Goal: Task Accomplishment & Management: Use online tool/utility

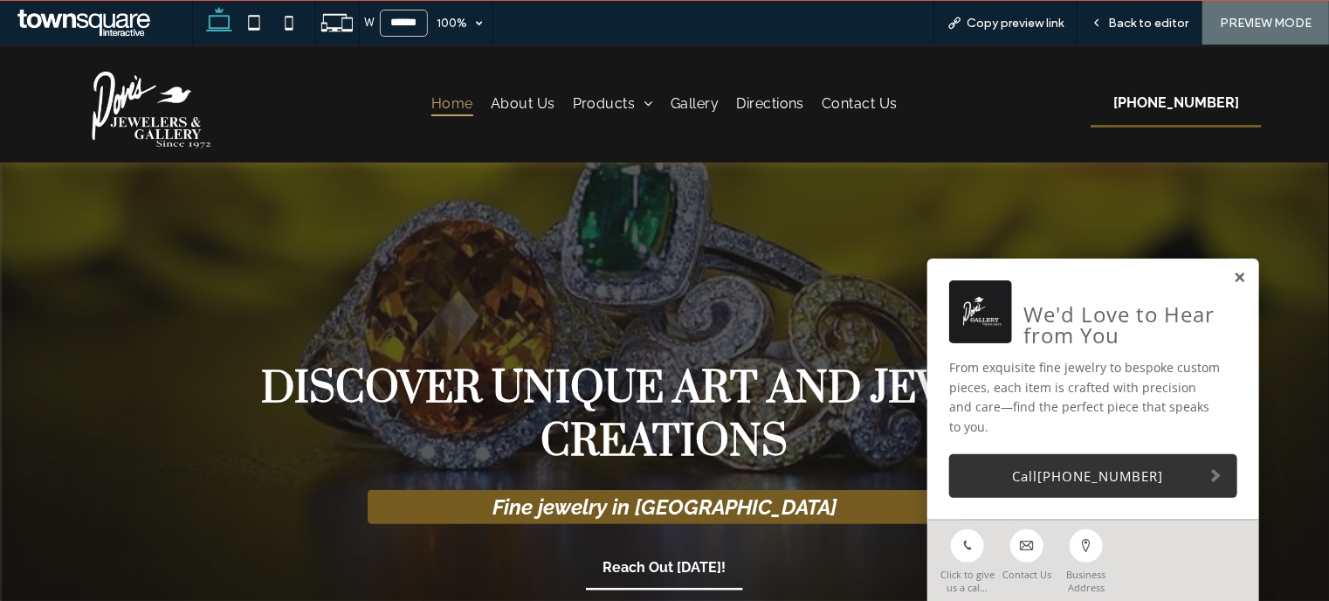
click at [1233, 285] on link at bounding box center [1239, 277] width 13 height 15
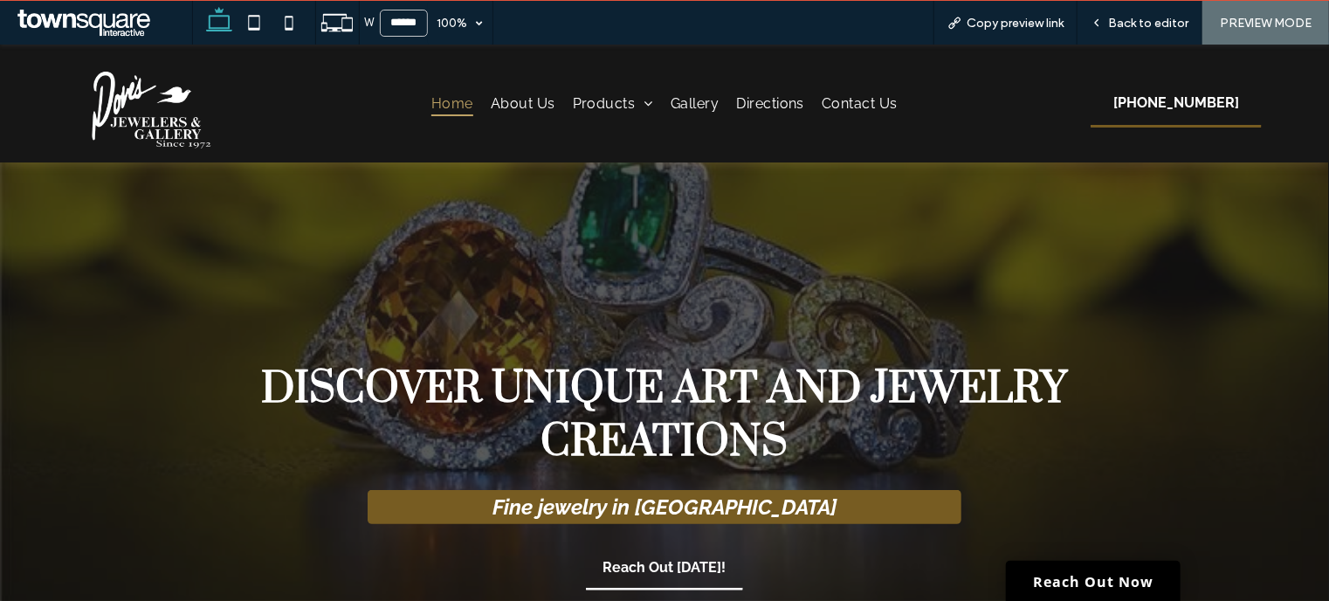
click at [171, 94] on img at bounding box center [145, 103] width 157 height 90
click at [1132, 24] on span "Back to editor" at bounding box center [1148, 23] width 80 height 15
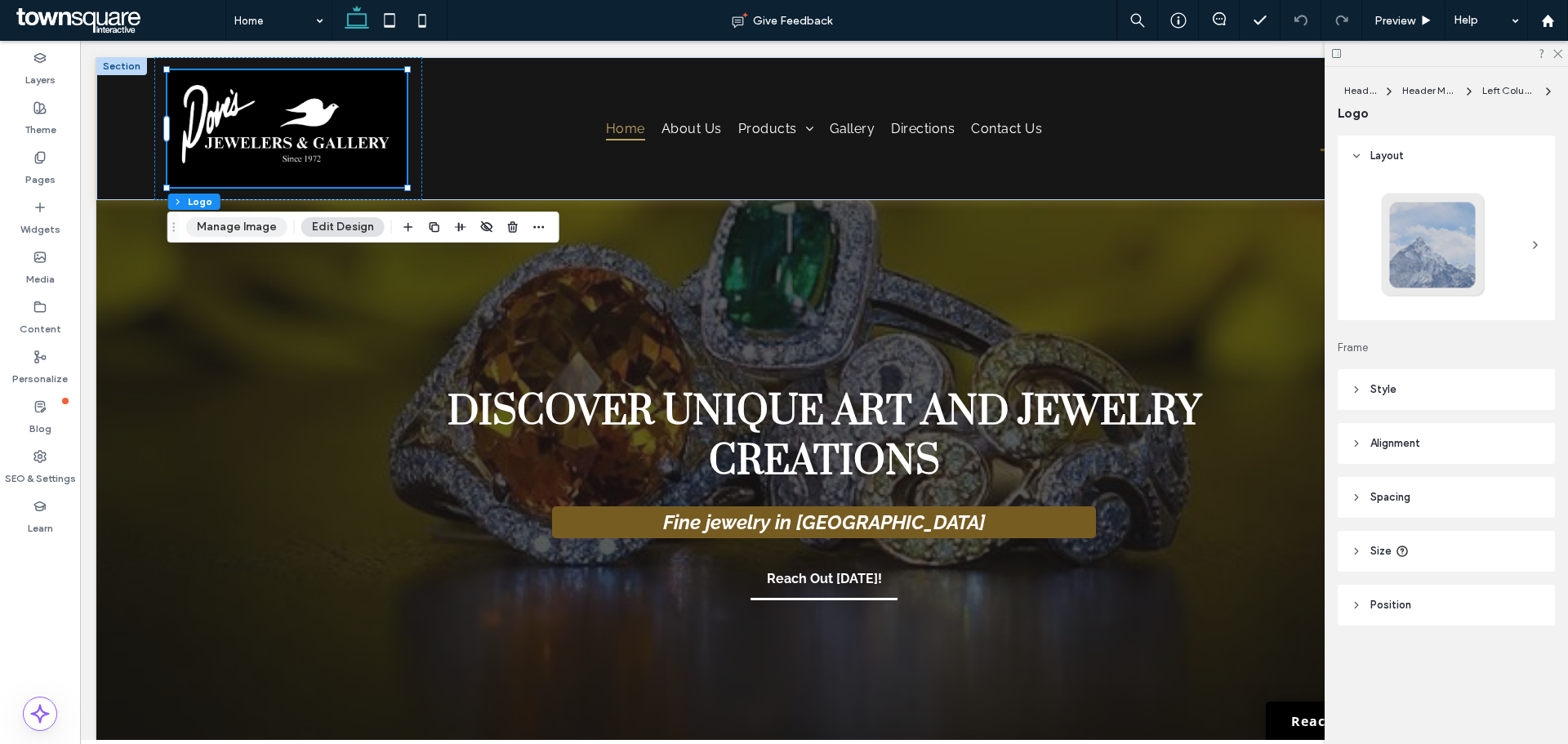
click at [240, 225] on button "Manage Image" at bounding box center [237, 226] width 101 height 20
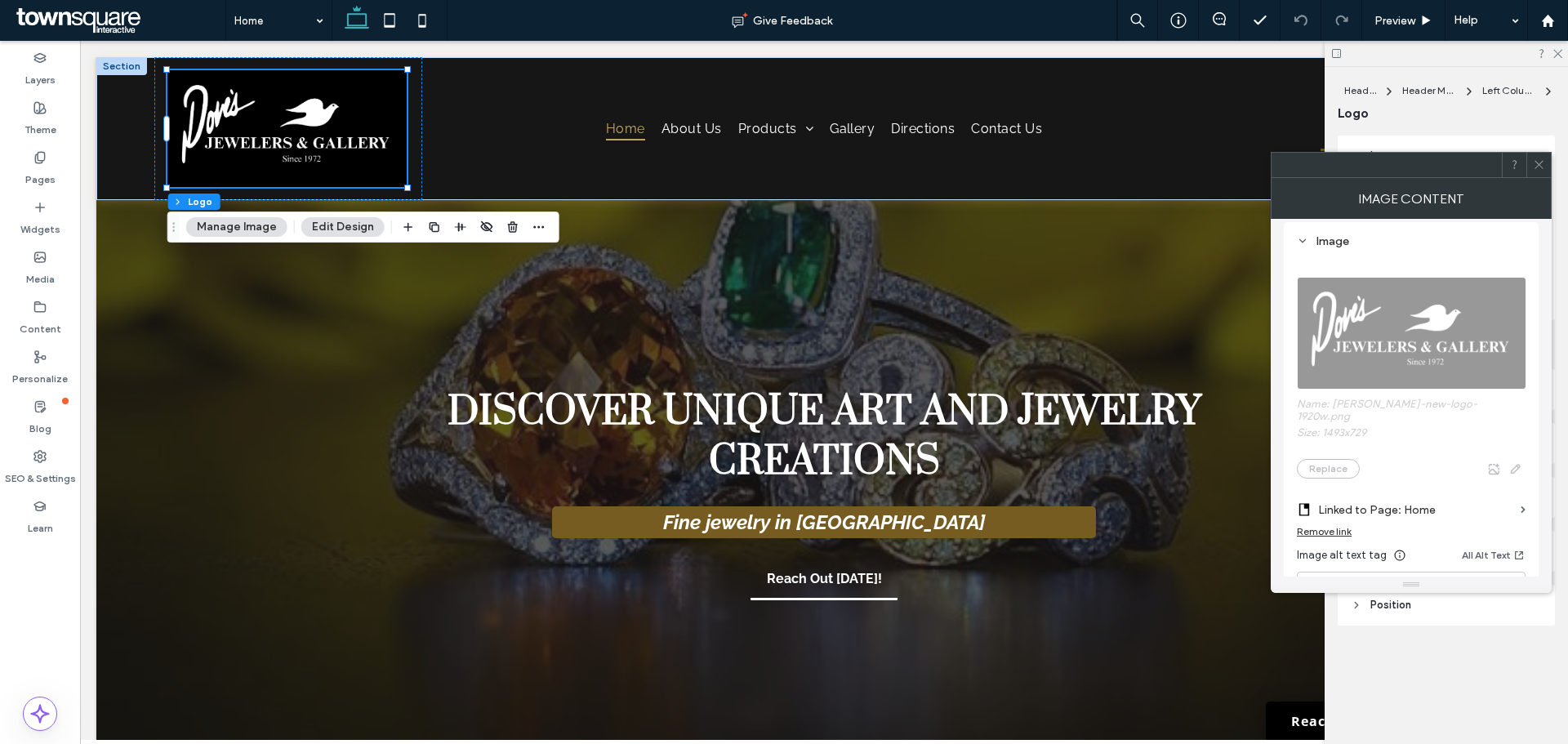
scroll to position [51, 0]
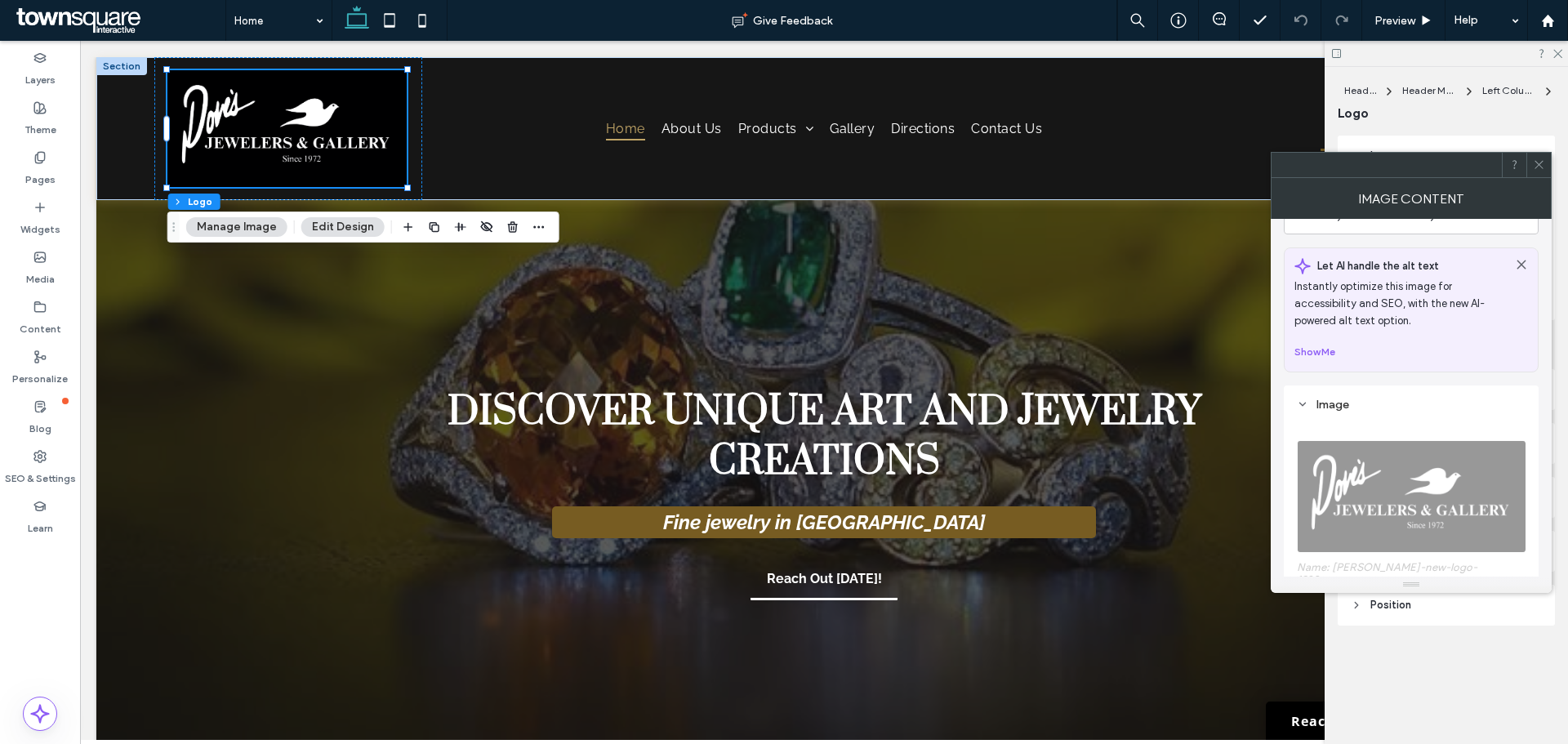
click at [1538, 163] on icon at bounding box center [1539, 164] width 12 height 12
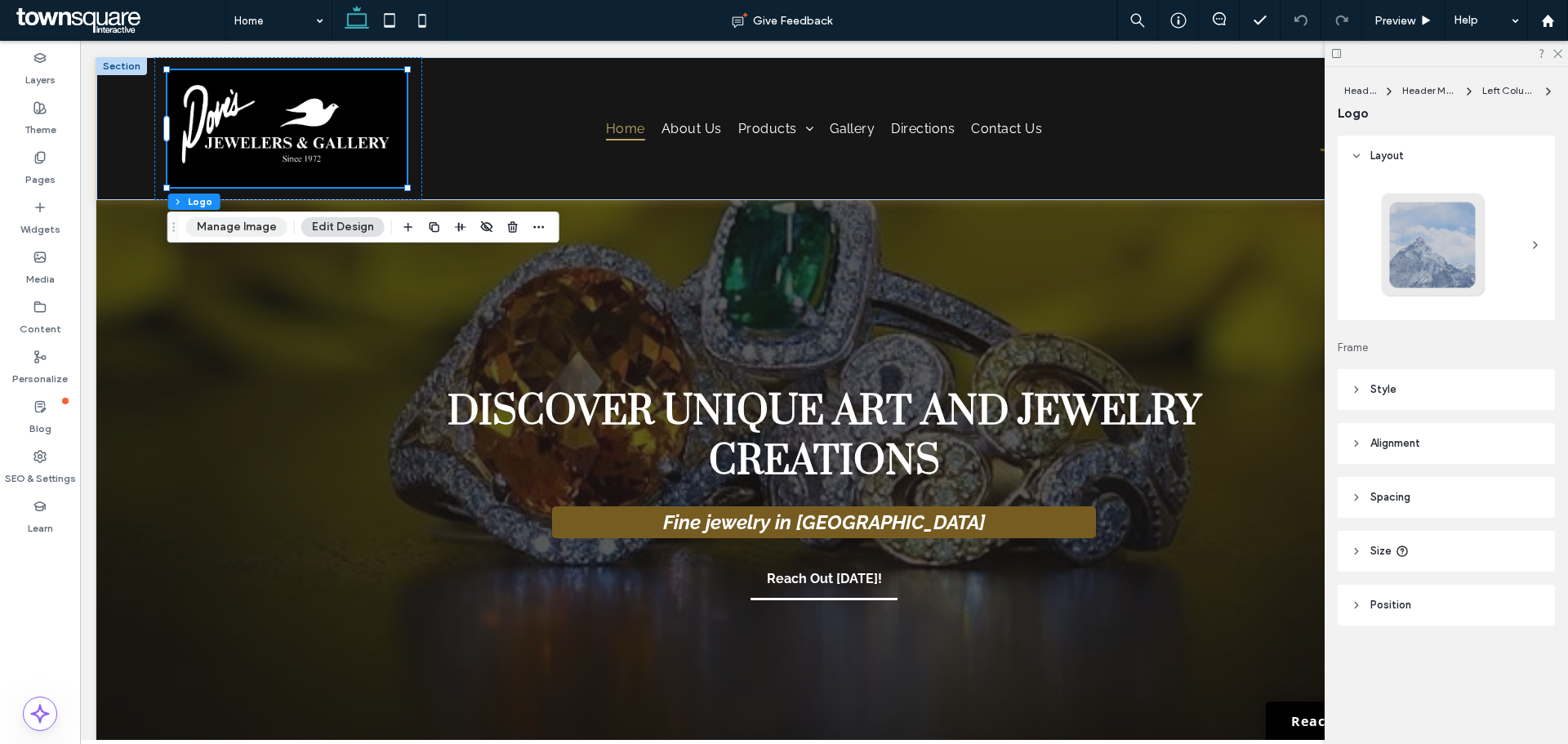
click at [248, 229] on button "Manage Image" at bounding box center [237, 226] width 101 height 20
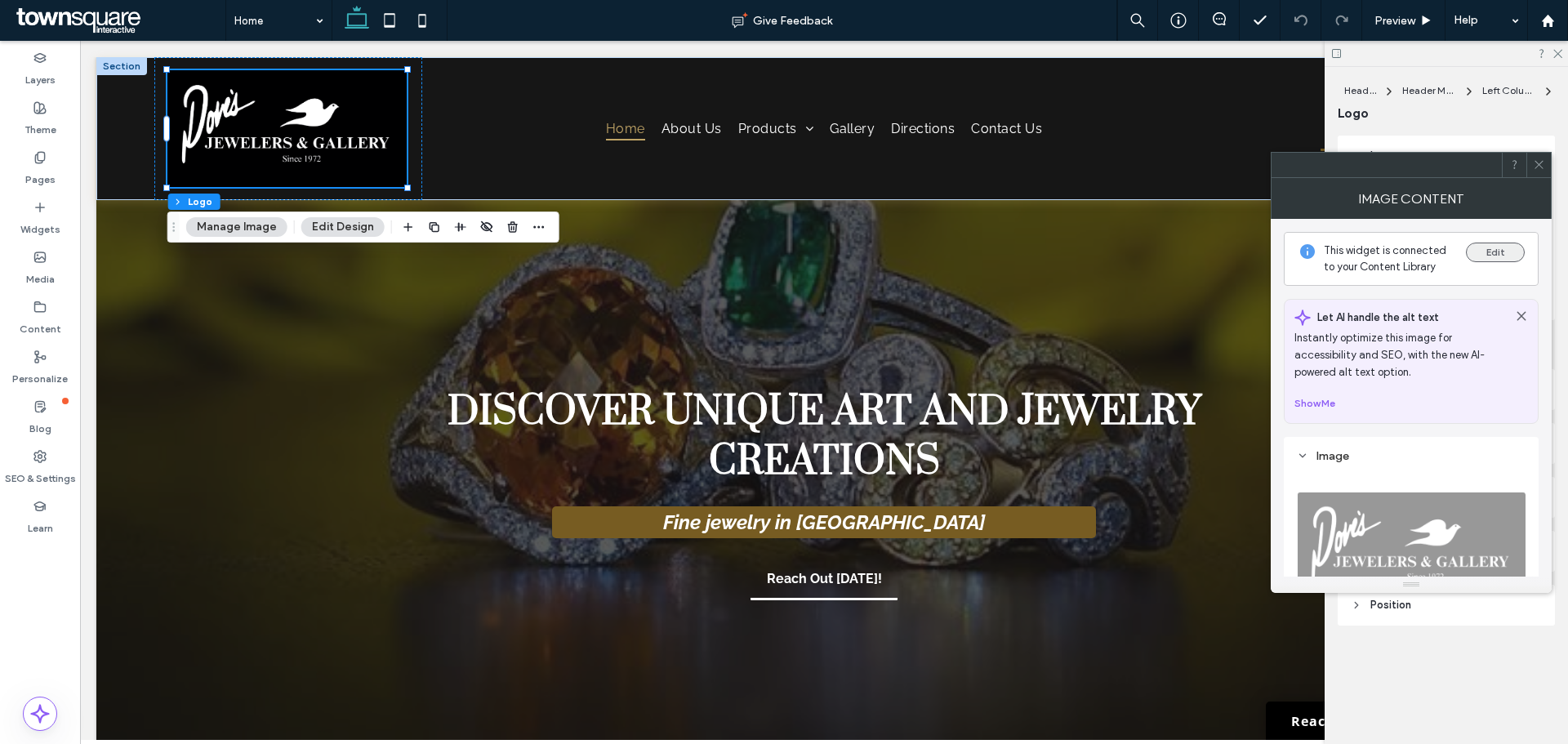
click at [1485, 254] on button "Edit" at bounding box center [1495, 252] width 59 height 20
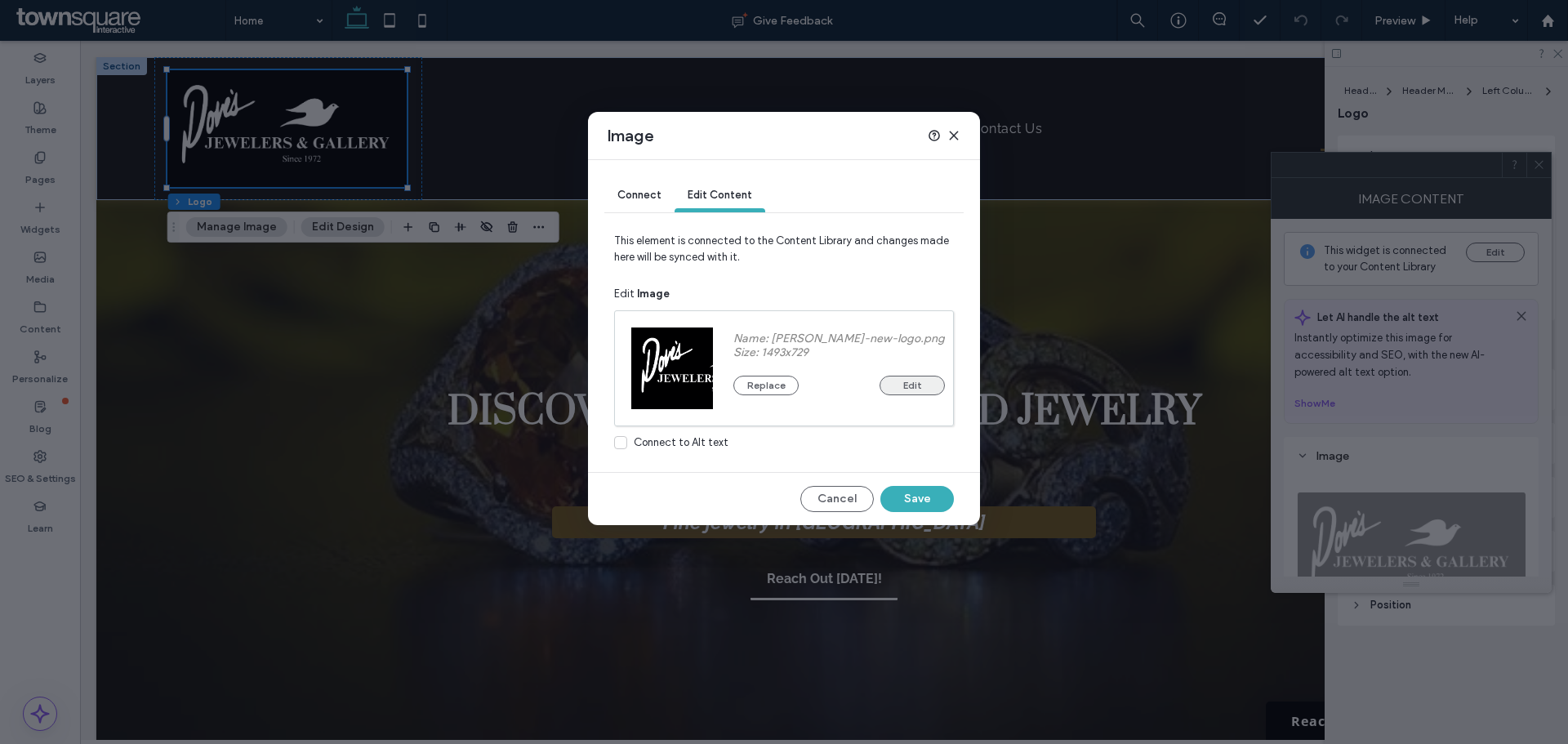
click at [898, 389] on button "Edit" at bounding box center [912, 386] width 65 height 20
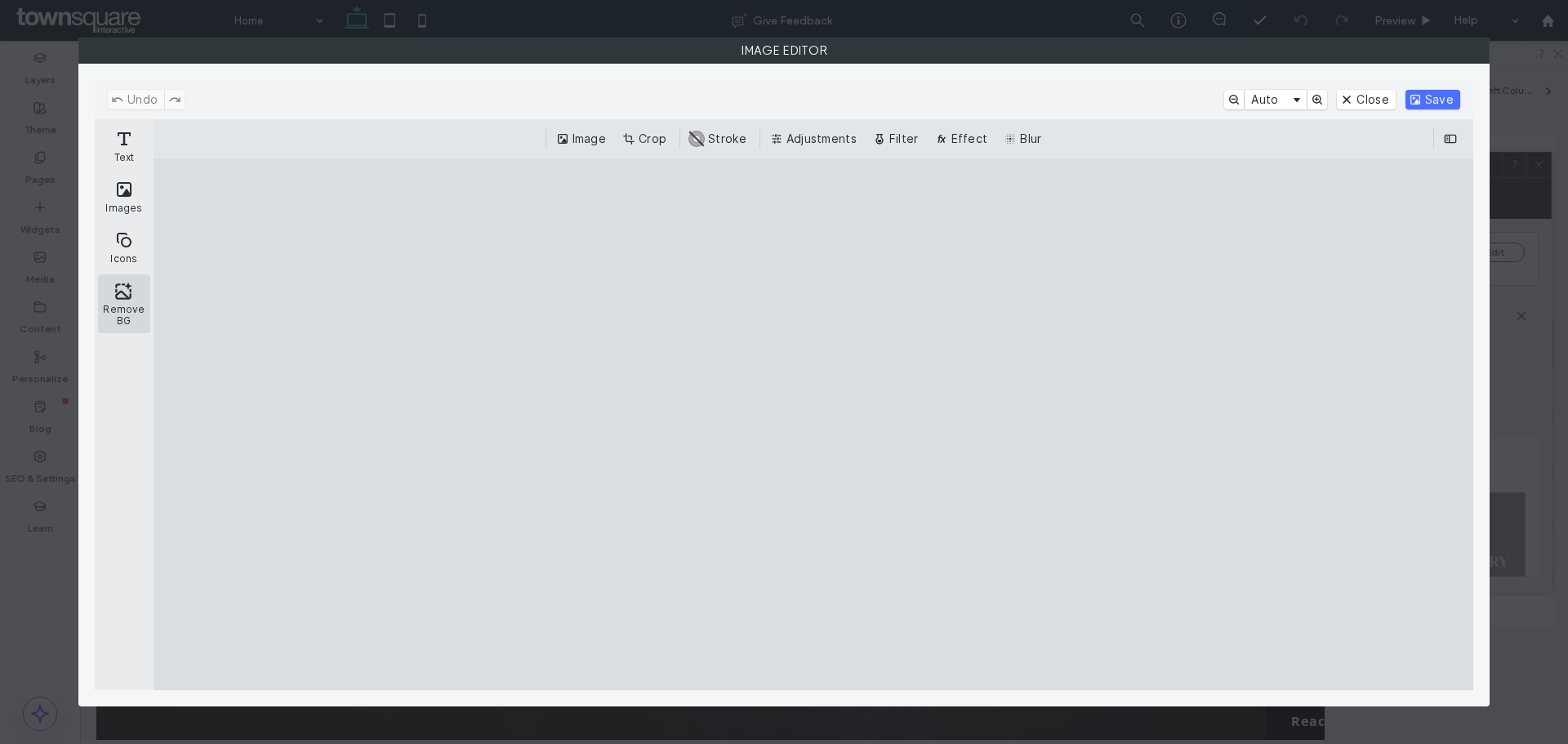
click at [121, 293] on button "Remove BG" at bounding box center [124, 303] width 52 height 59
click at [1432, 102] on button "Save" at bounding box center [1433, 99] width 54 height 20
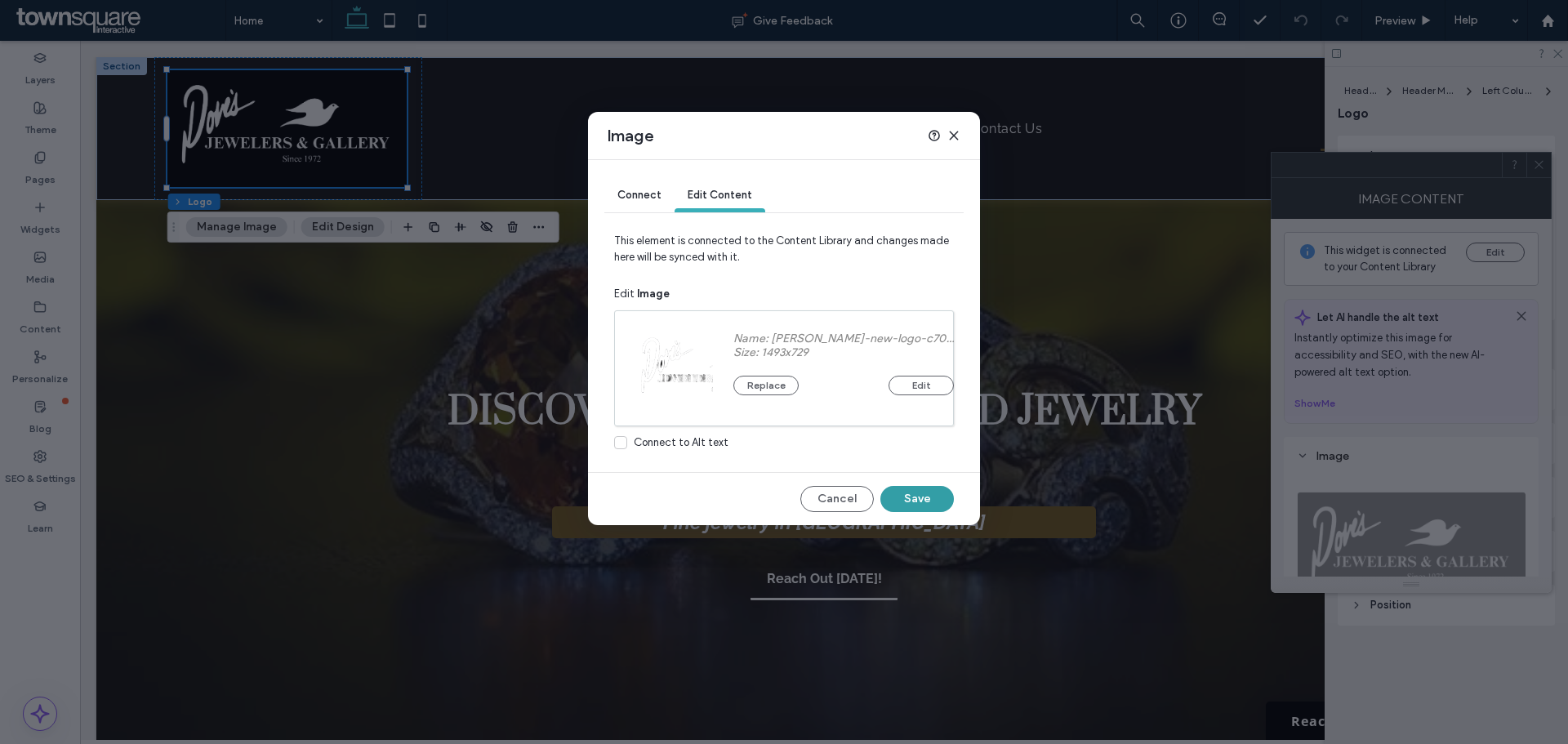
click at [922, 499] on button "Save" at bounding box center [917, 499] width 74 height 26
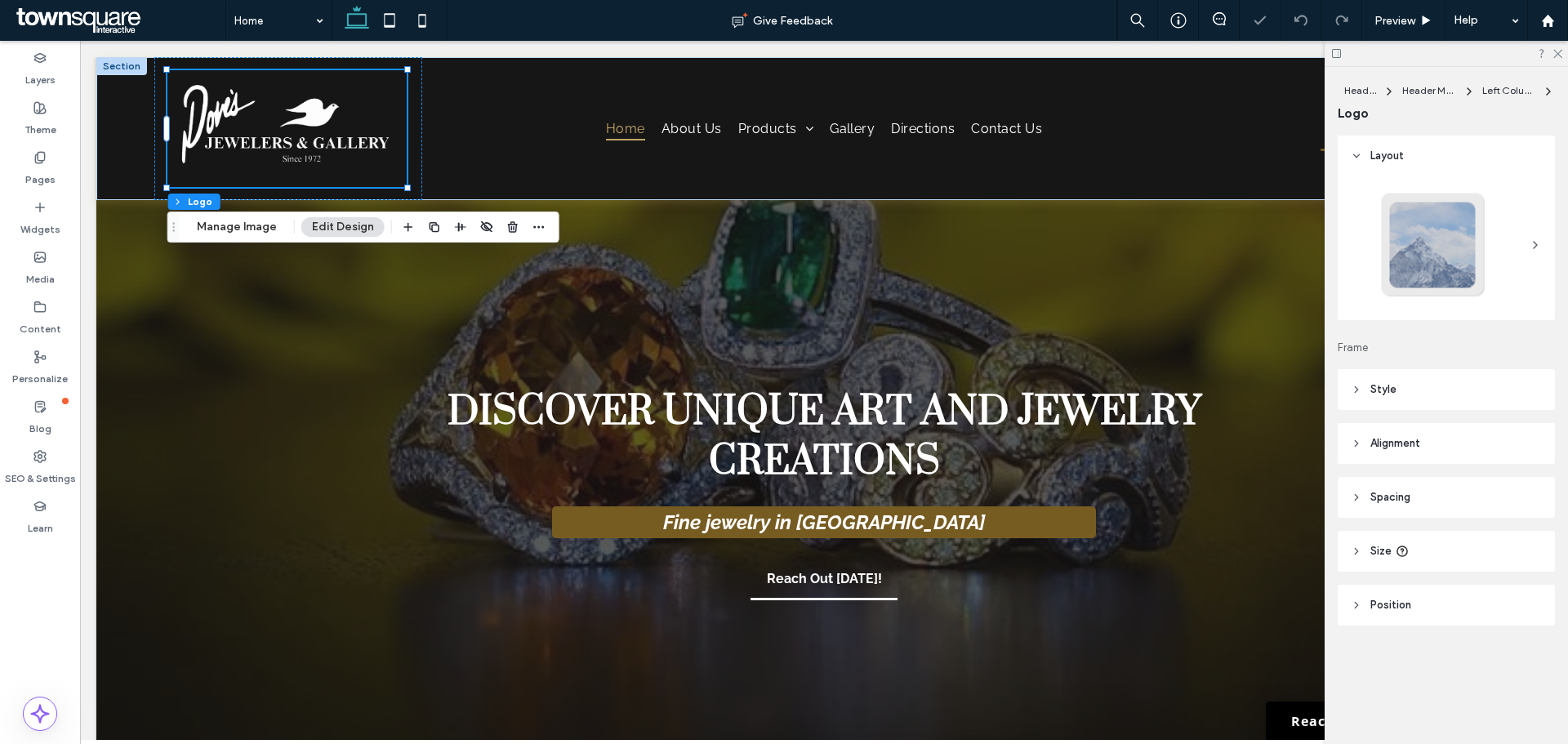
scroll to position [0, 0]
click at [1558, 51] on icon at bounding box center [1557, 52] width 10 height 10
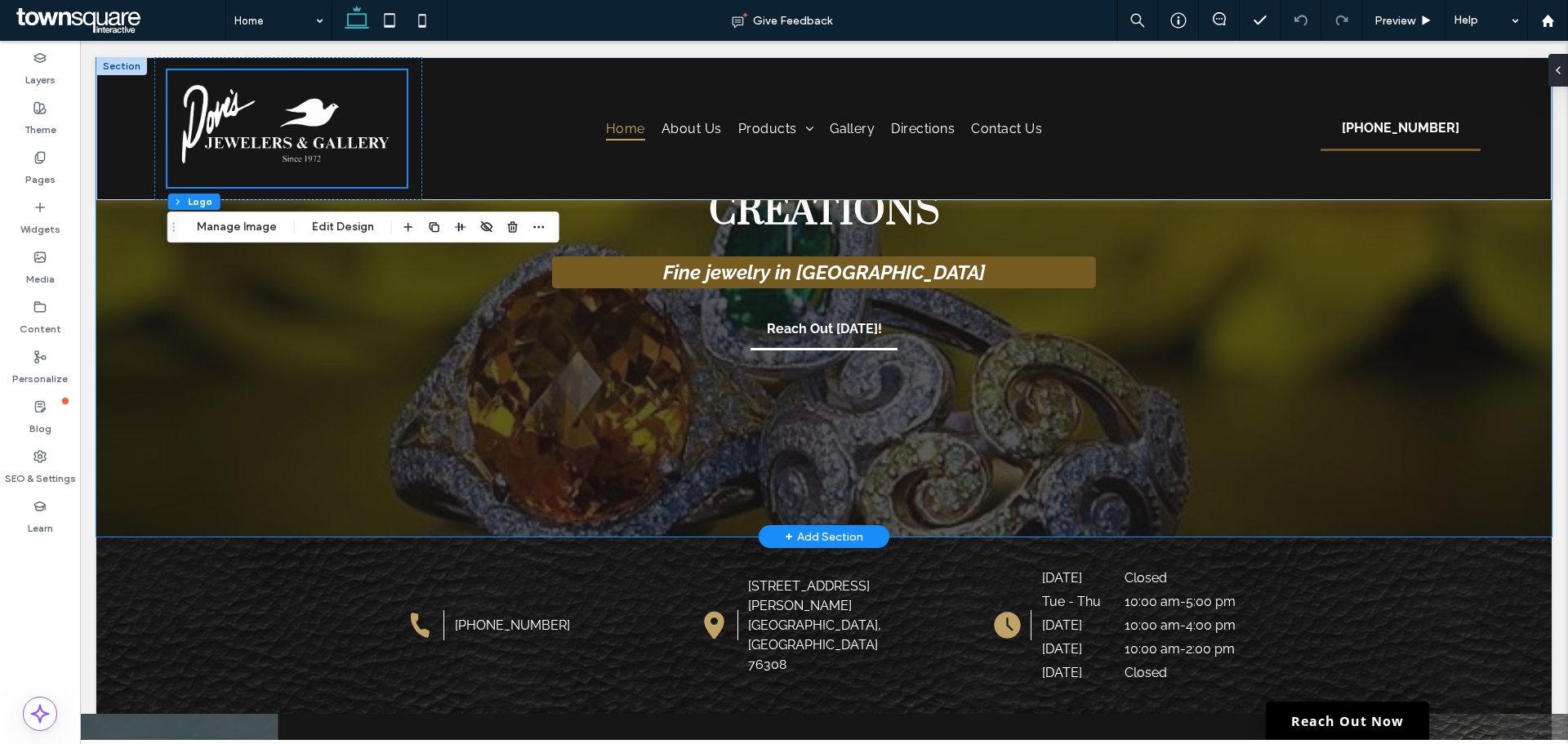
scroll to position [327, 0]
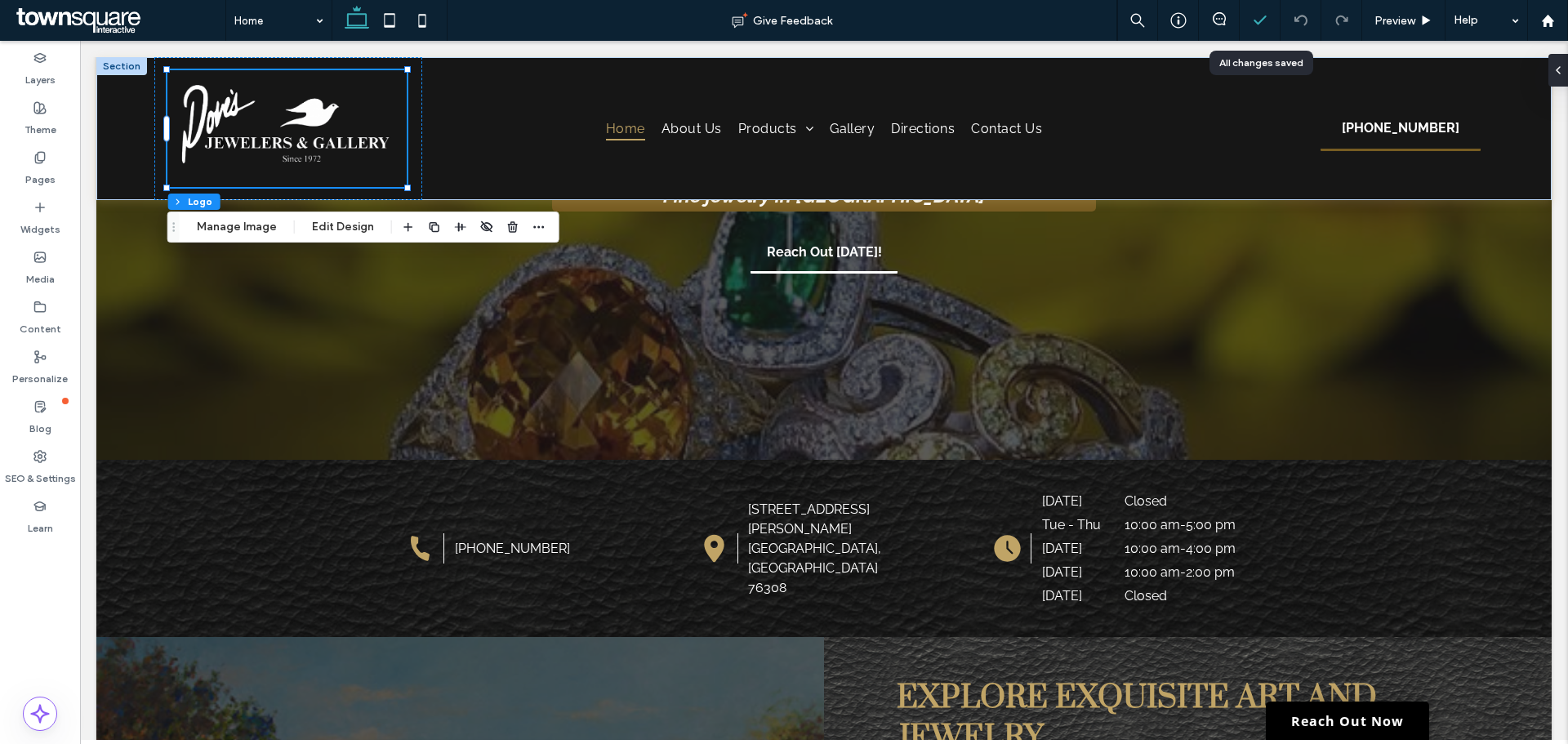
click at [1258, 14] on icon at bounding box center [1259, 20] width 16 height 16
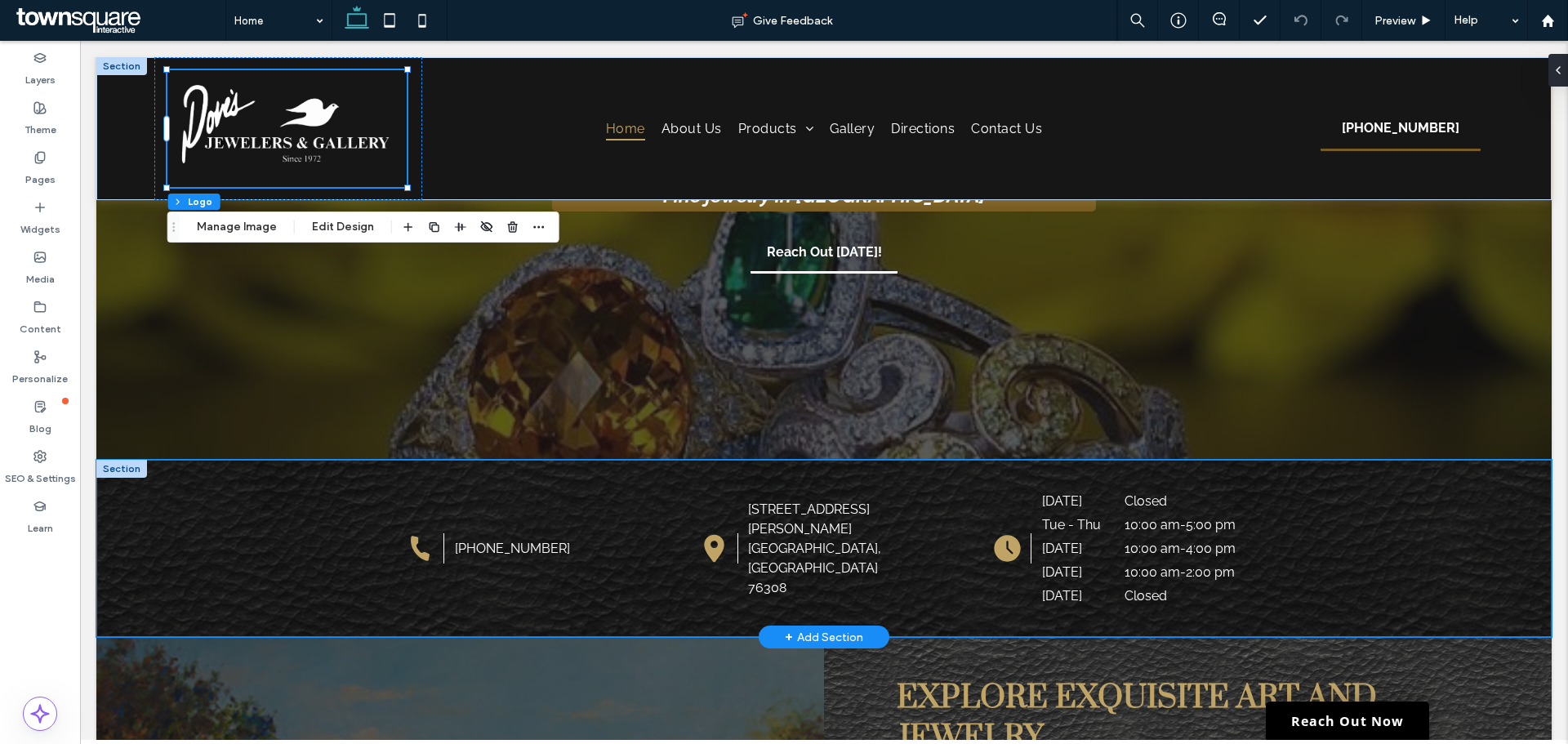
click at [1424, 518] on div "940-691-3229 2911 Garnett Ave Wichita Falls, TX 76308 Monday Closed Tue - Thu 1…" at bounding box center [824, 548] width 1456 height 177
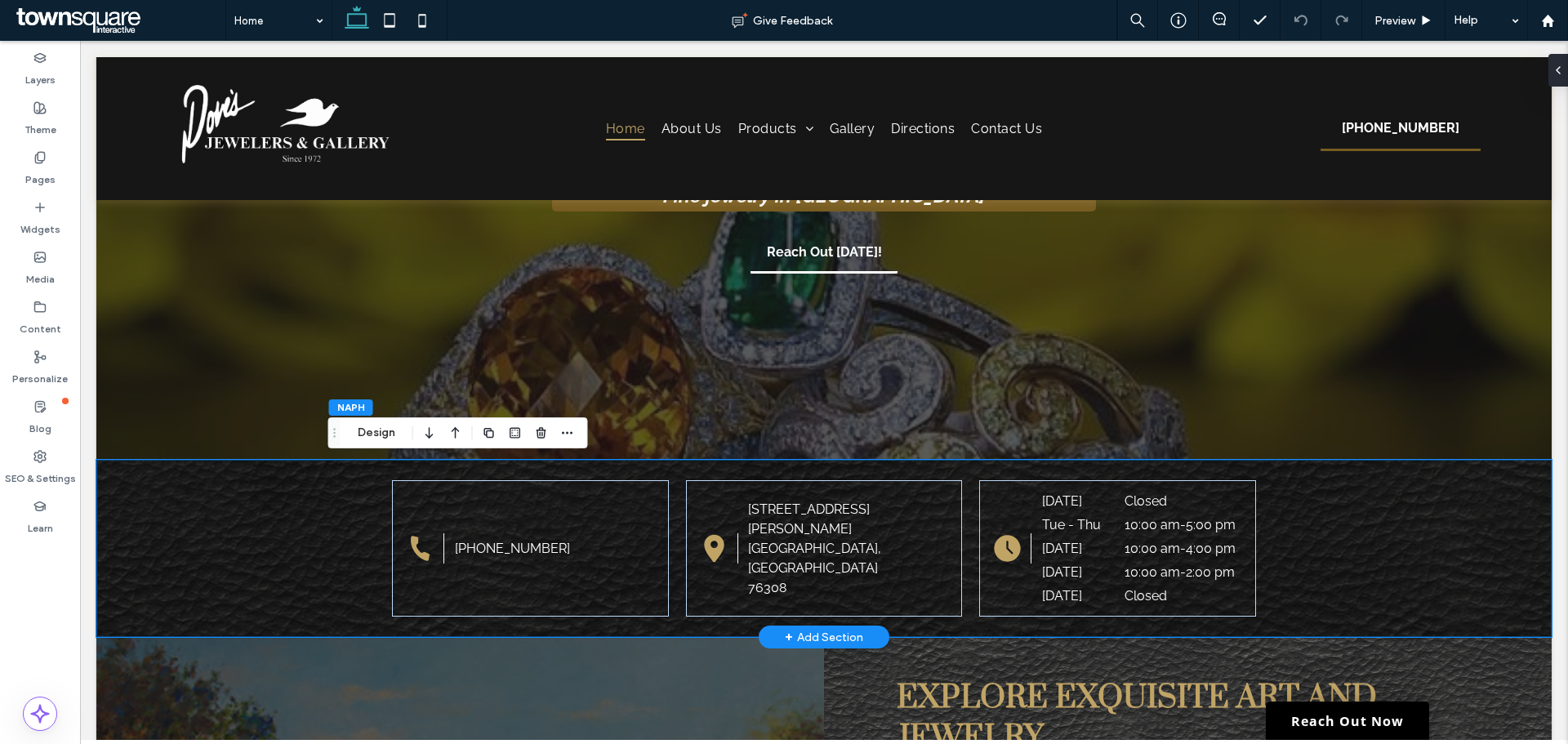
click at [1416, 562] on div "940-691-3229 2911 Garnett Ave Wichita Falls, TX 76308 Monday Closed Tue - Thu 1…" at bounding box center [824, 548] width 1456 height 177
click at [541, 437] on icon "button" at bounding box center [542, 433] width 13 height 13
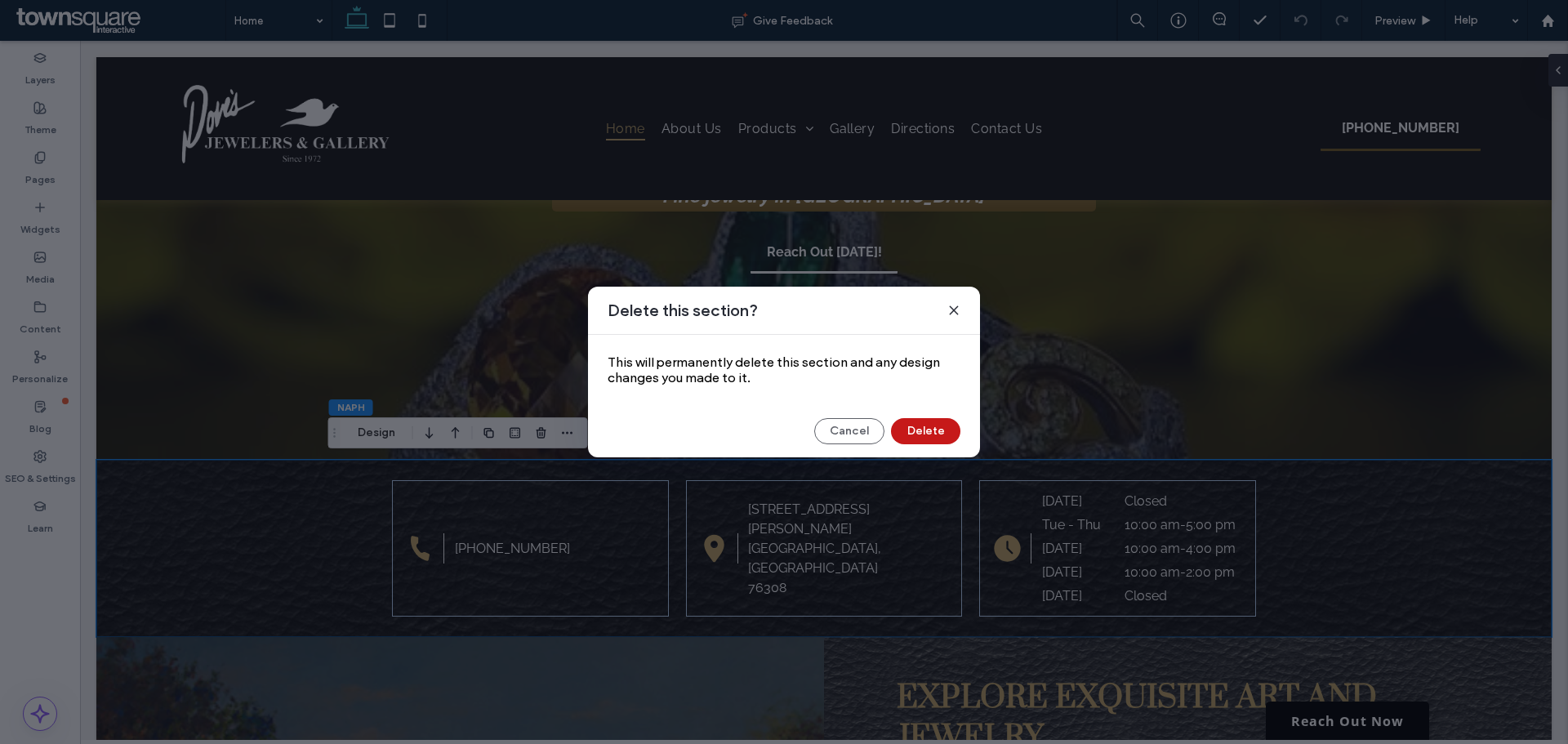
click at [914, 430] on button "Delete" at bounding box center [926, 431] width 69 height 26
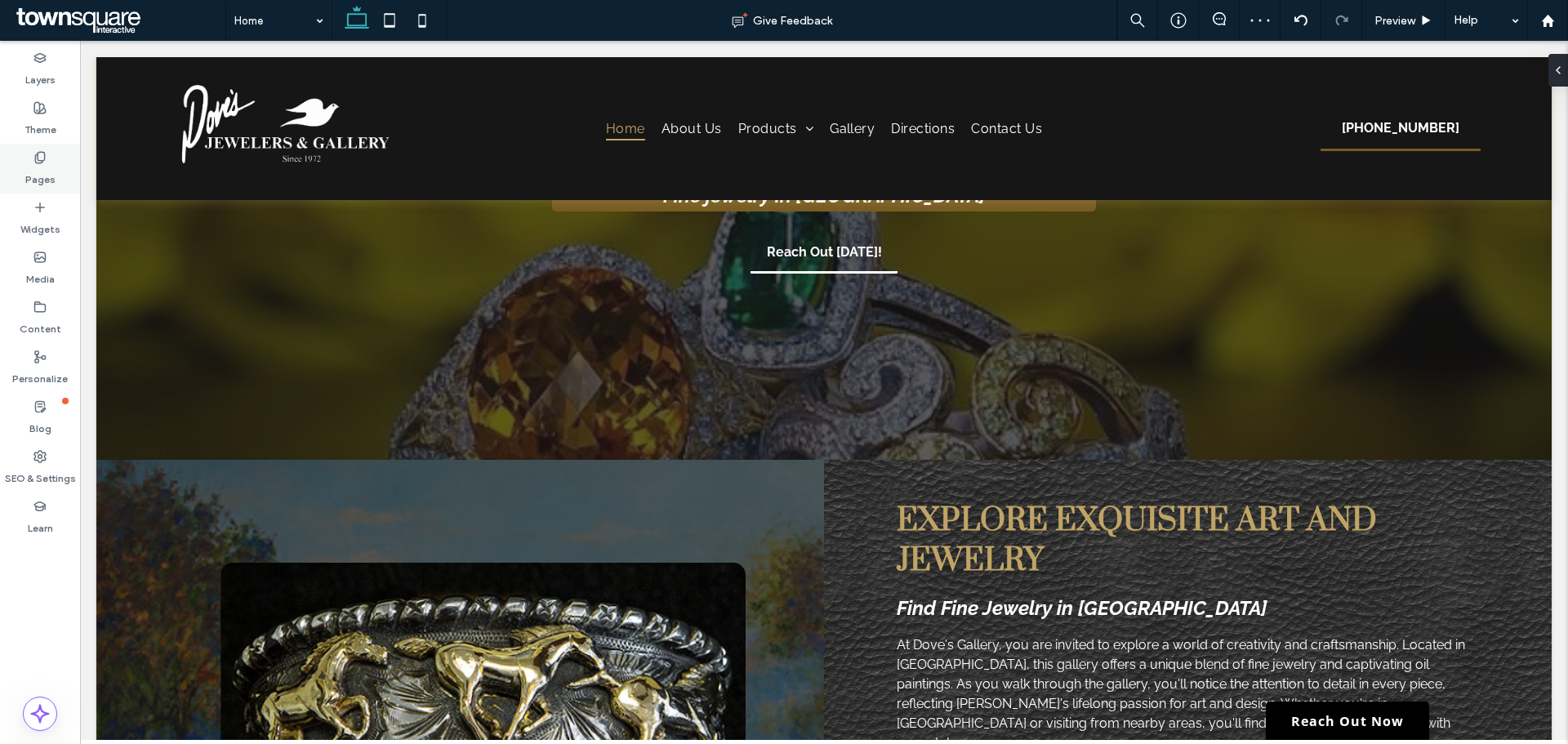
click at [33, 166] on label "Pages" at bounding box center [40, 175] width 30 height 22
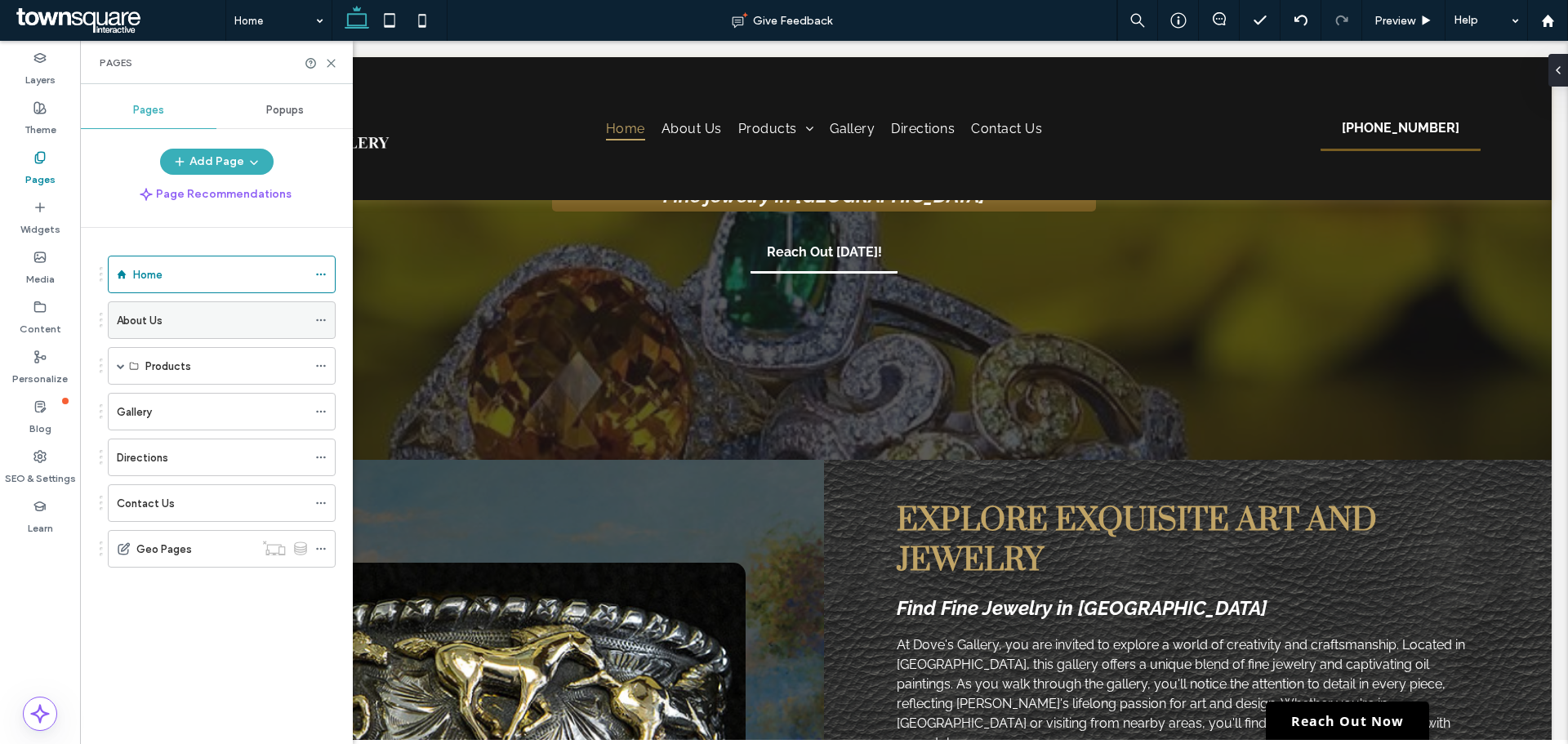
click at [144, 321] on label "About Us" at bounding box center [139, 320] width 46 height 29
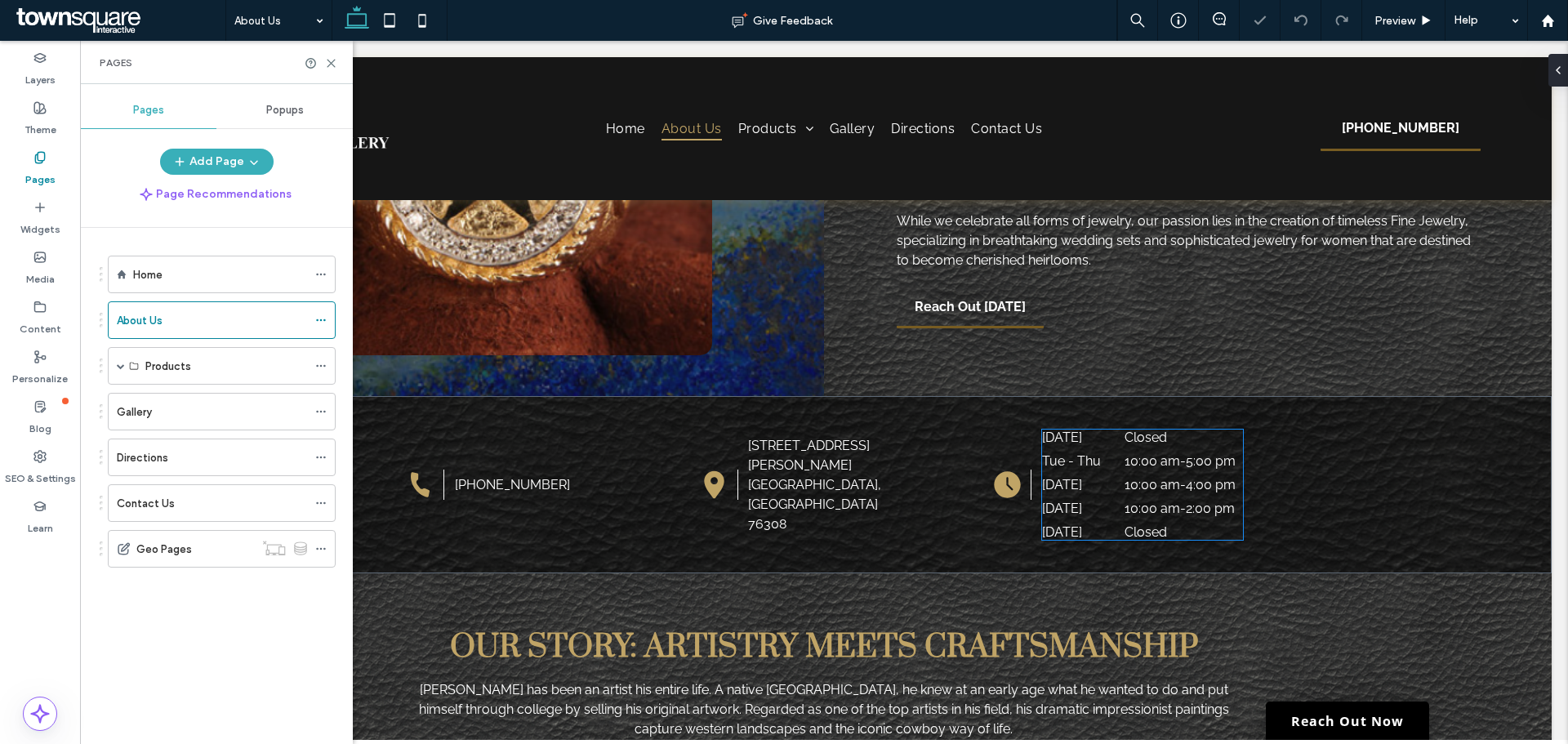
scroll to position [327, 0]
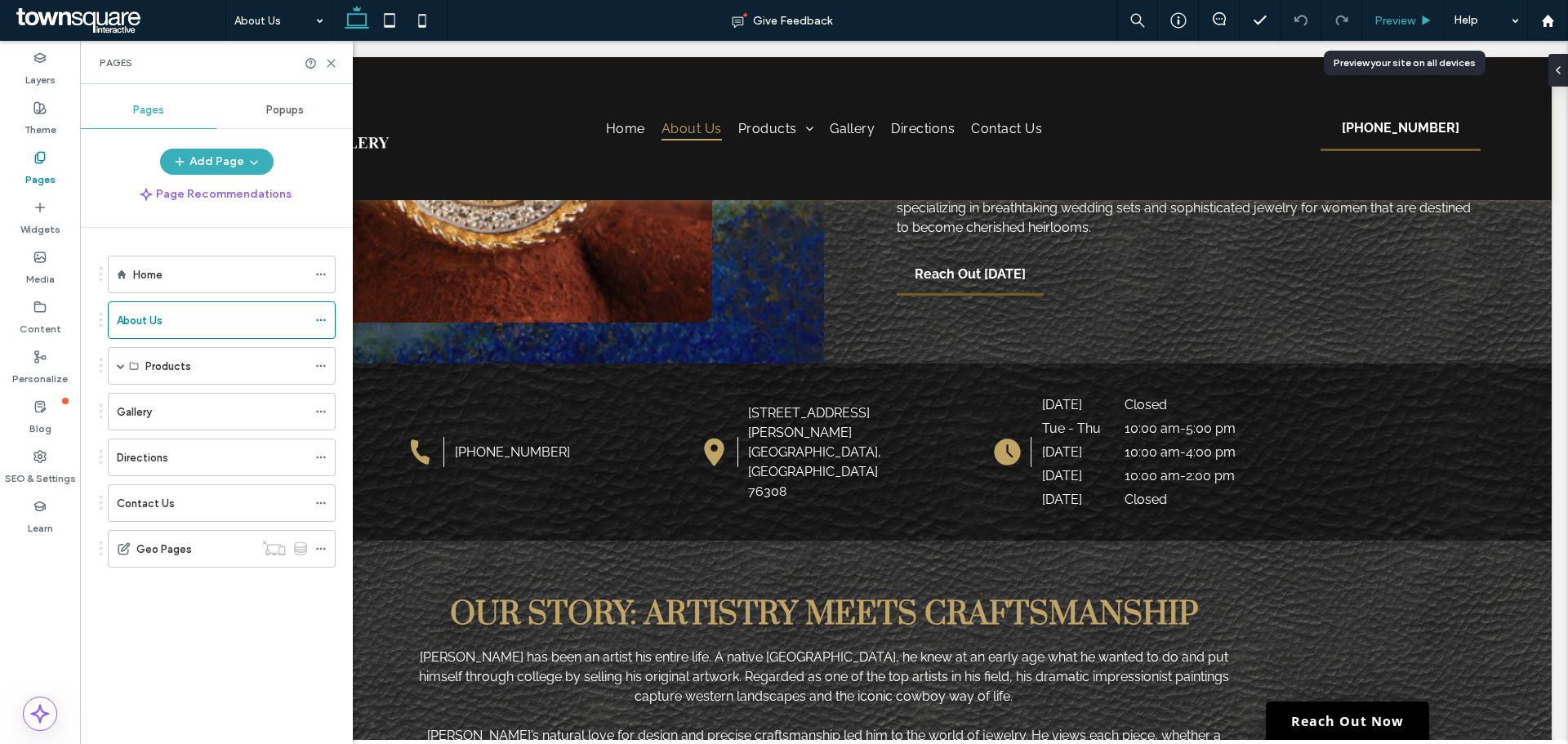
click at [1389, 16] on span "Preview" at bounding box center [1395, 21] width 41 height 14
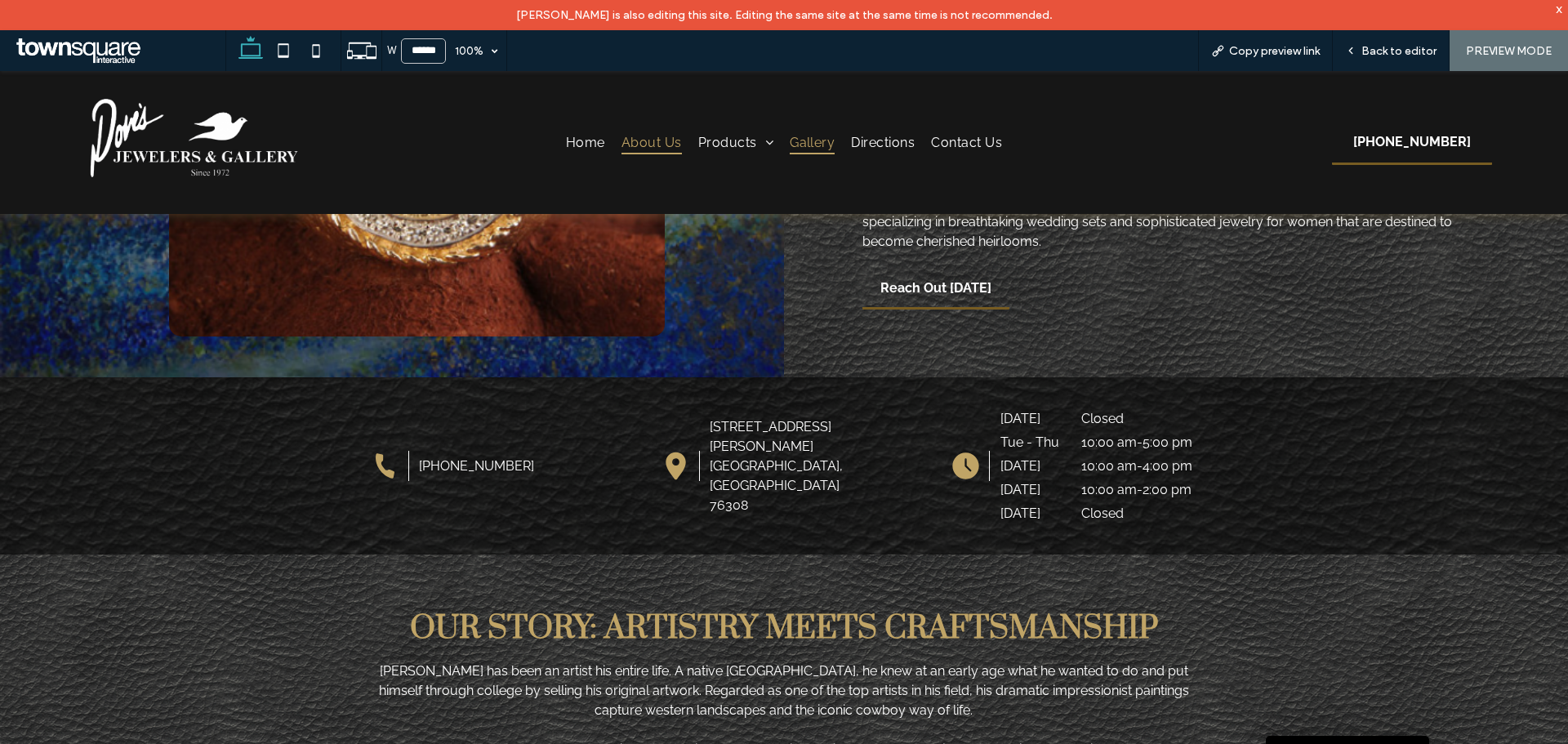
click at [794, 145] on span "Gallery" at bounding box center [812, 142] width 45 height 23
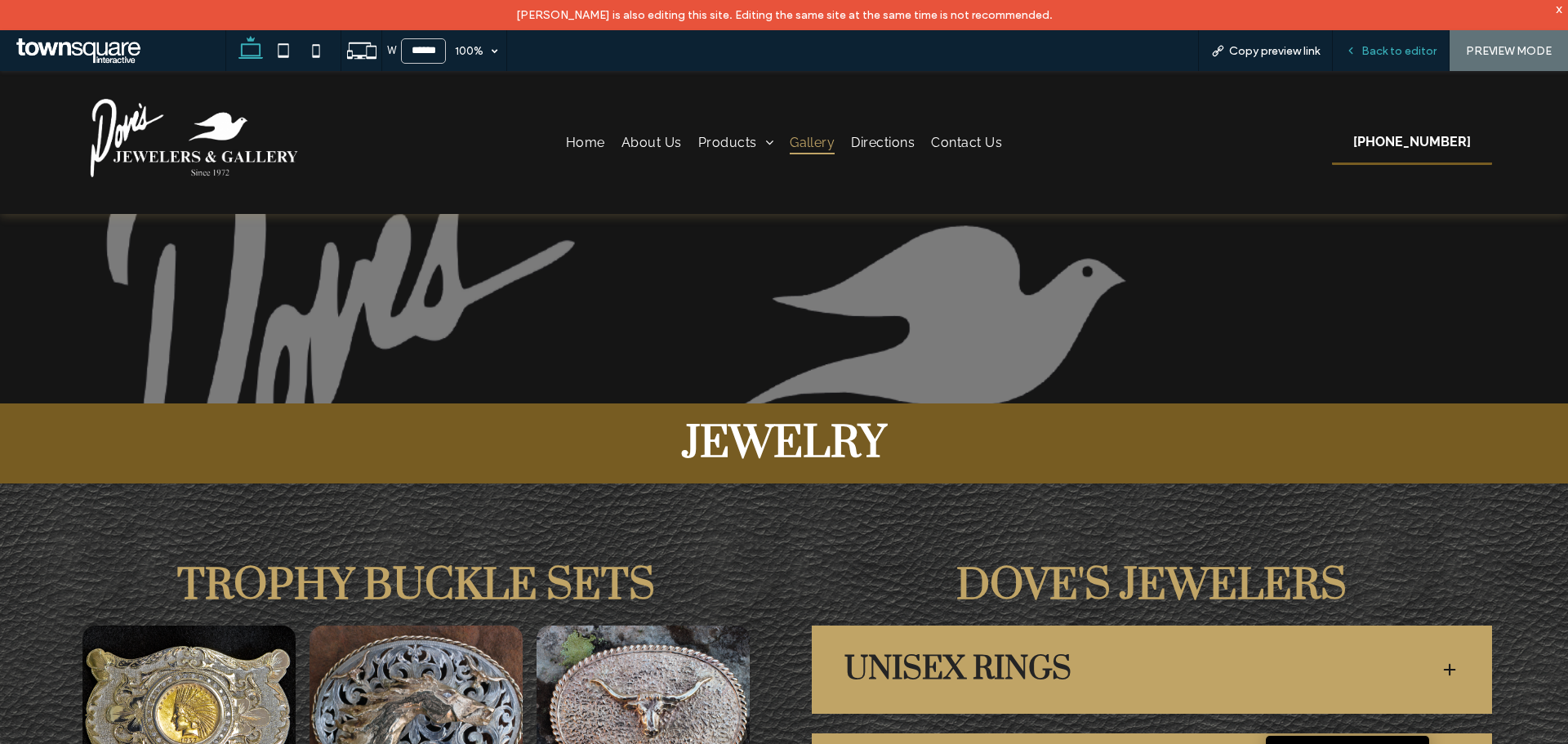
click at [1398, 53] on span "Back to editor" at bounding box center [1399, 51] width 75 height 14
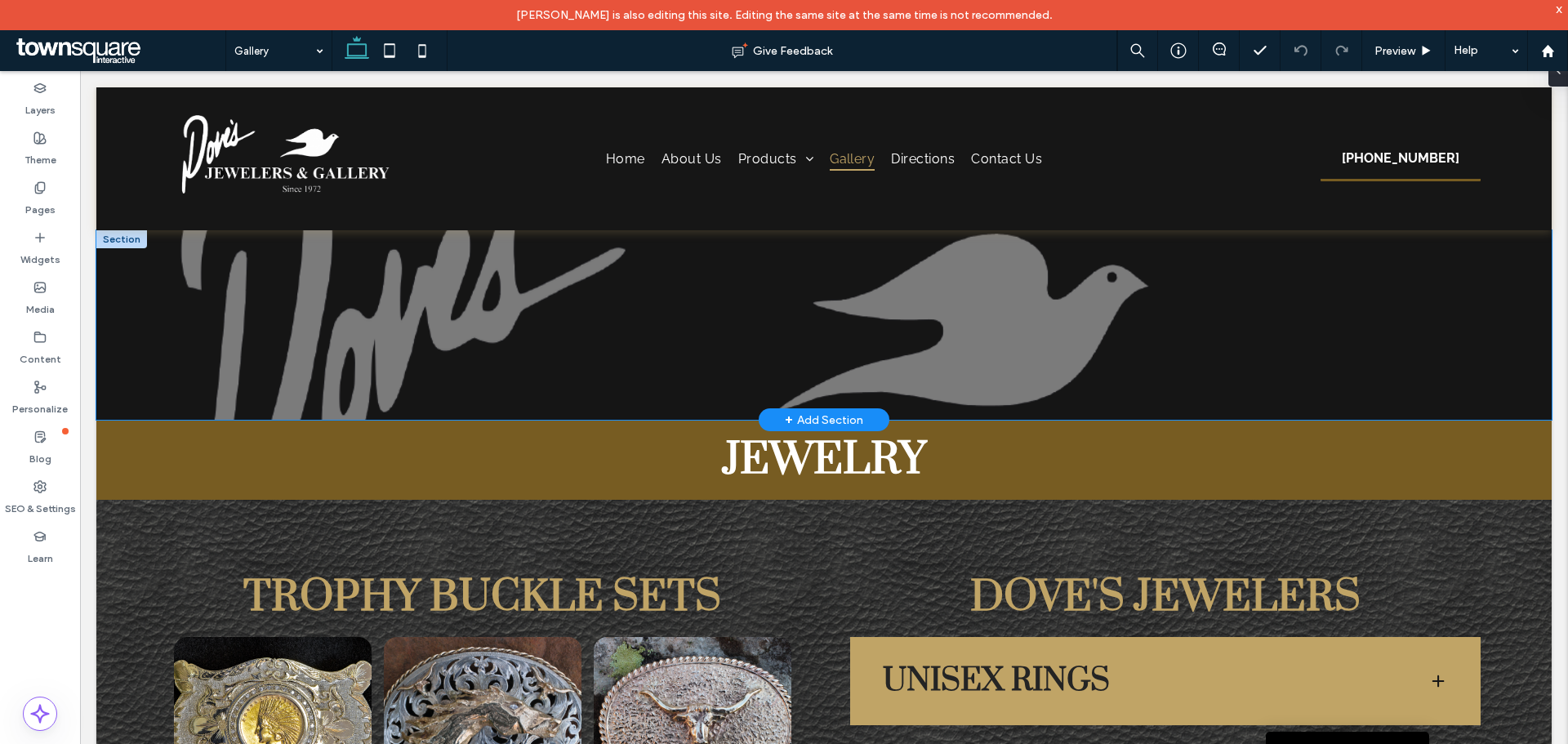
click at [1005, 350] on div at bounding box center [824, 325] width 980 height 190
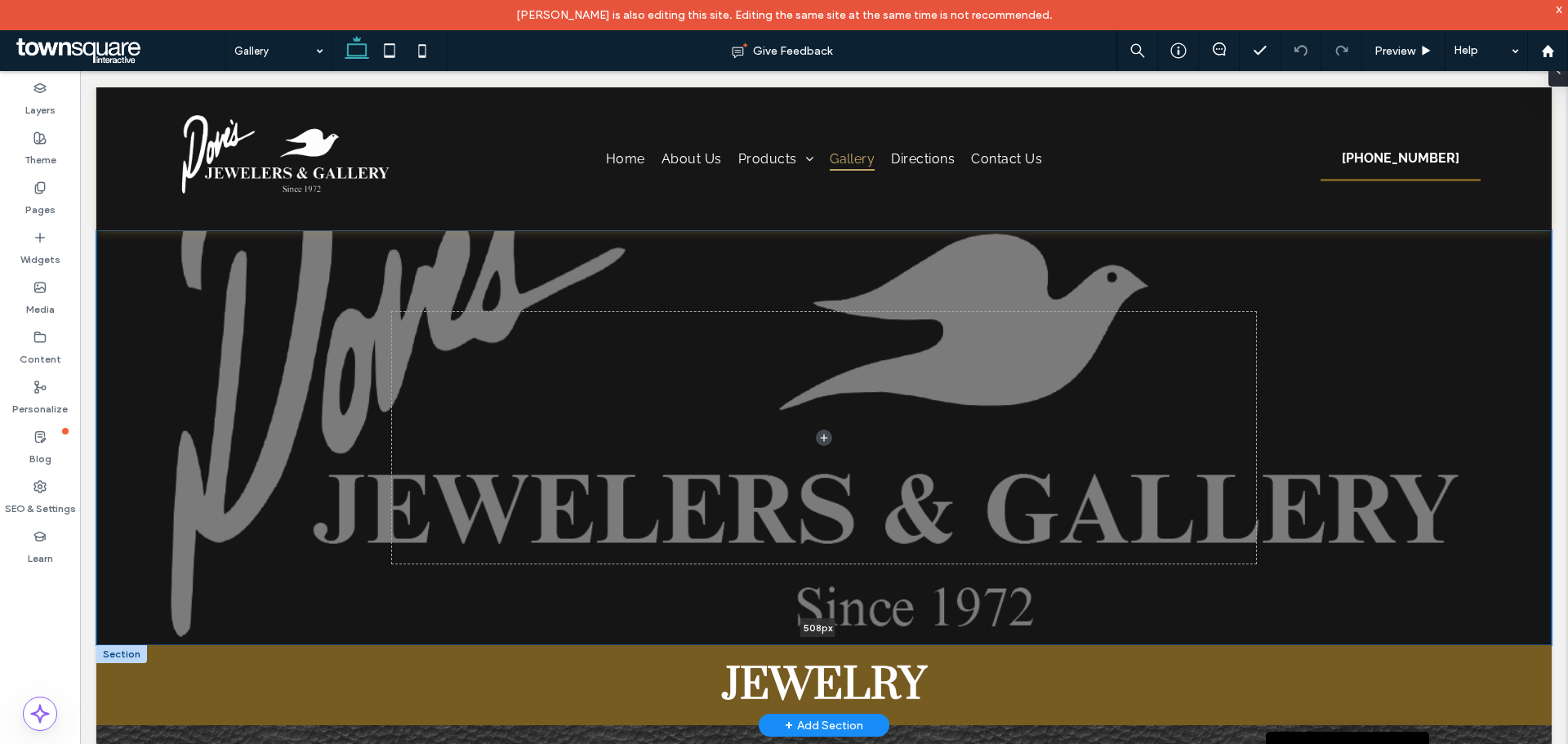
drag, startPoint x: 943, startPoint y: 421, endPoint x: 917, endPoint y: 647, distance: 227.5
type input "***"
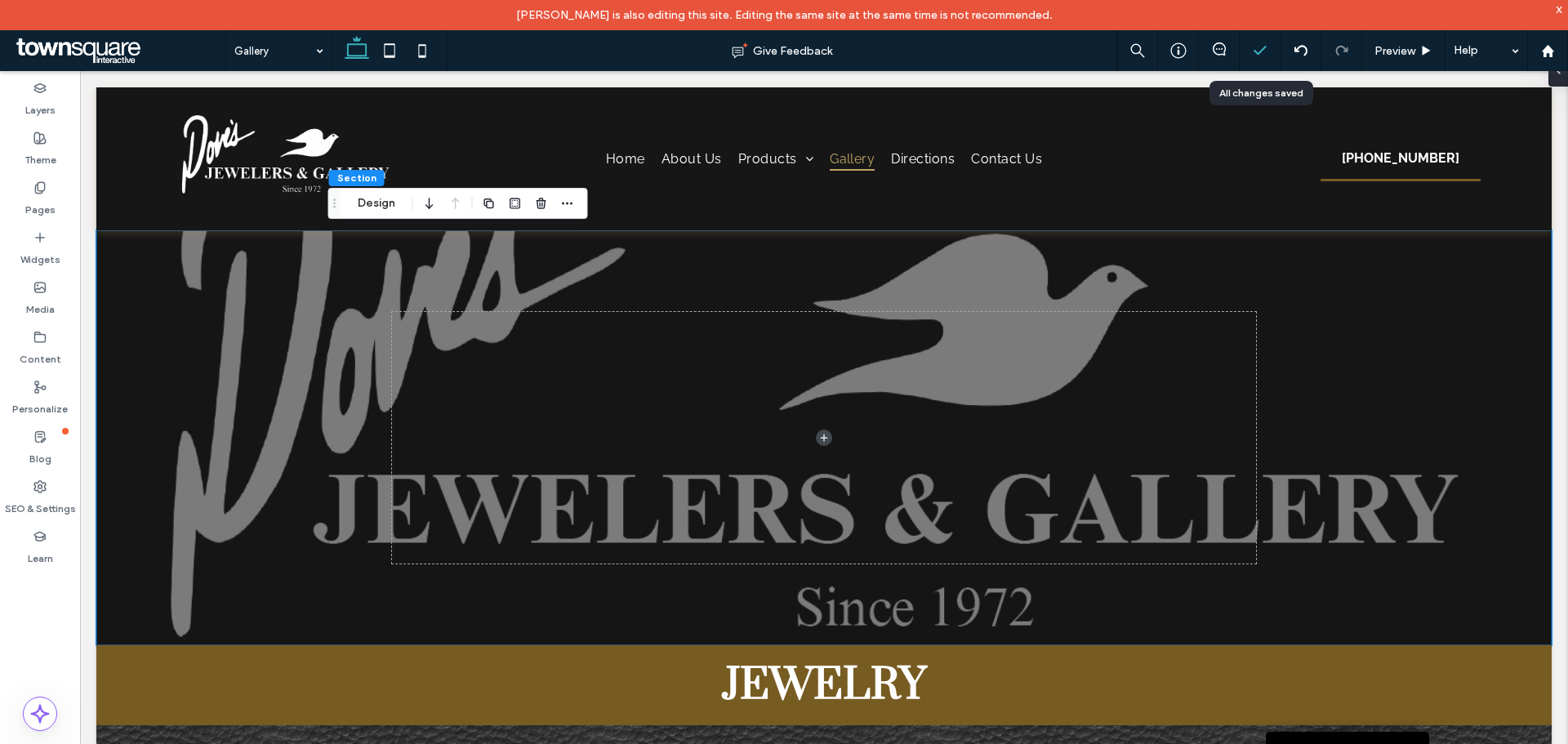
click at [1260, 49] on icon at bounding box center [1259, 50] width 16 height 16
click at [153, 346] on div at bounding box center [824, 438] width 1456 height 416
click at [306, 705] on div "Jewelry" at bounding box center [824, 686] width 1456 height 80
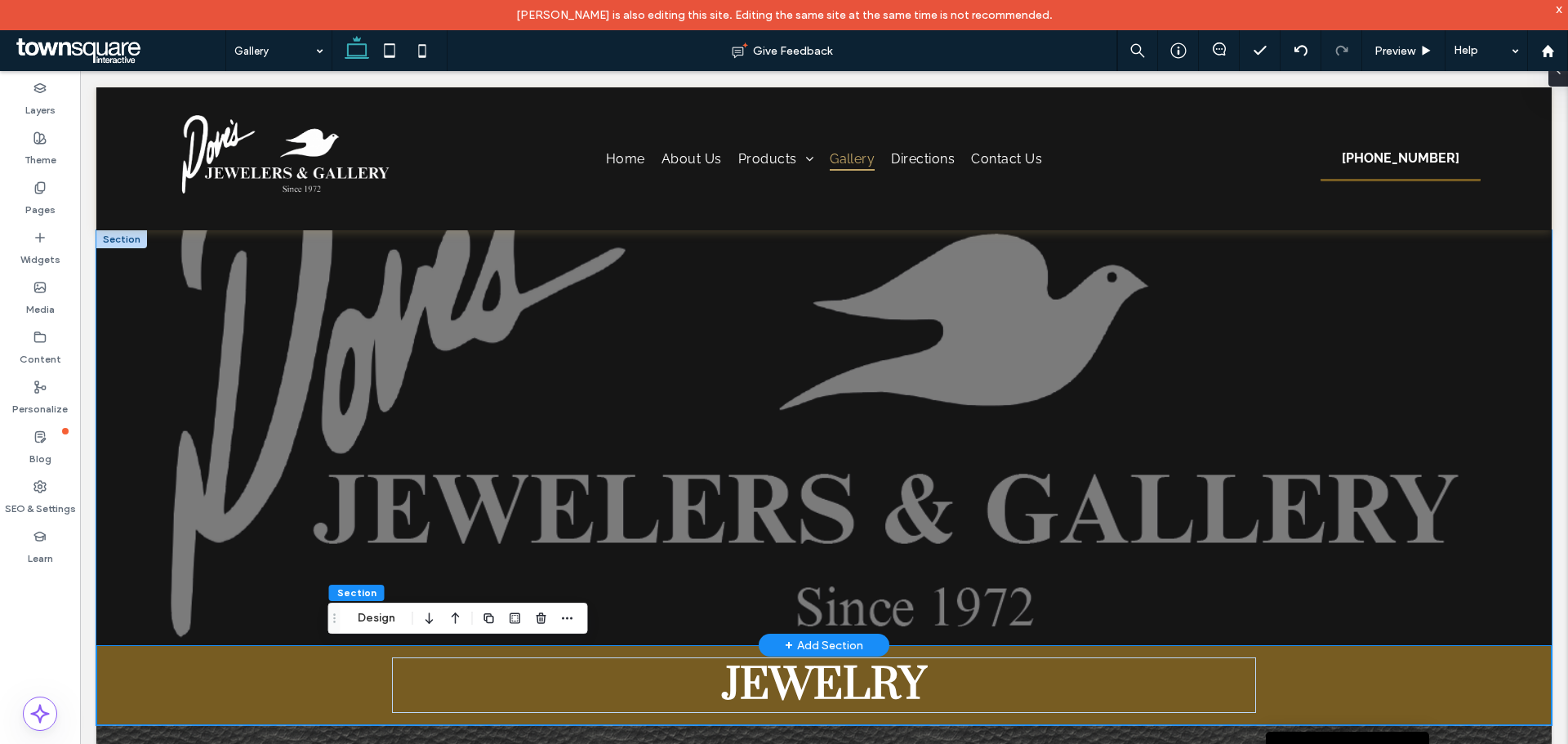
click at [254, 380] on div at bounding box center [824, 438] width 1456 height 416
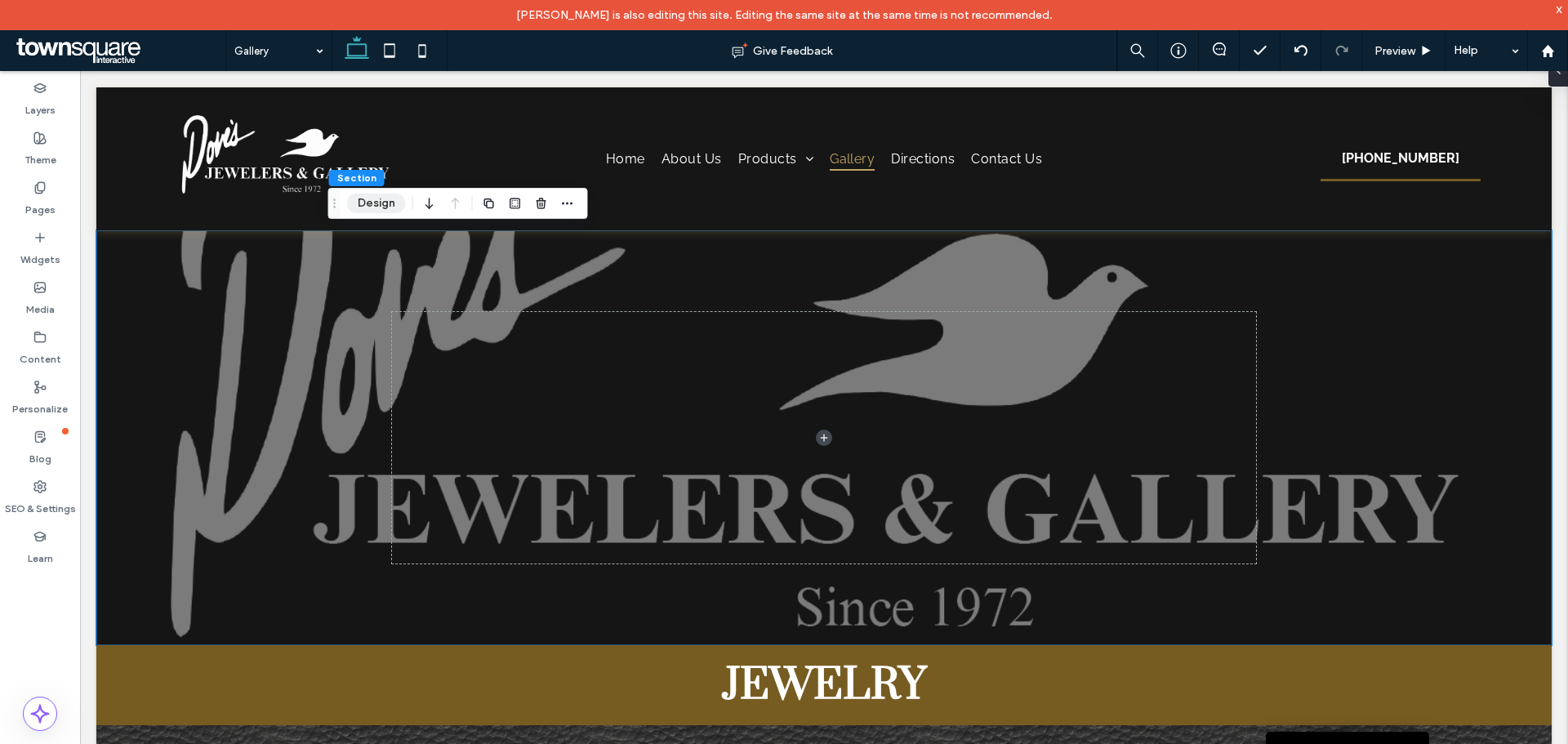
click at [384, 207] on button "Design" at bounding box center [376, 203] width 59 height 20
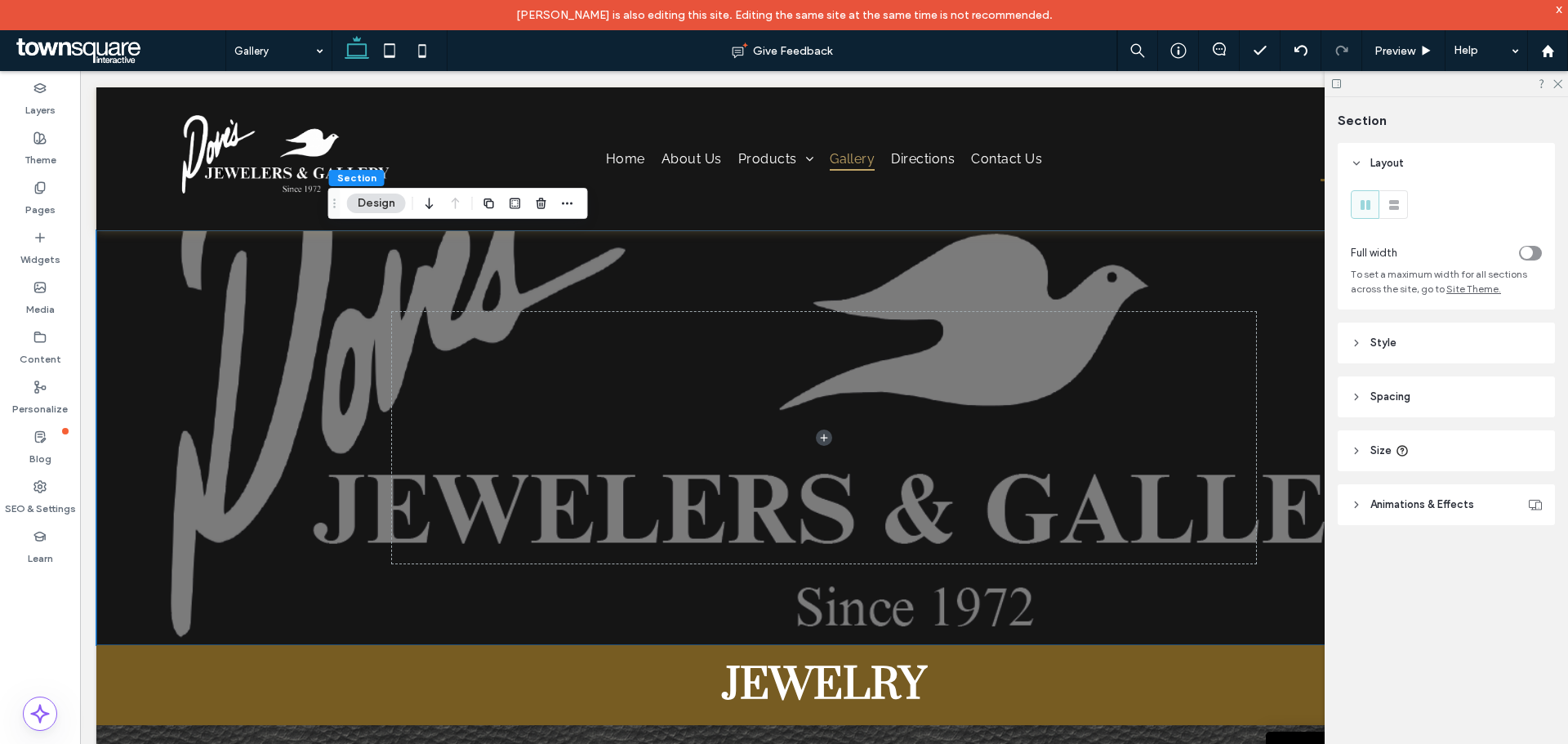
click at [1387, 349] on span "Style" at bounding box center [1384, 343] width 26 height 16
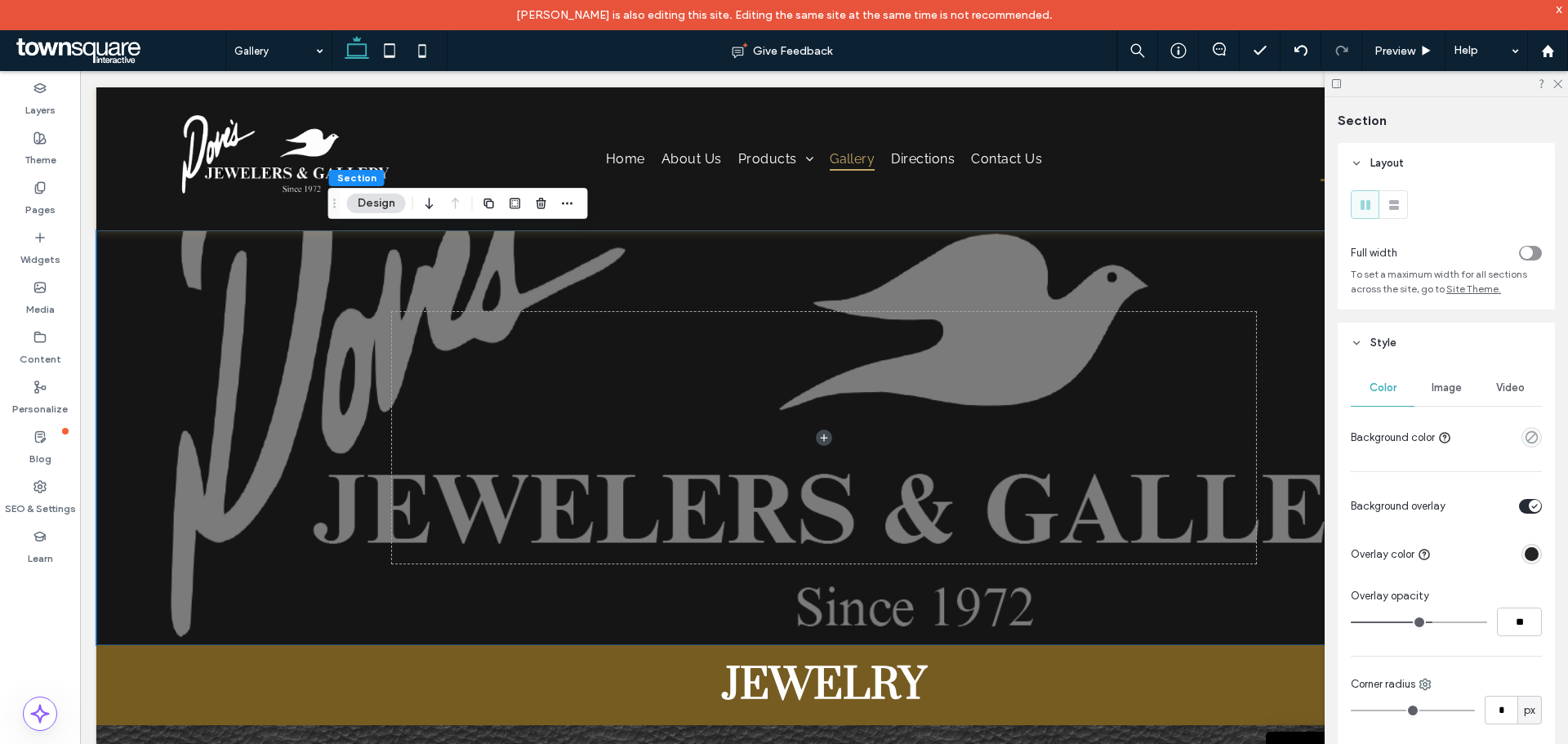
click at [1445, 385] on span "Image" at bounding box center [1446, 388] width 30 height 13
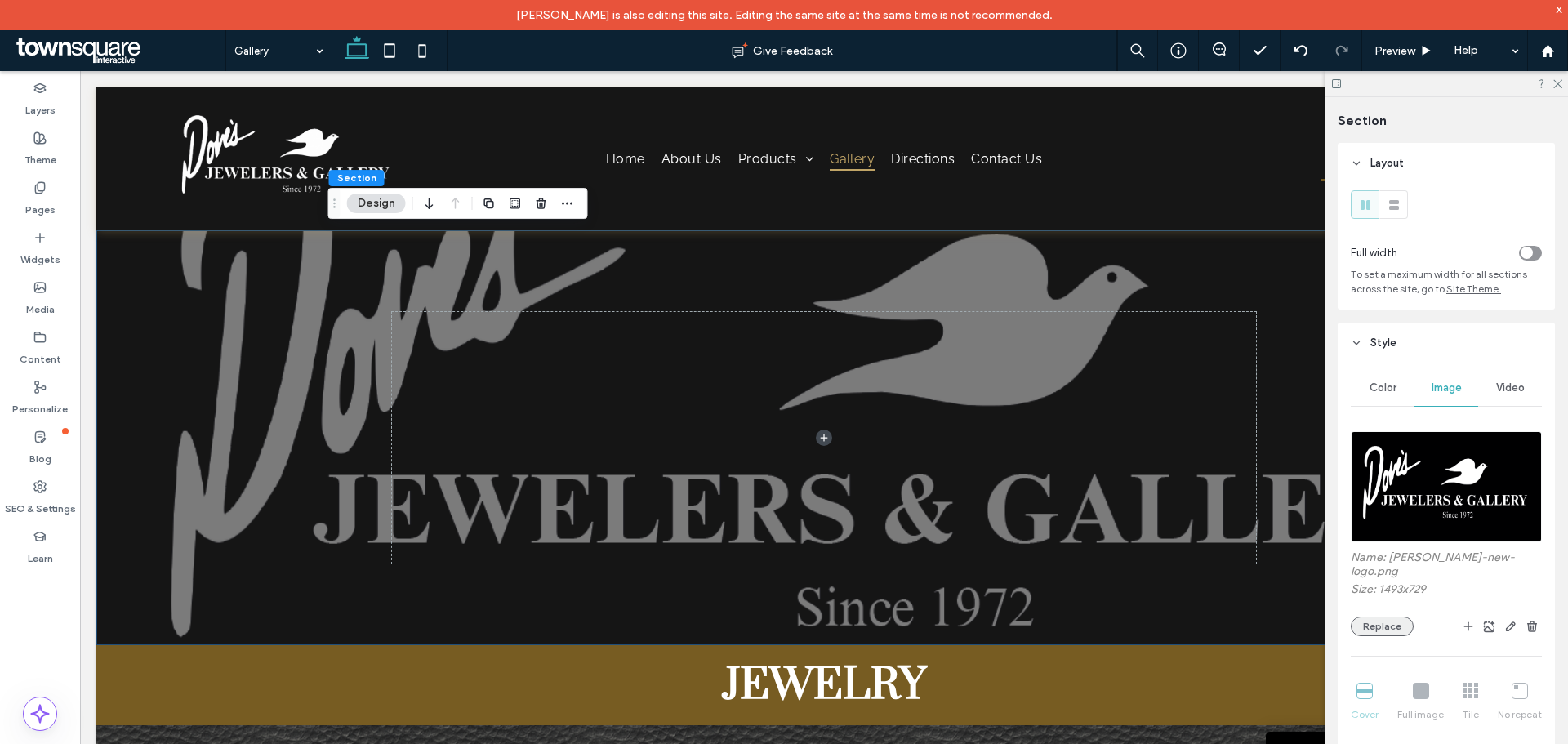
click at [1392, 618] on button "Replace" at bounding box center [1382, 626] width 63 height 20
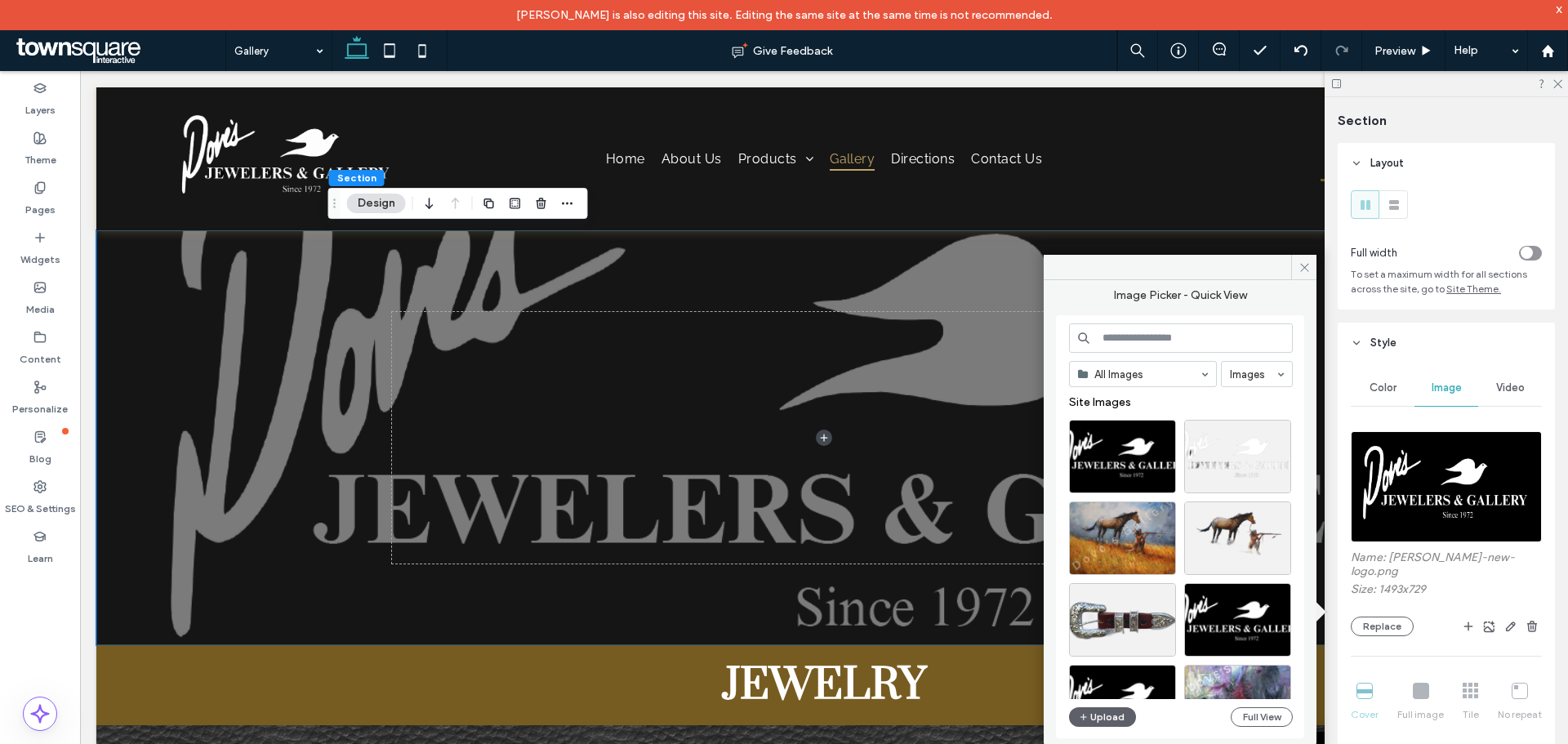
click at [1096, 727] on div "All Images Images Site Images Upload Full View" at bounding box center [1181, 528] width 224 height 408
click at [1099, 720] on button "Upload" at bounding box center [1103, 717] width 67 height 20
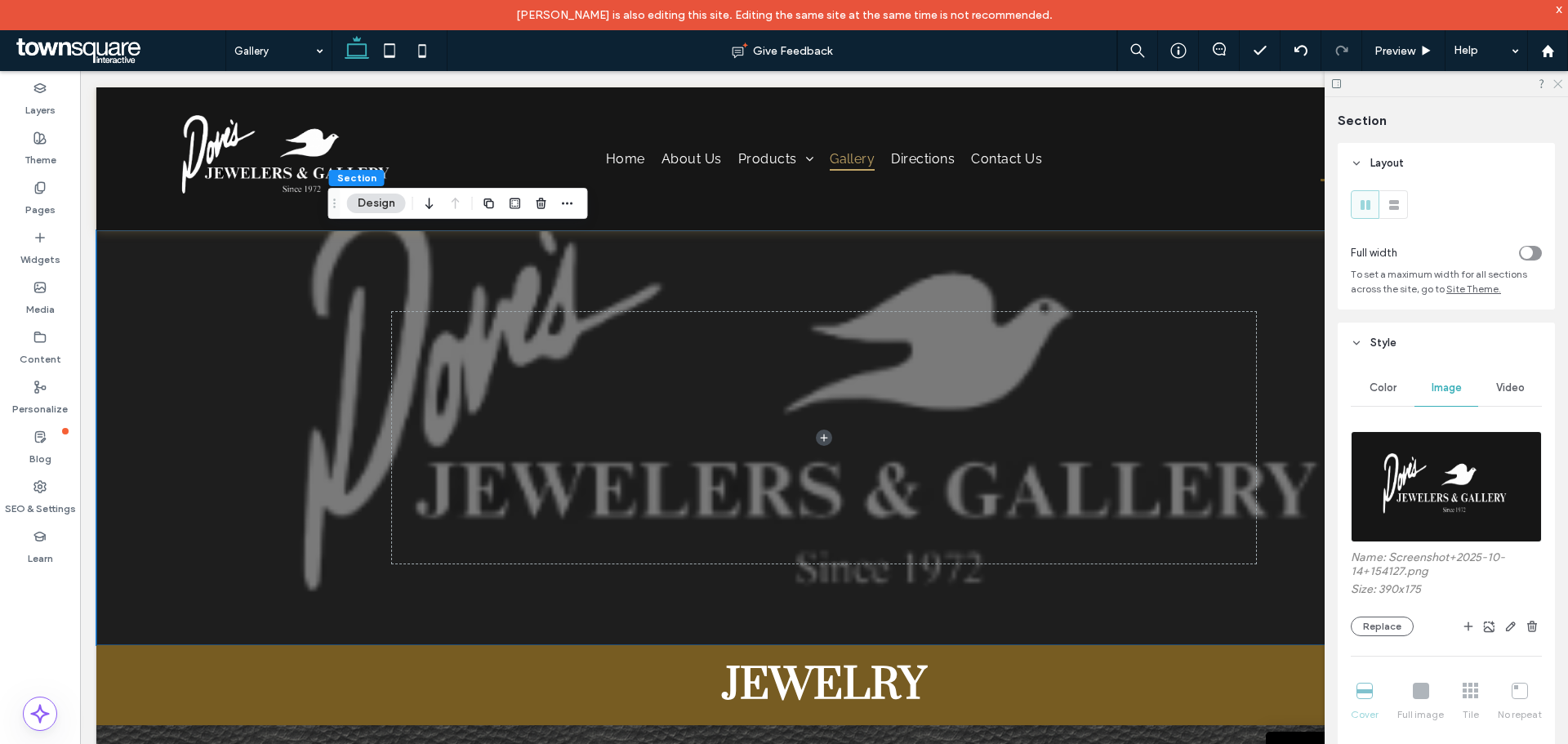
click at [1559, 81] on icon at bounding box center [1557, 82] width 10 height 10
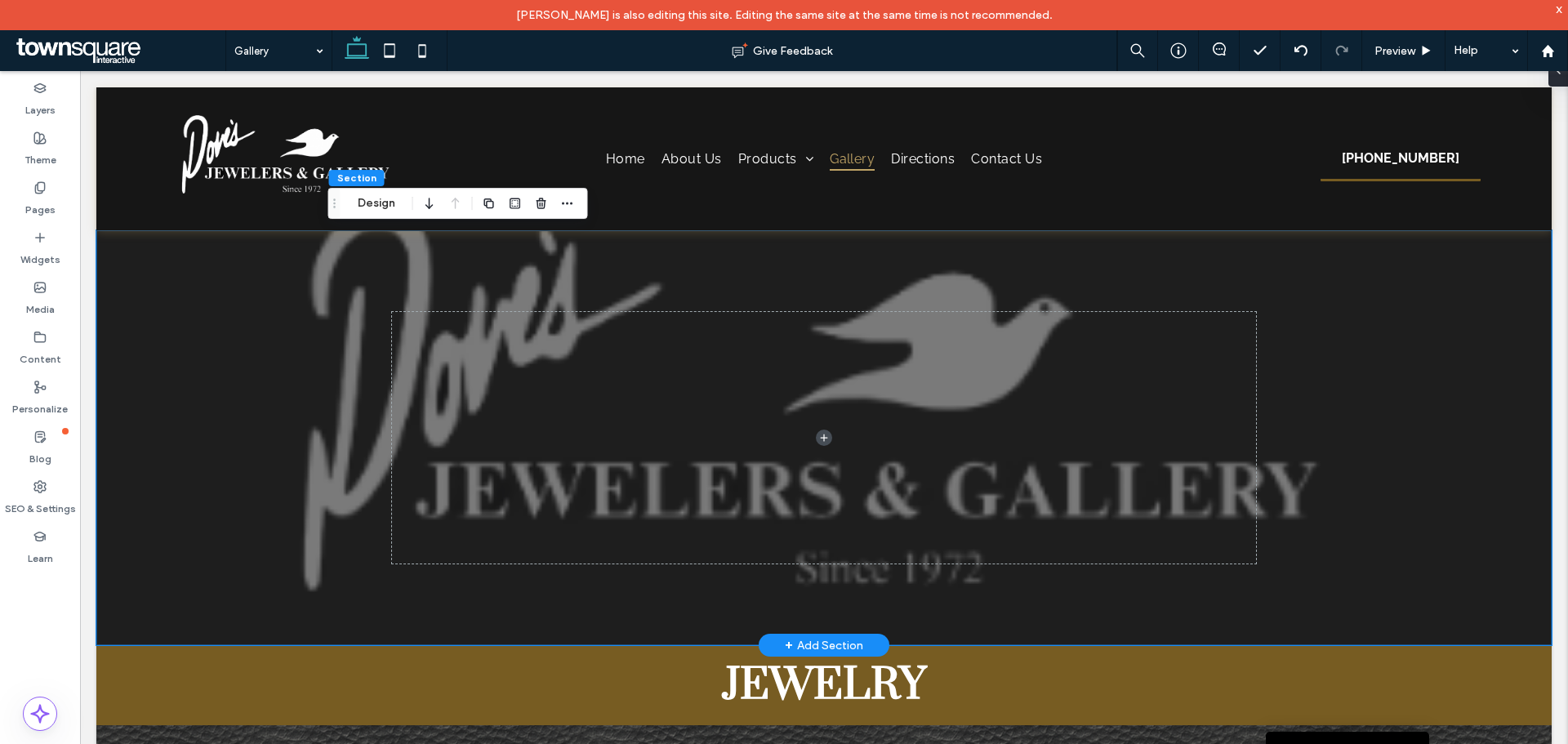
click at [1239, 293] on div at bounding box center [824, 438] width 980 height 416
click at [1412, 432] on div at bounding box center [824, 438] width 1456 height 416
click at [1002, 271] on div at bounding box center [824, 438] width 980 height 416
click at [382, 199] on button "Design" at bounding box center [376, 203] width 59 height 20
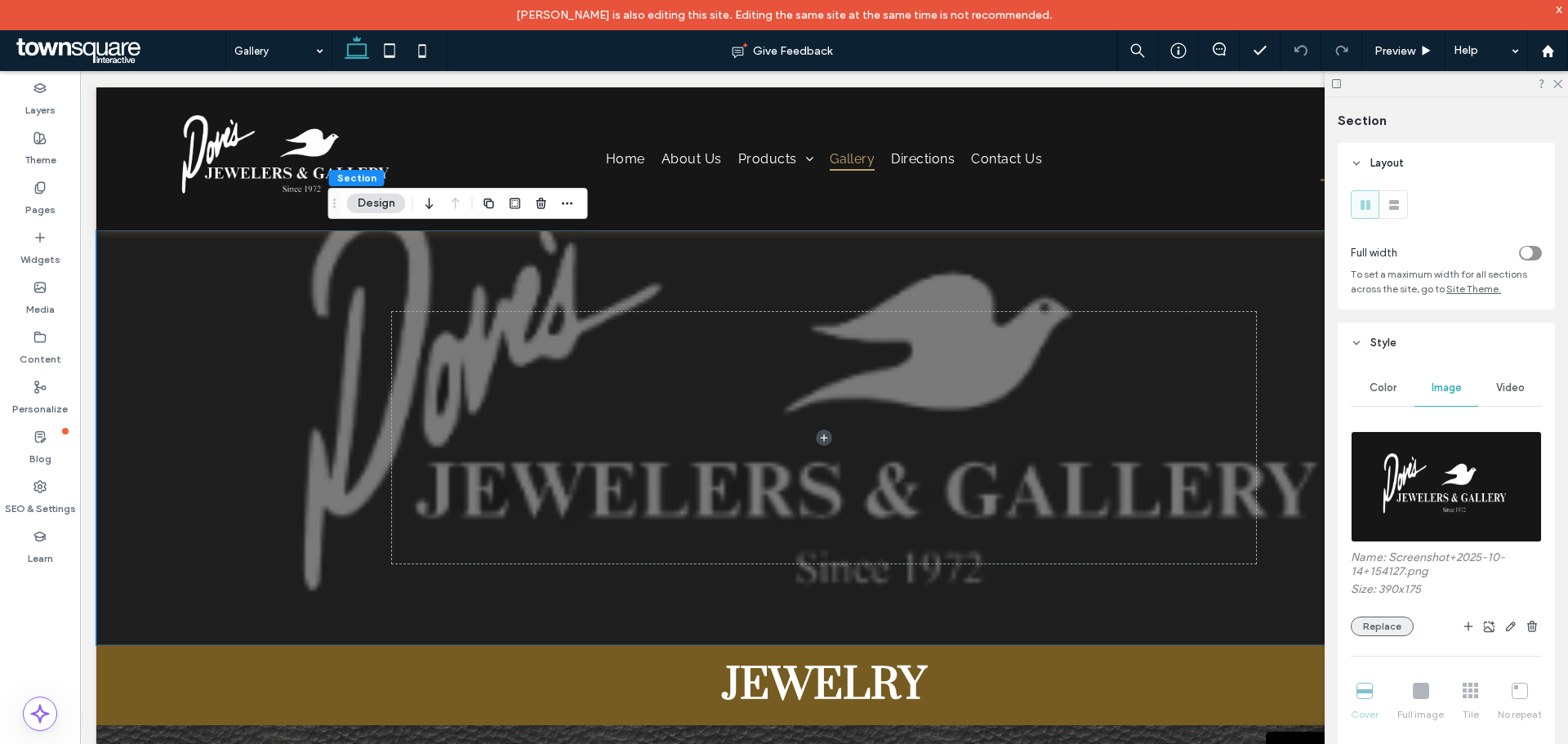
click at [1373, 635] on button "Replace" at bounding box center [1382, 626] width 63 height 20
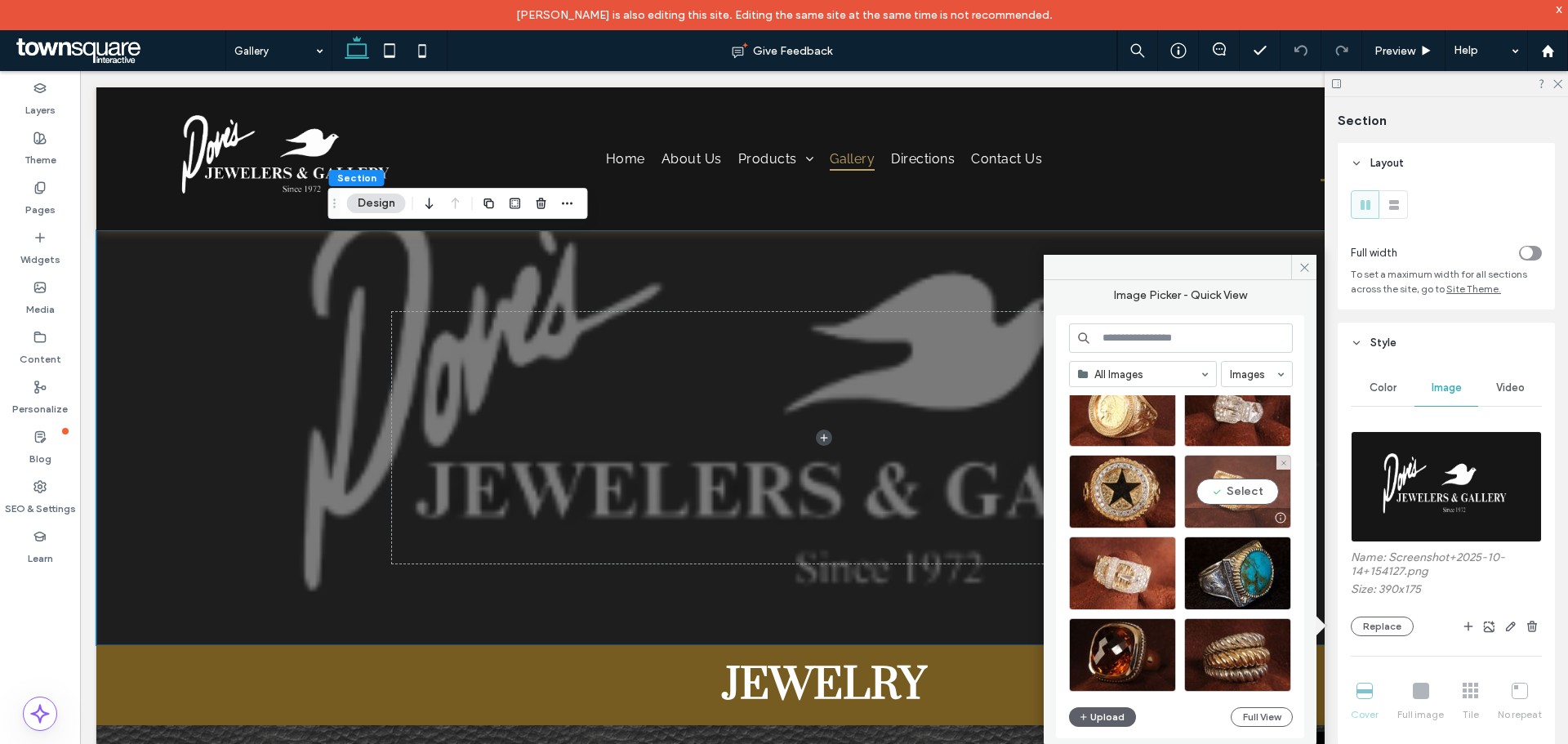
scroll to position [7401, 0]
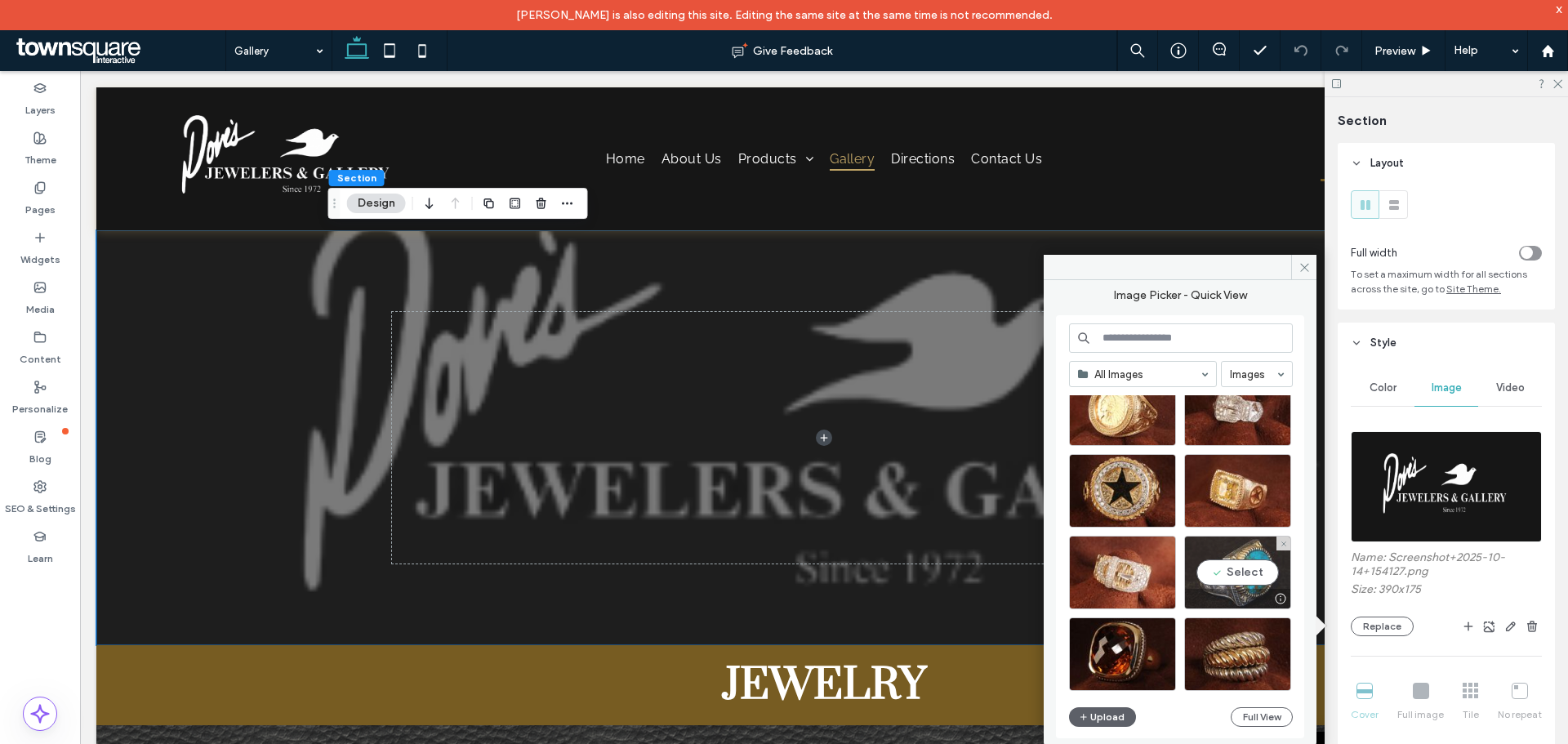
click at [1256, 572] on div "Select" at bounding box center [1238, 573] width 107 height 74
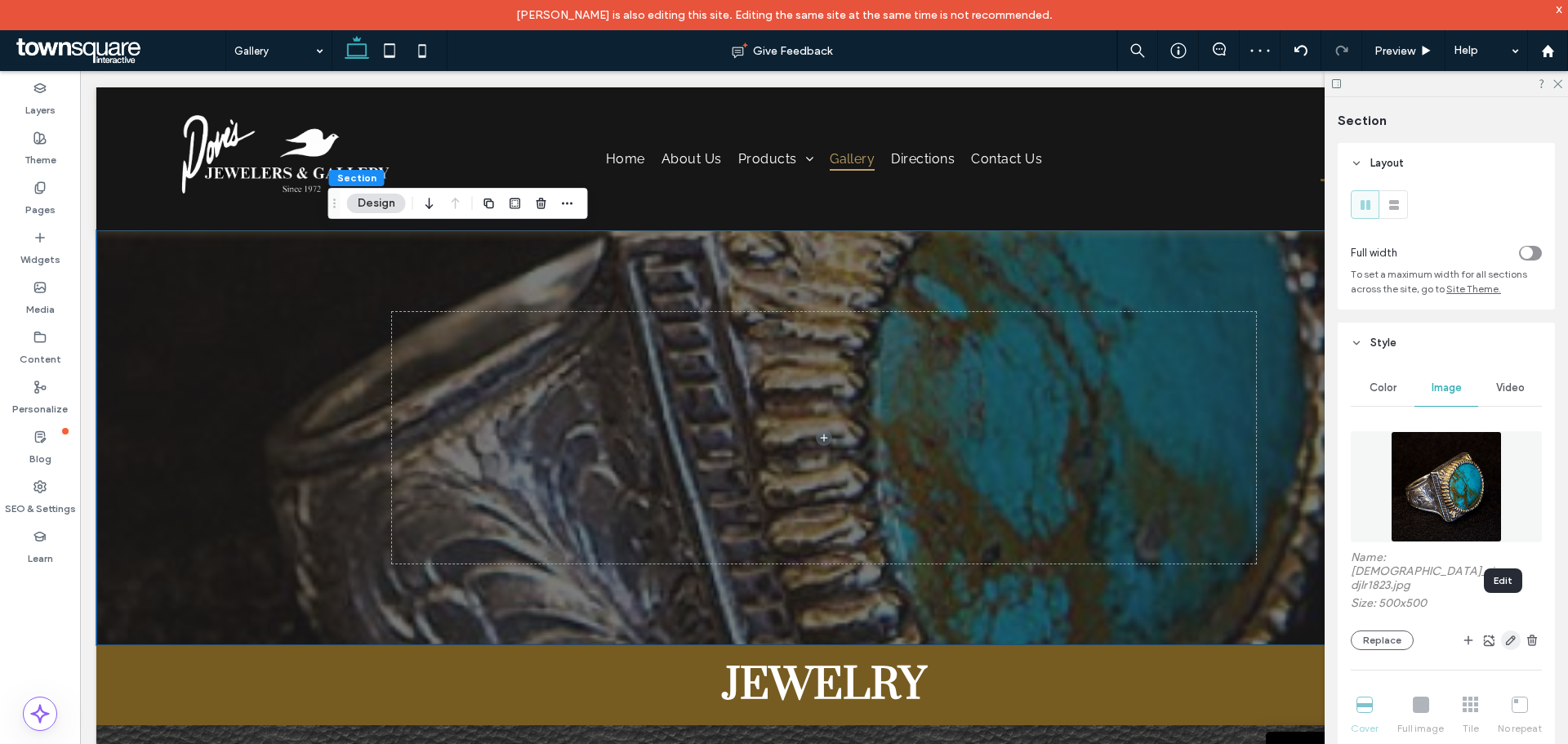
click at [1506, 635] on use "button" at bounding box center [1511, 640] width 9 height 9
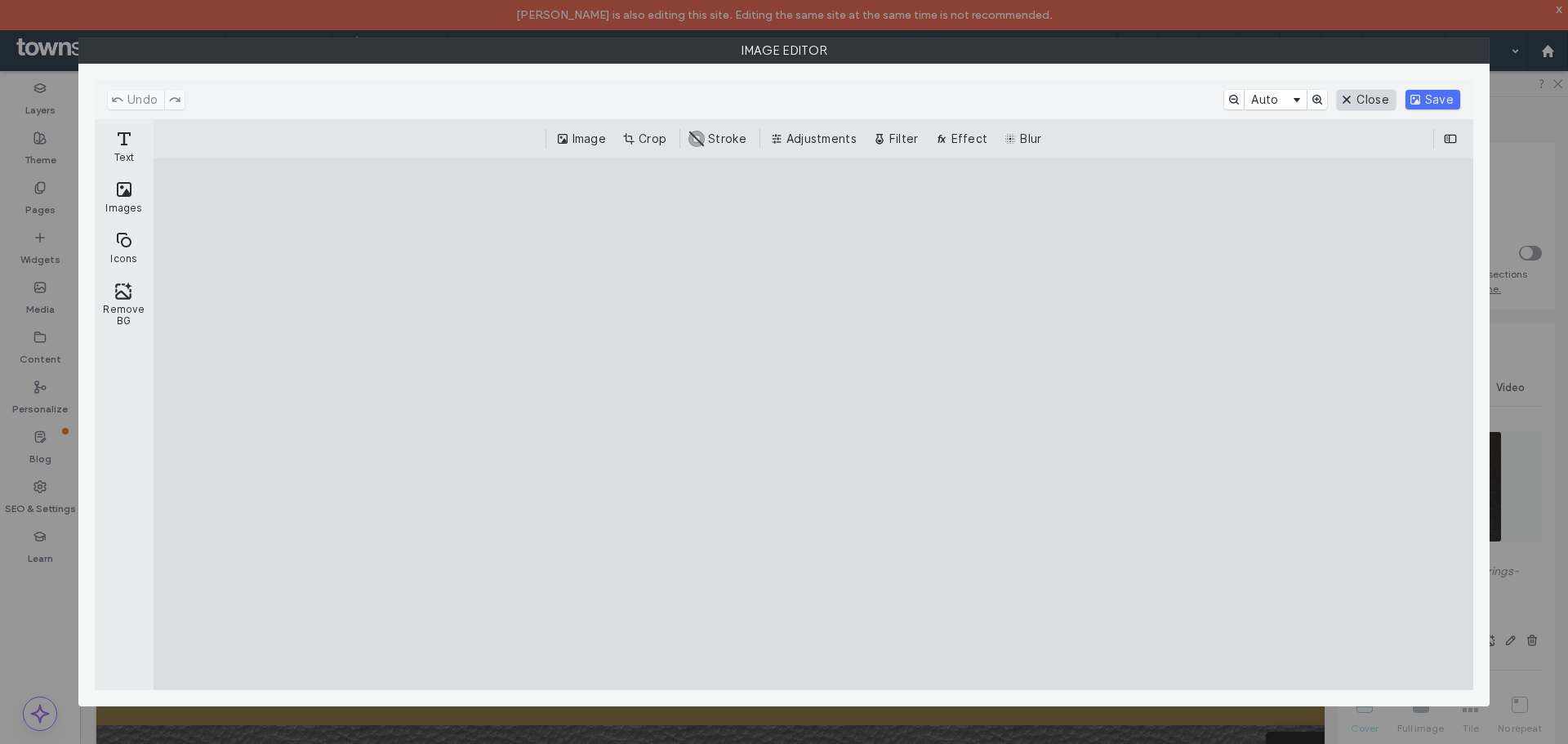
click at [1381, 100] on button "Close" at bounding box center [1366, 99] width 58 height 20
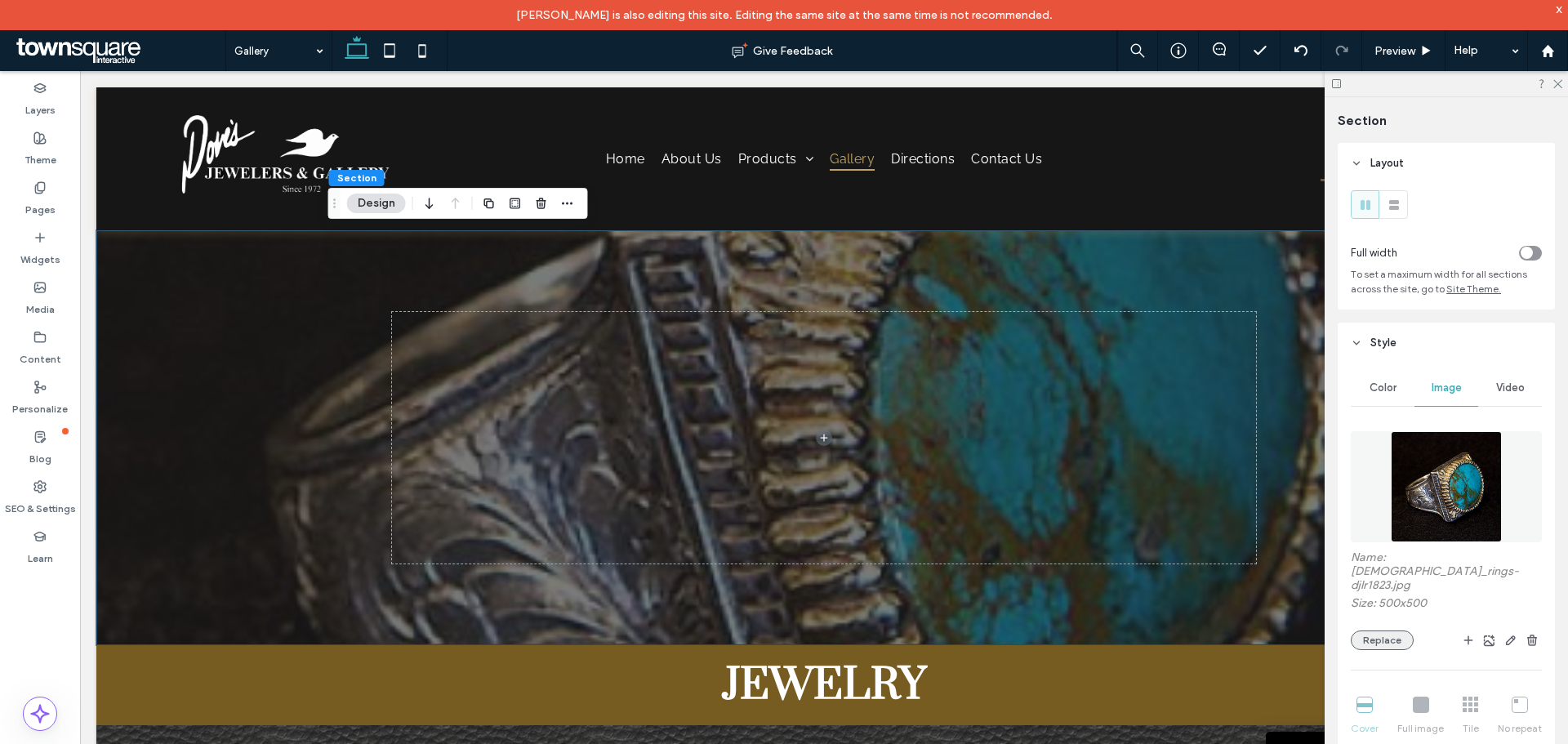
click at [1400, 631] on button "Replace" at bounding box center [1382, 640] width 63 height 20
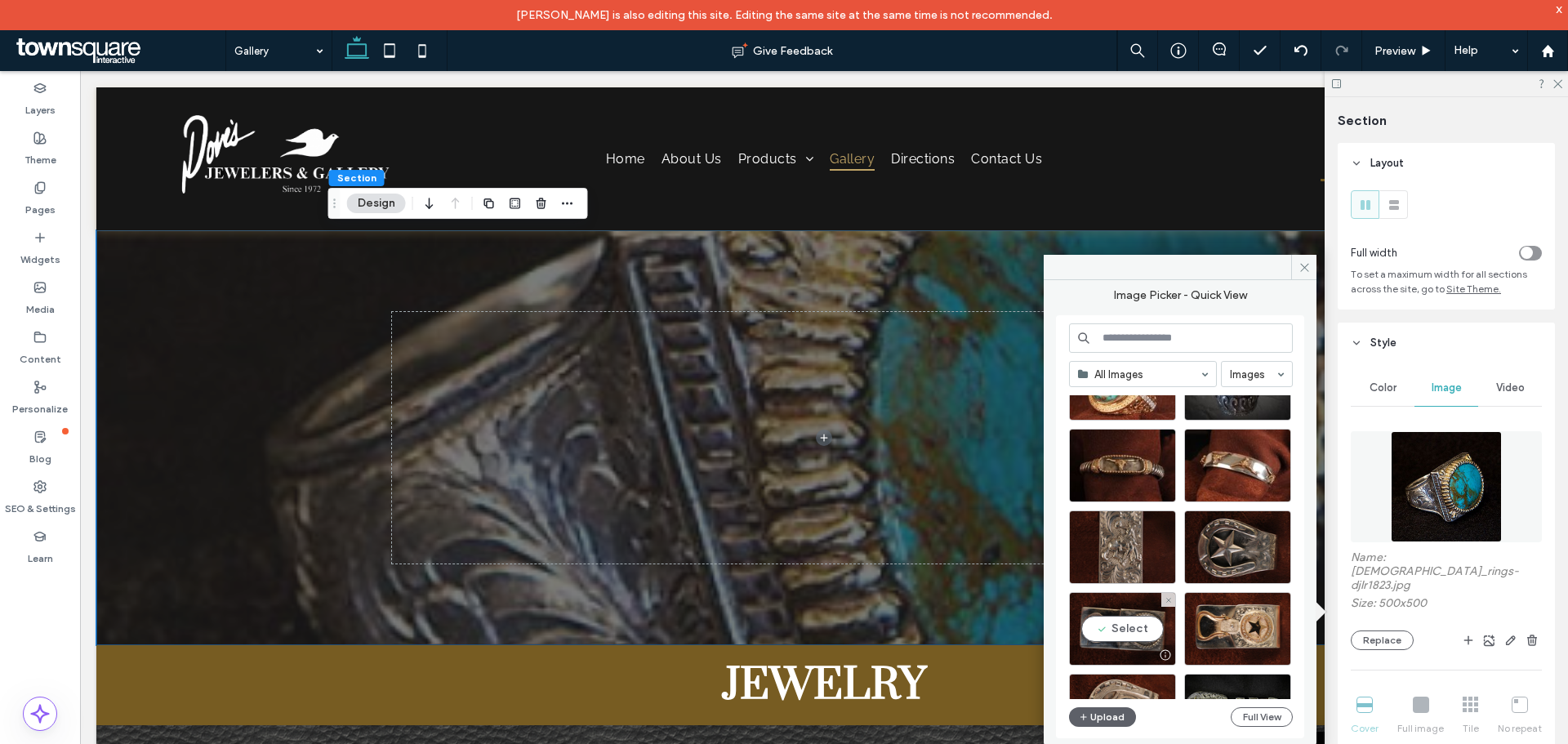
scroll to position [7972, 0]
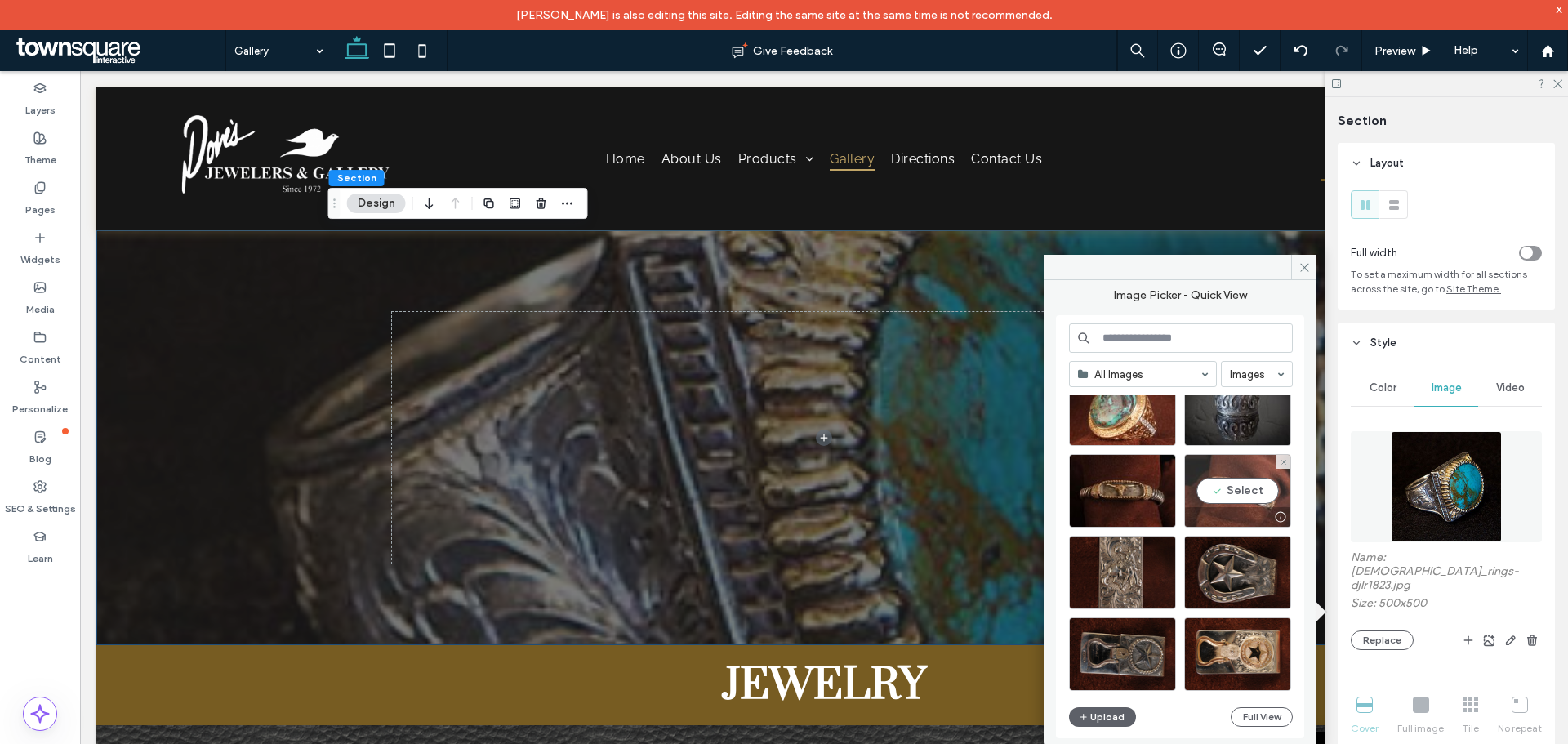
click at [1240, 491] on div "Select" at bounding box center [1238, 490] width 107 height 74
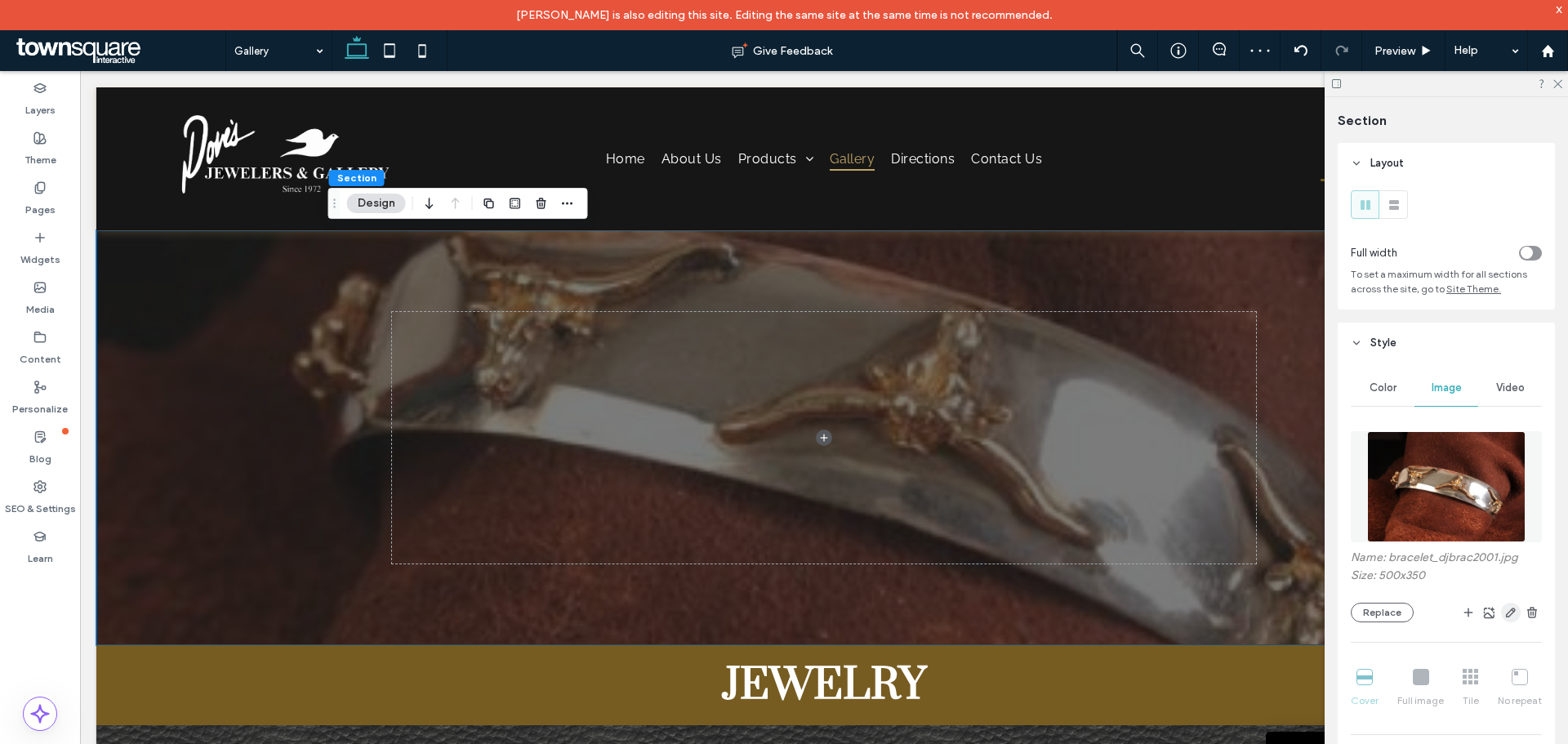
click at [1505, 608] on icon "button" at bounding box center [1511, 613] width 13 height 13
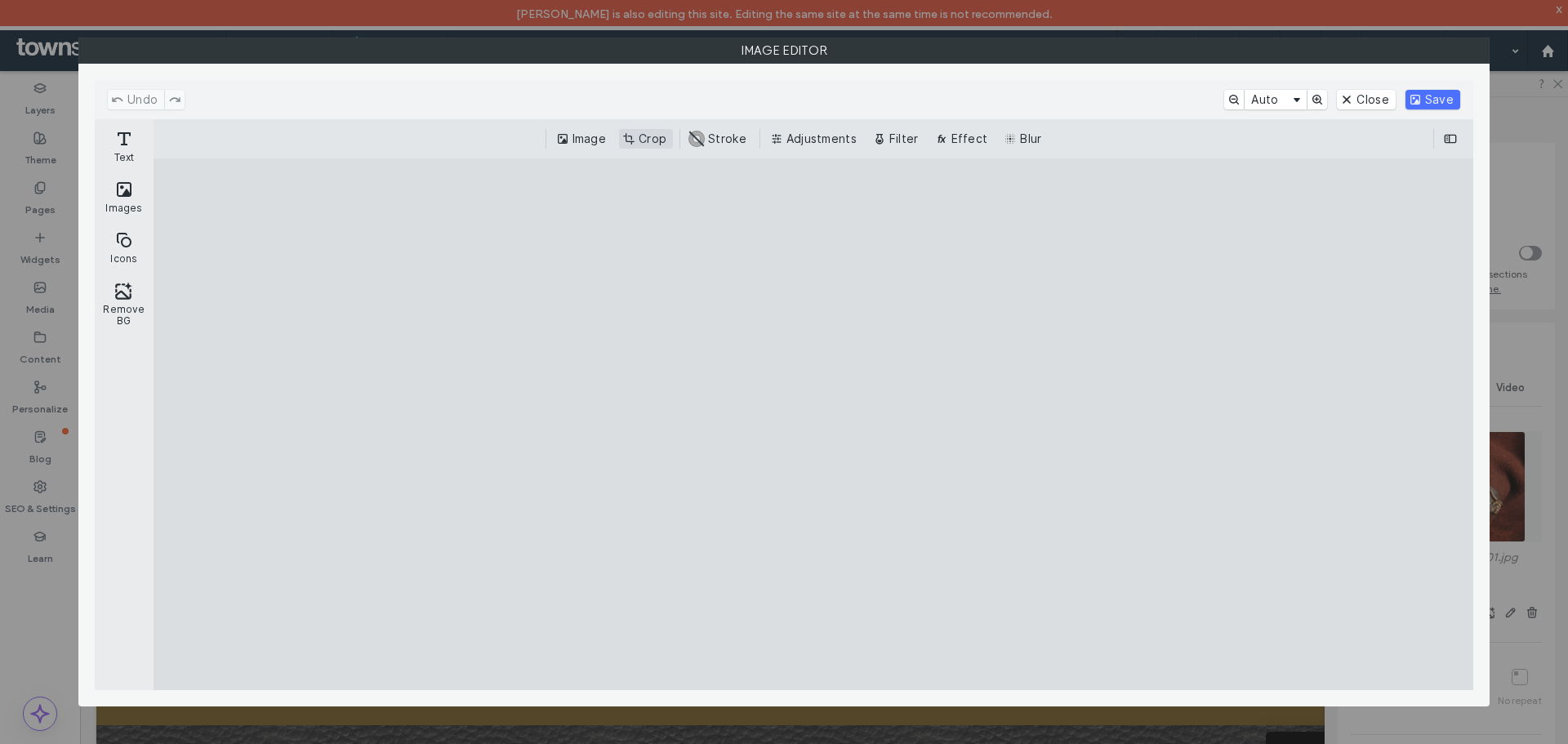
click at [647, 135] on button "Crop" at bounding box center [646, 139] width 54 height 20
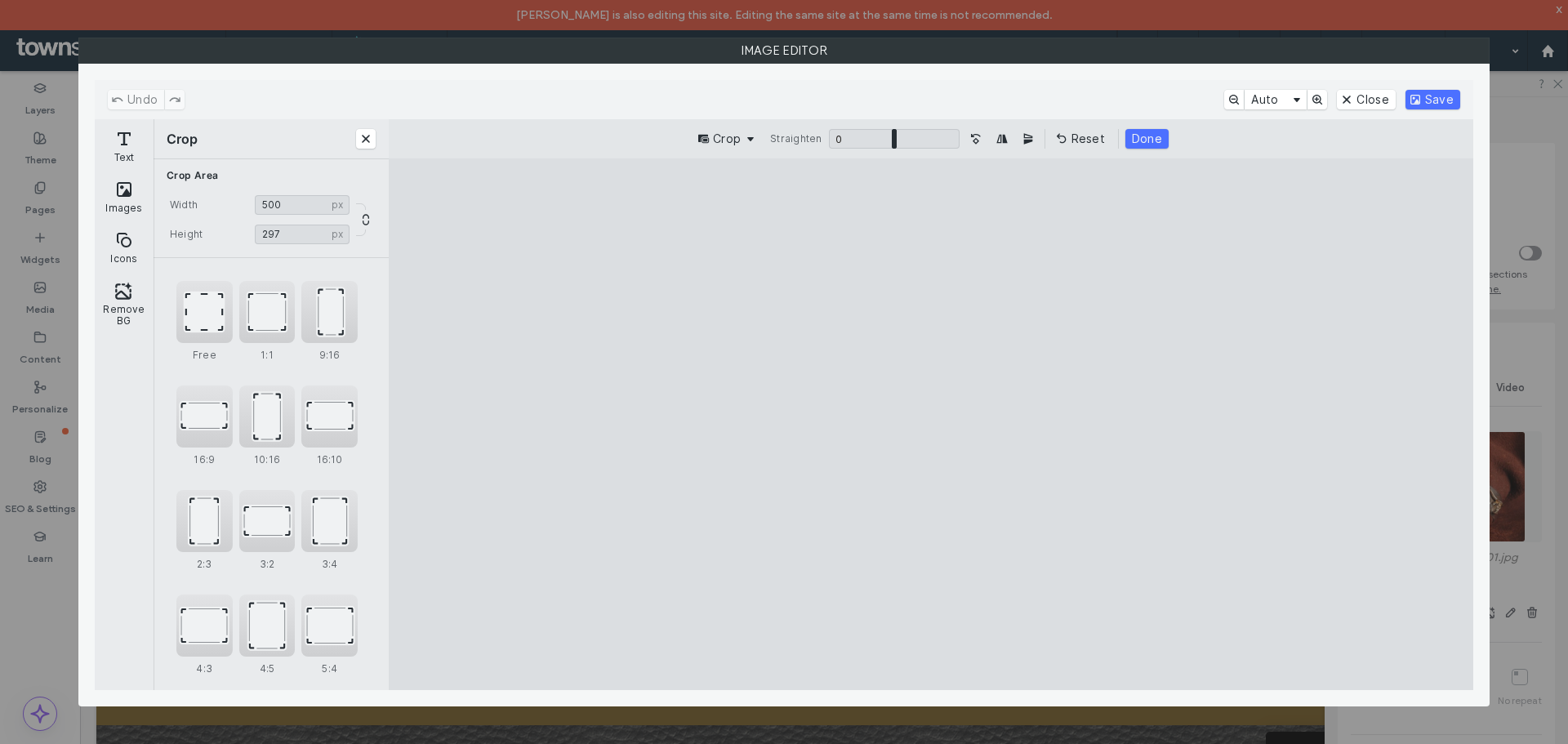
drag, startPoint x: 930, startPoint y: 210, endPoint x: 928, endPoint y: 273, distance: 63.0
click at [931, 424] on cesdk-canvas "Editor canvas" at bounding box center [931, 424] width 0 height 0
type input "***"
drag, startPoint x: 936, startPoint y: 666, endPoint x: 936, endPoint y: 577, distance: 89.0
click at [931, 424] on cesdk-canvas "Editor canvas" at bounding box center [931, 424] width 0 height 0
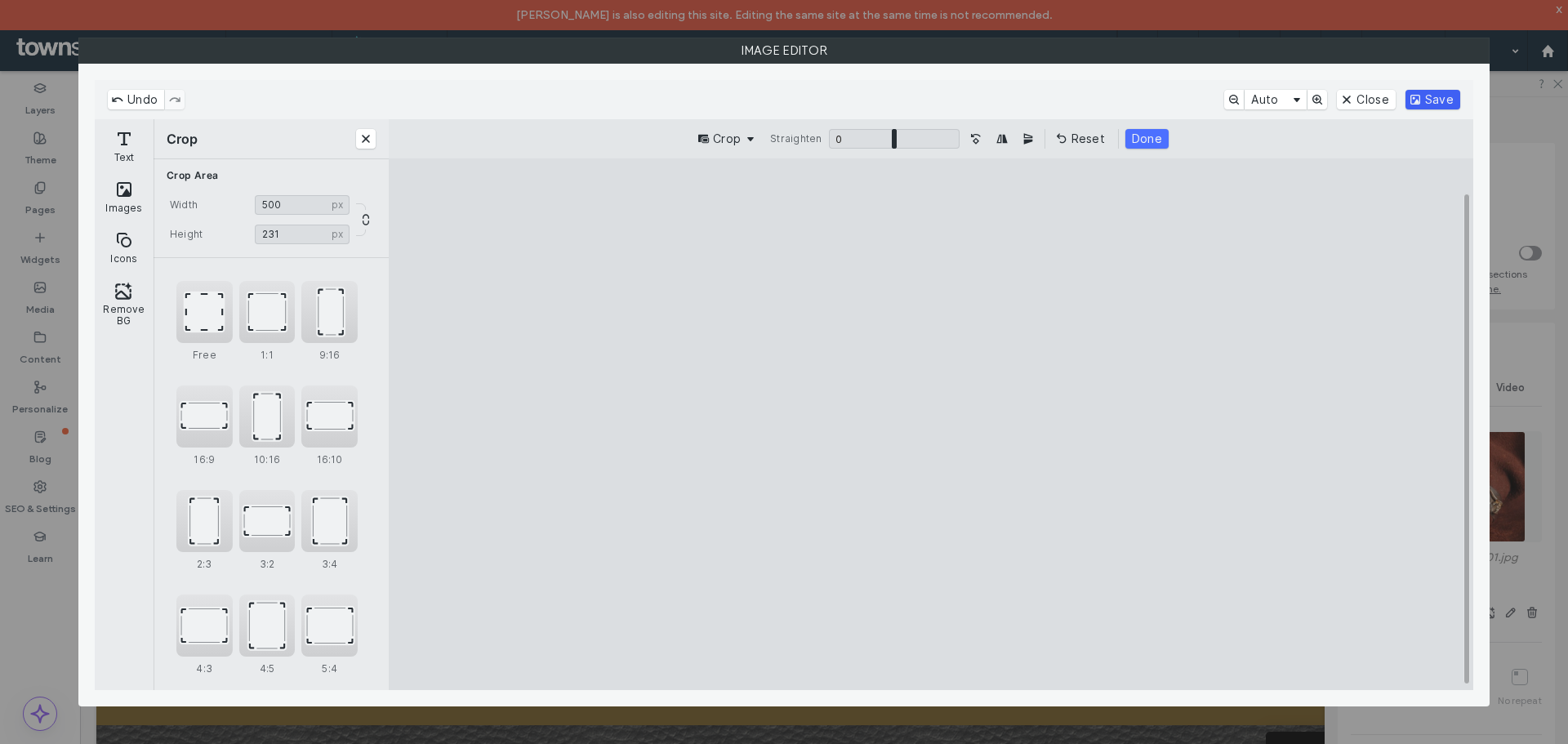
click at [1445, 98] on button "Save" at bounding box center [1433, 99] width 54 height 20
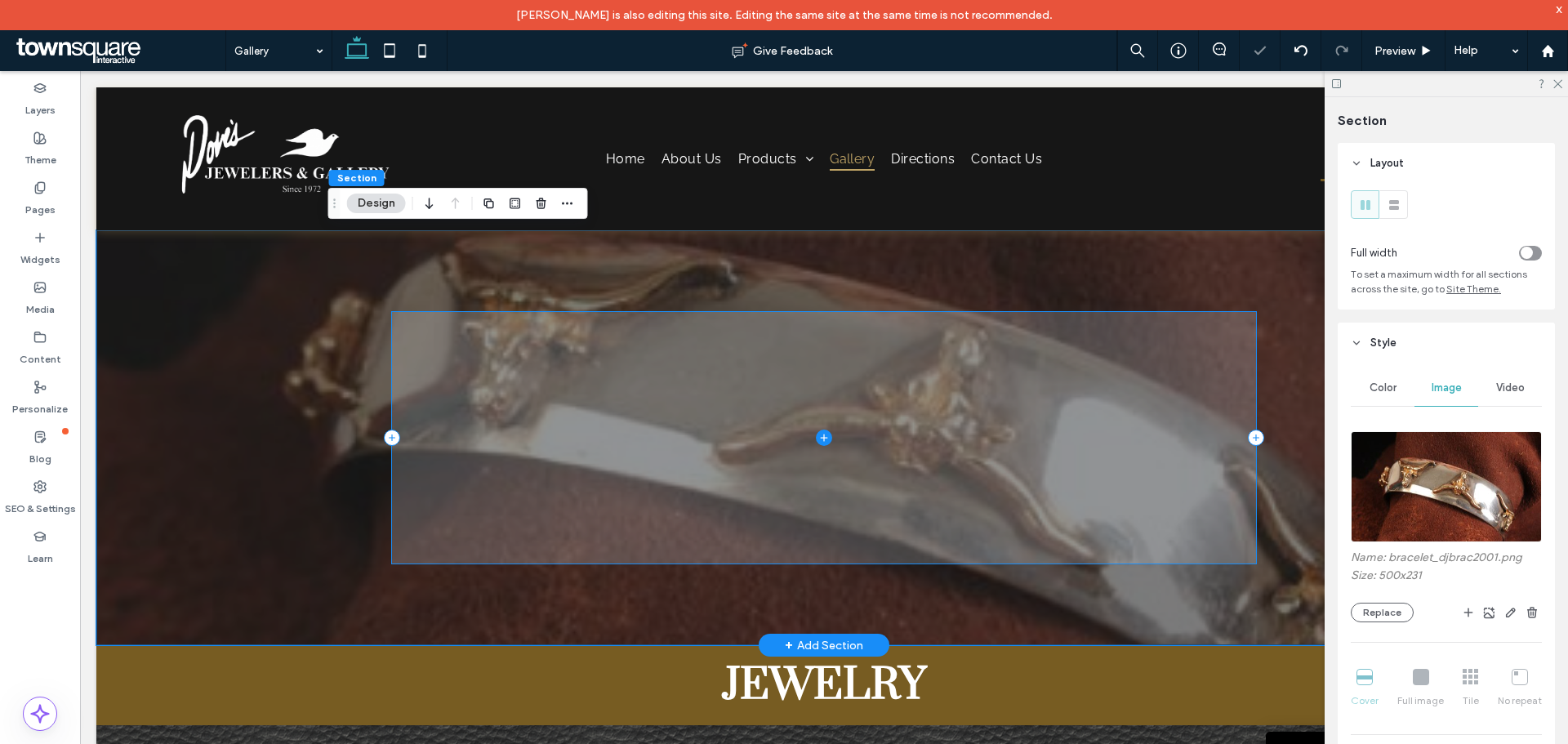
click at [816, 439] on icon at bounding box center [823, 437] width 16 height 16
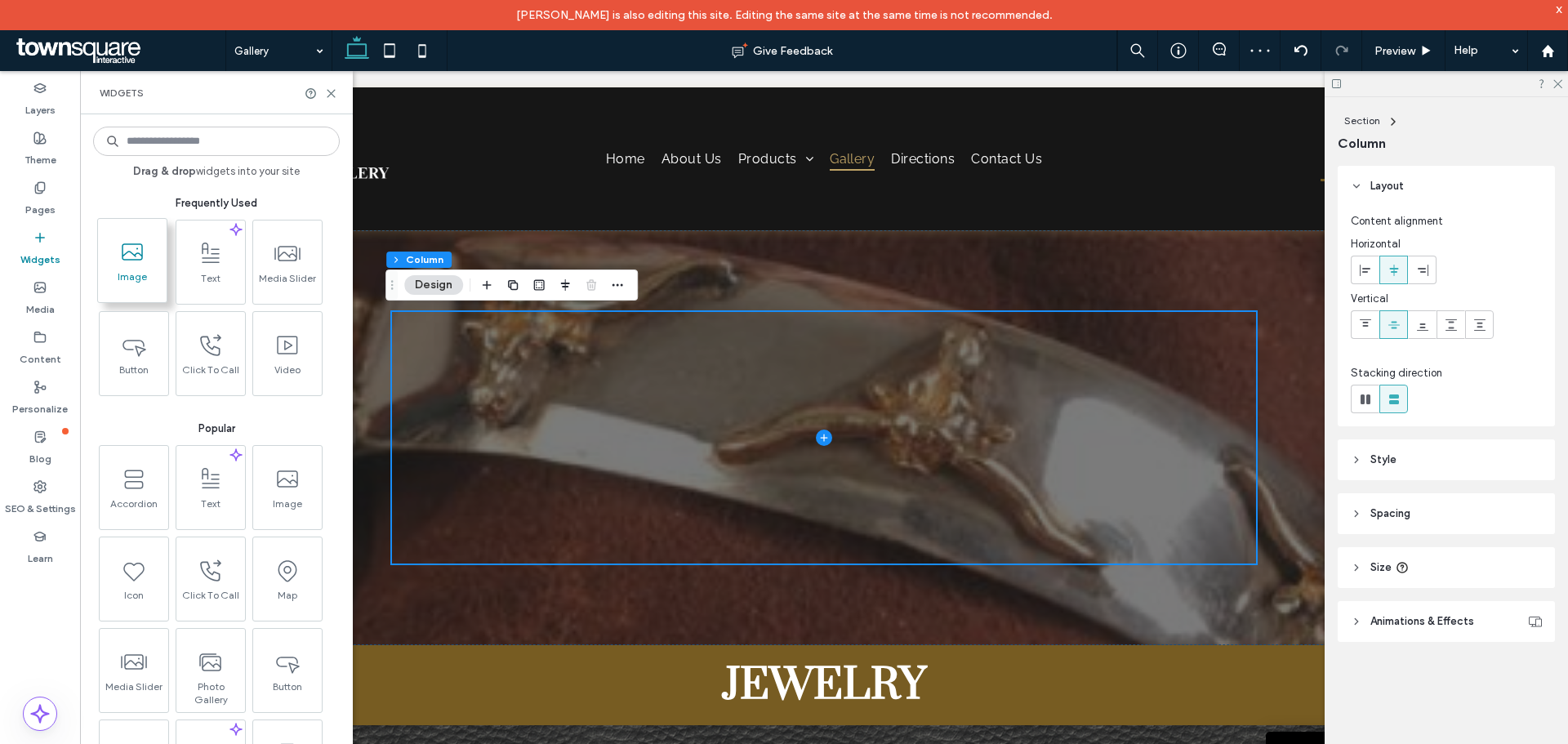
click at [133, 279] on span "Image" at bounding box center [132, 282] width 68 height 22
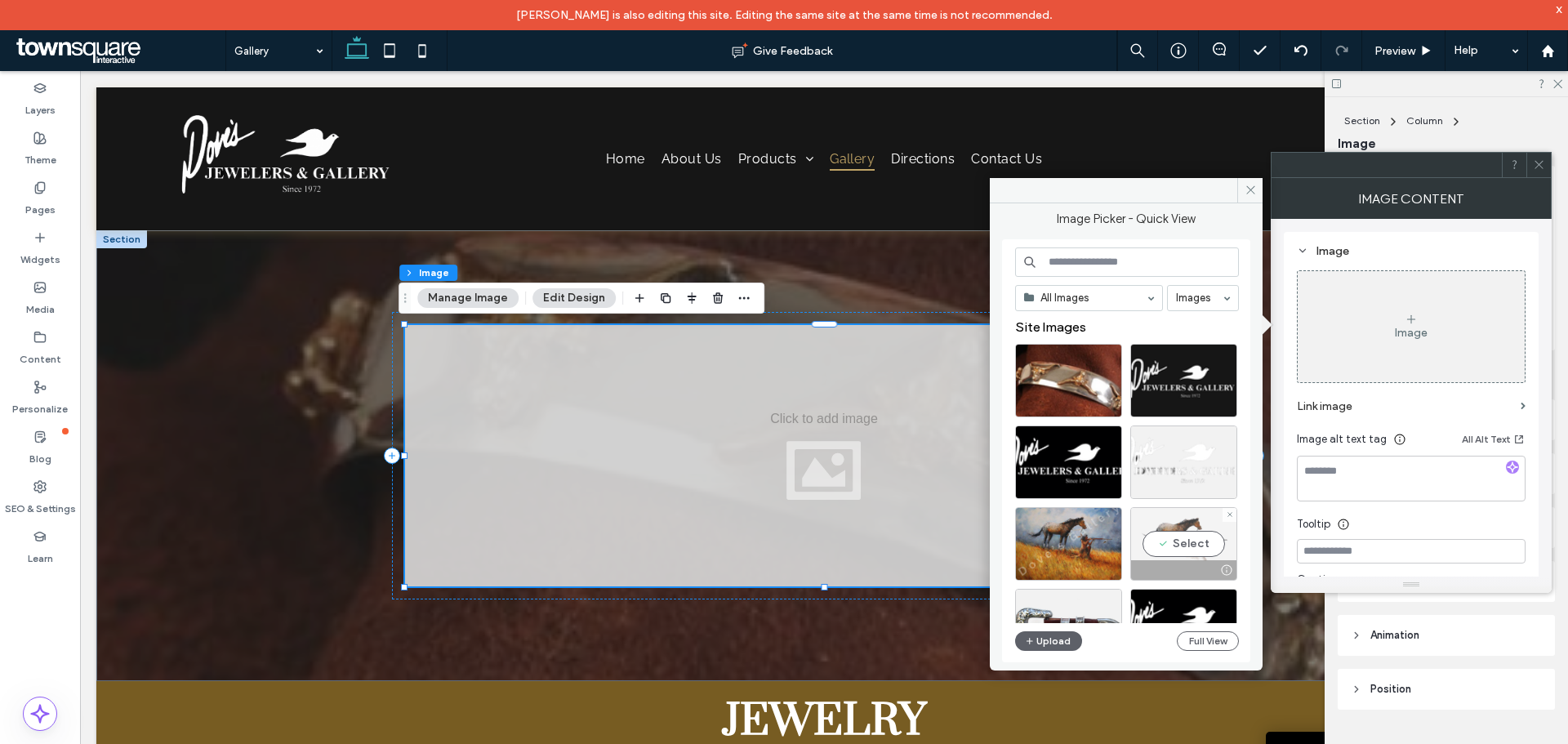
scroll to position [81, 0]
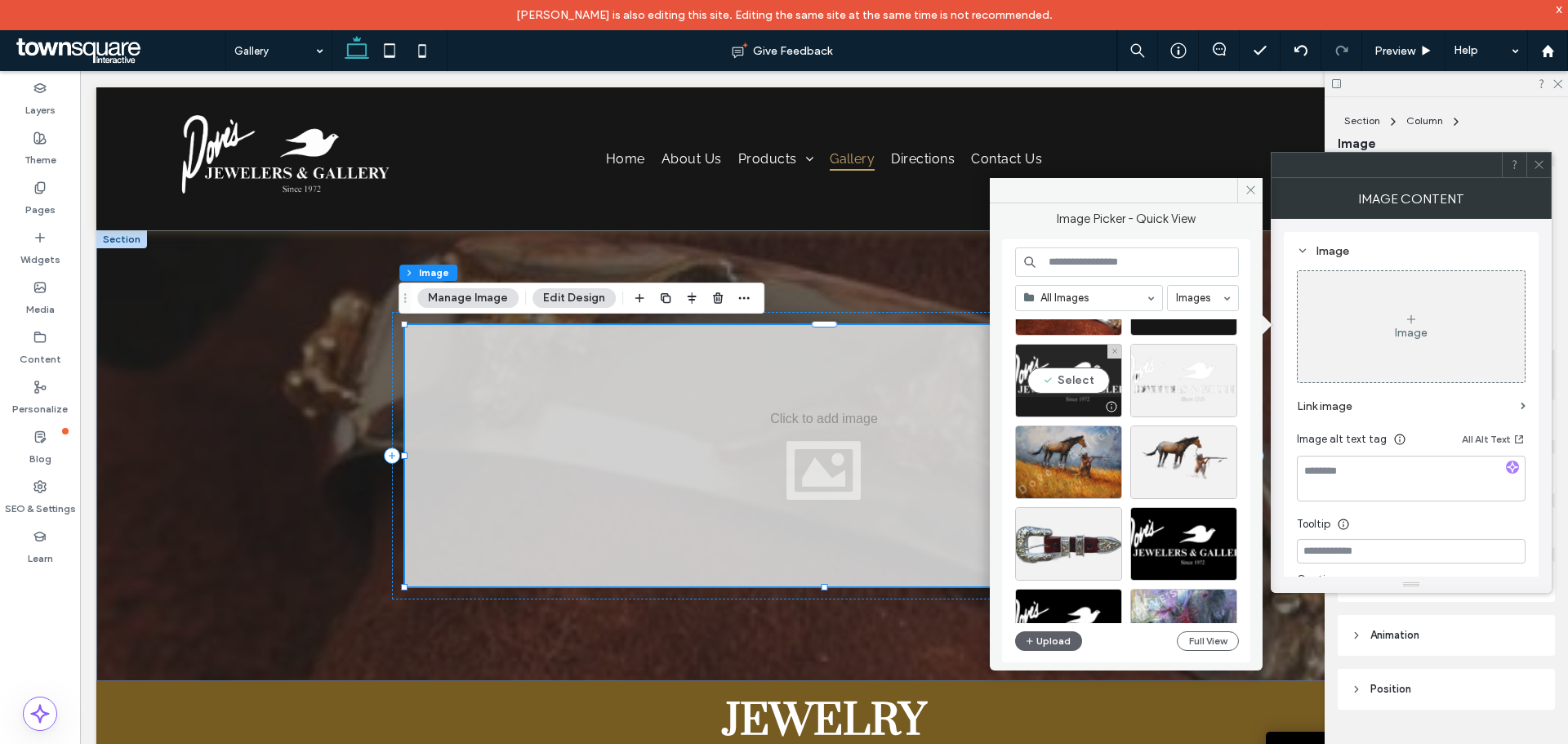
click at [1062, 376] on div "Select" at bounding box center [1068, 381] width 107 height 74
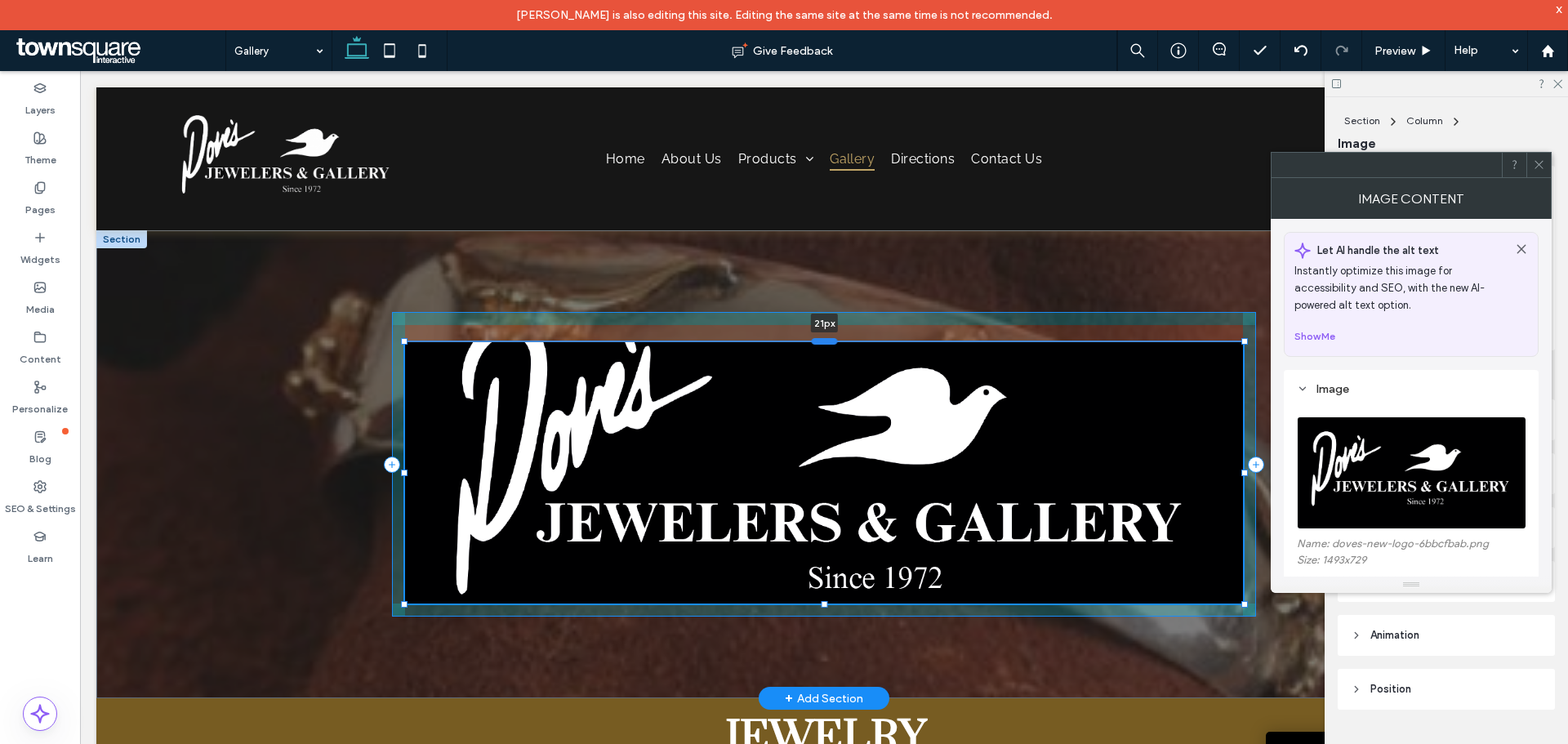
drag, startPoint x: 819, startPoint y: 288, endPoint x: 814, endPoint y: 341, distance: 53.2
click at [814, 341] on div at bounding box center [825, 341] width 26 height 7
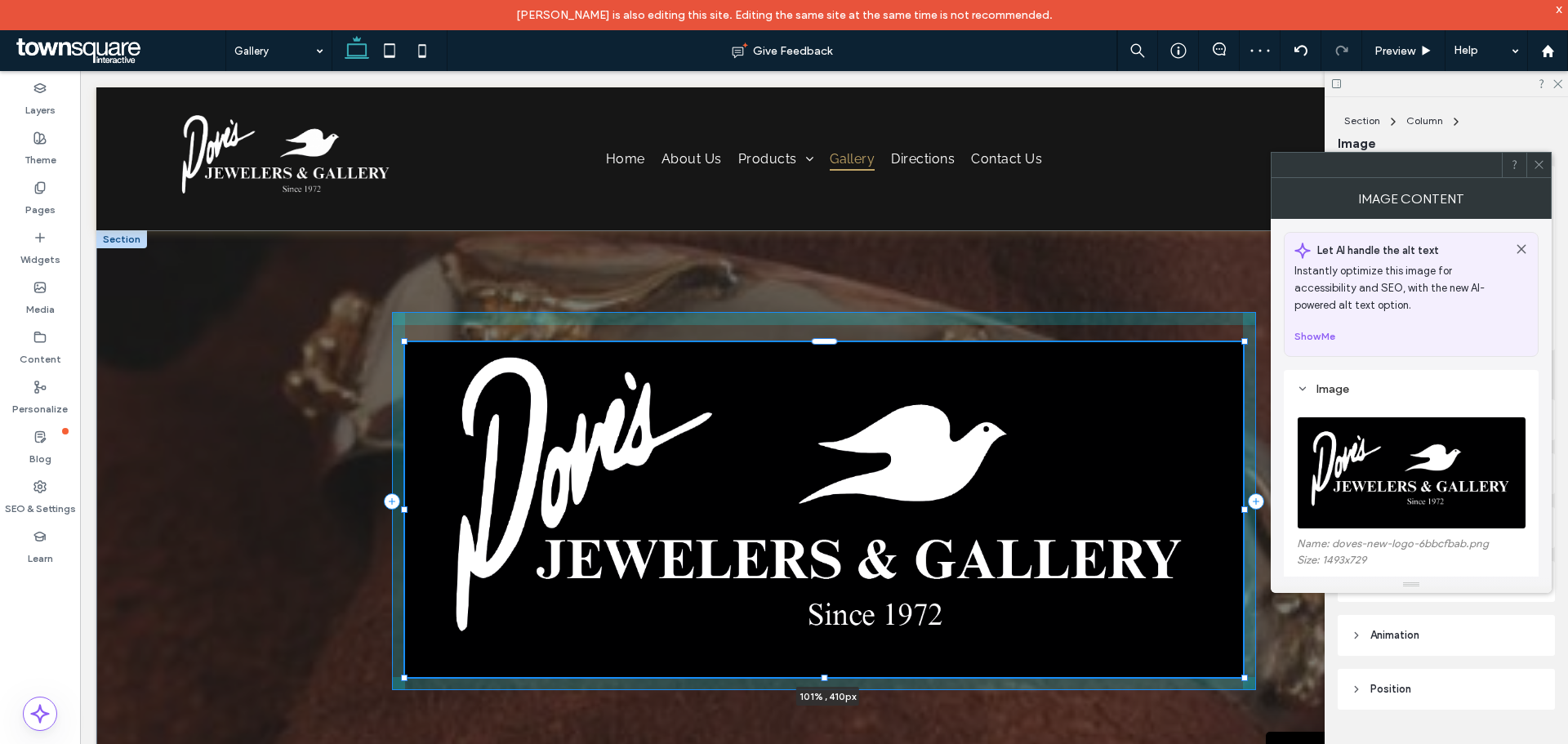
drag, startPoint x: 399, startPoint y: 343, endPoint x: 395, endPoint y: 305, distance: 38.2
click at [395, 305] on div "101% , 410px" at bounding box center [824, 501] width 980 height 542
type input "***"
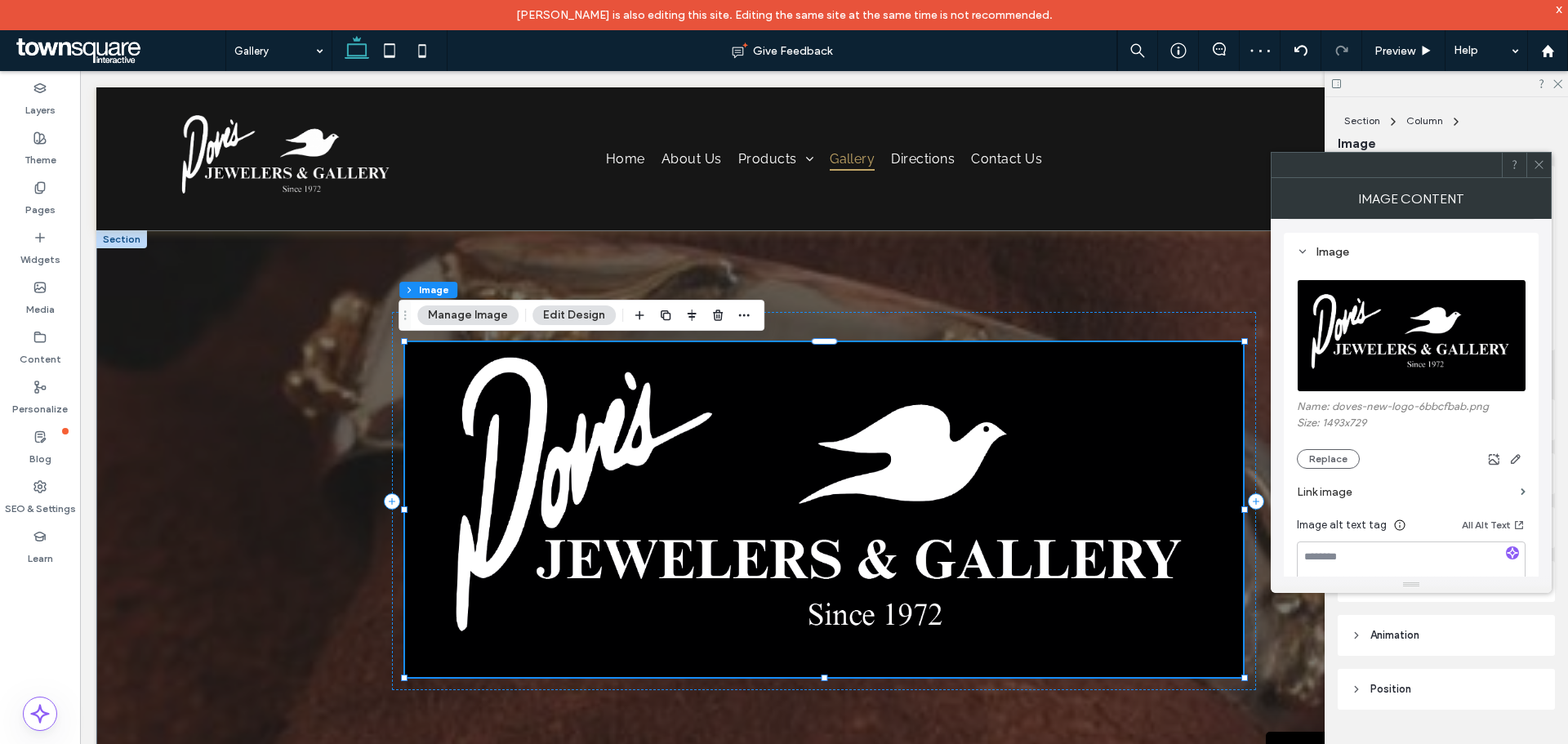
scroll to position [164, 0]
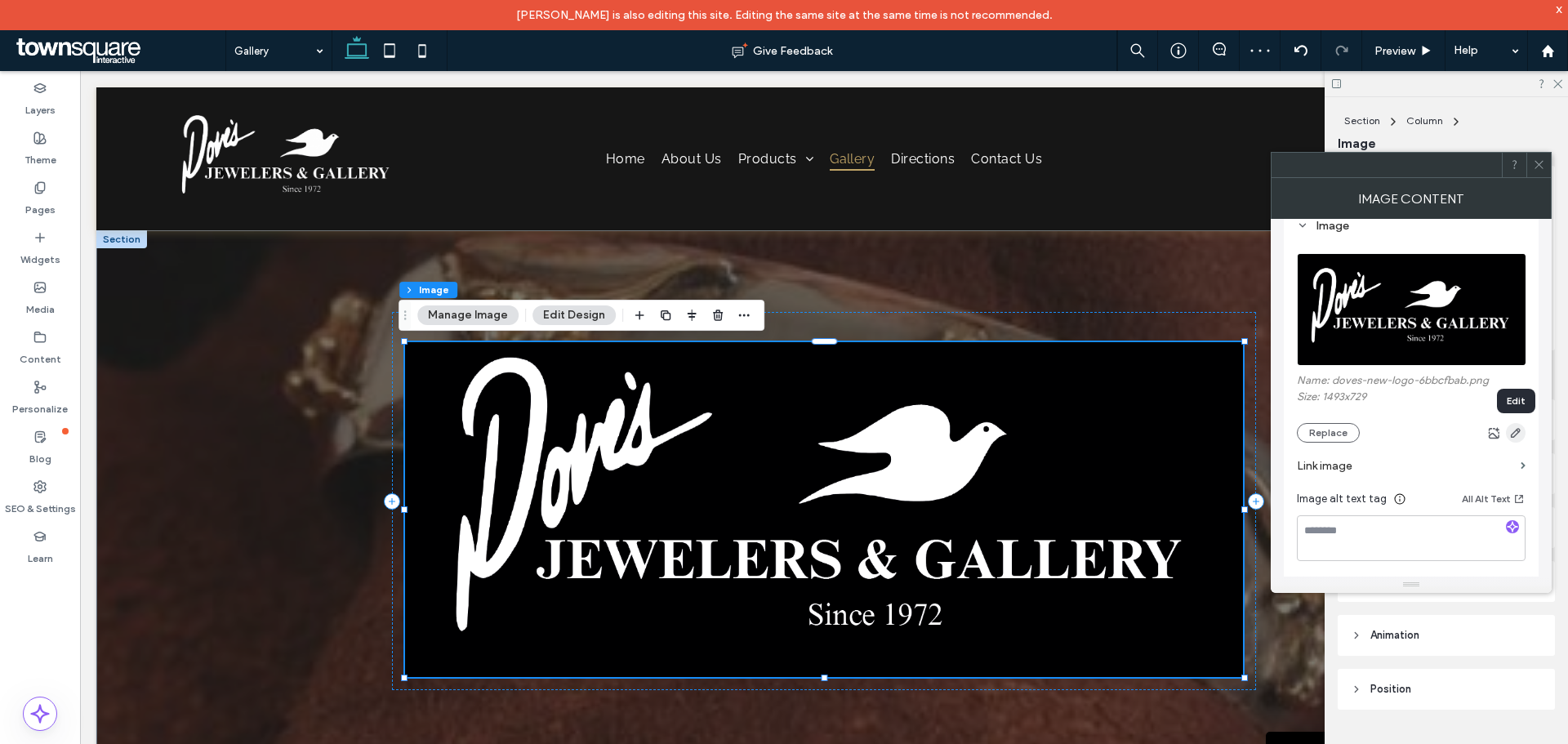
click at [1512, 434] on use "button" at bounding box center [1516, 432] width 9 height 9
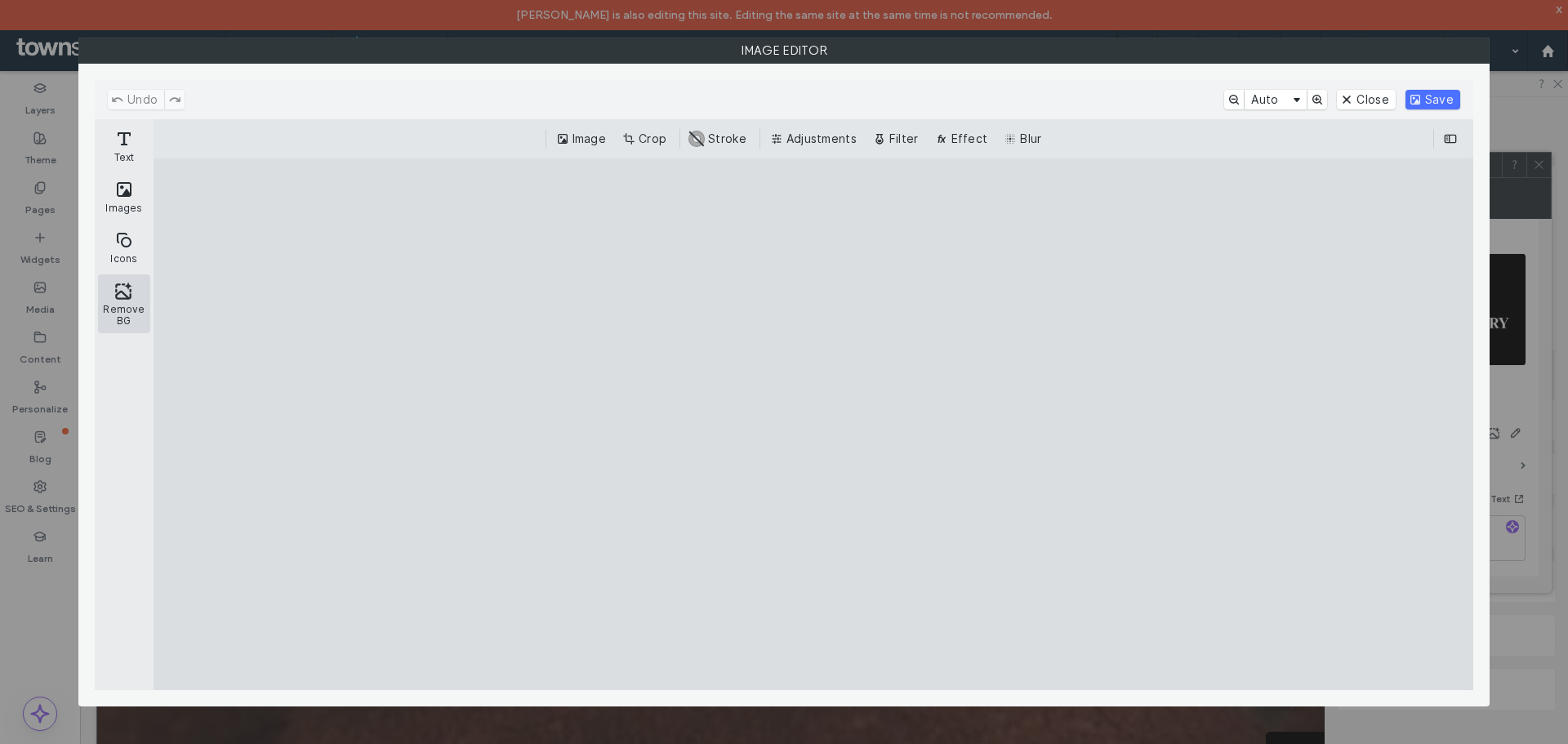
click at [123, 291] on button "Remove BG" at bounding box center [124, 303] width 52 height 59
click at [1446, 98] on button "Save" at bounding box center [1433, 99] width 54 height 20
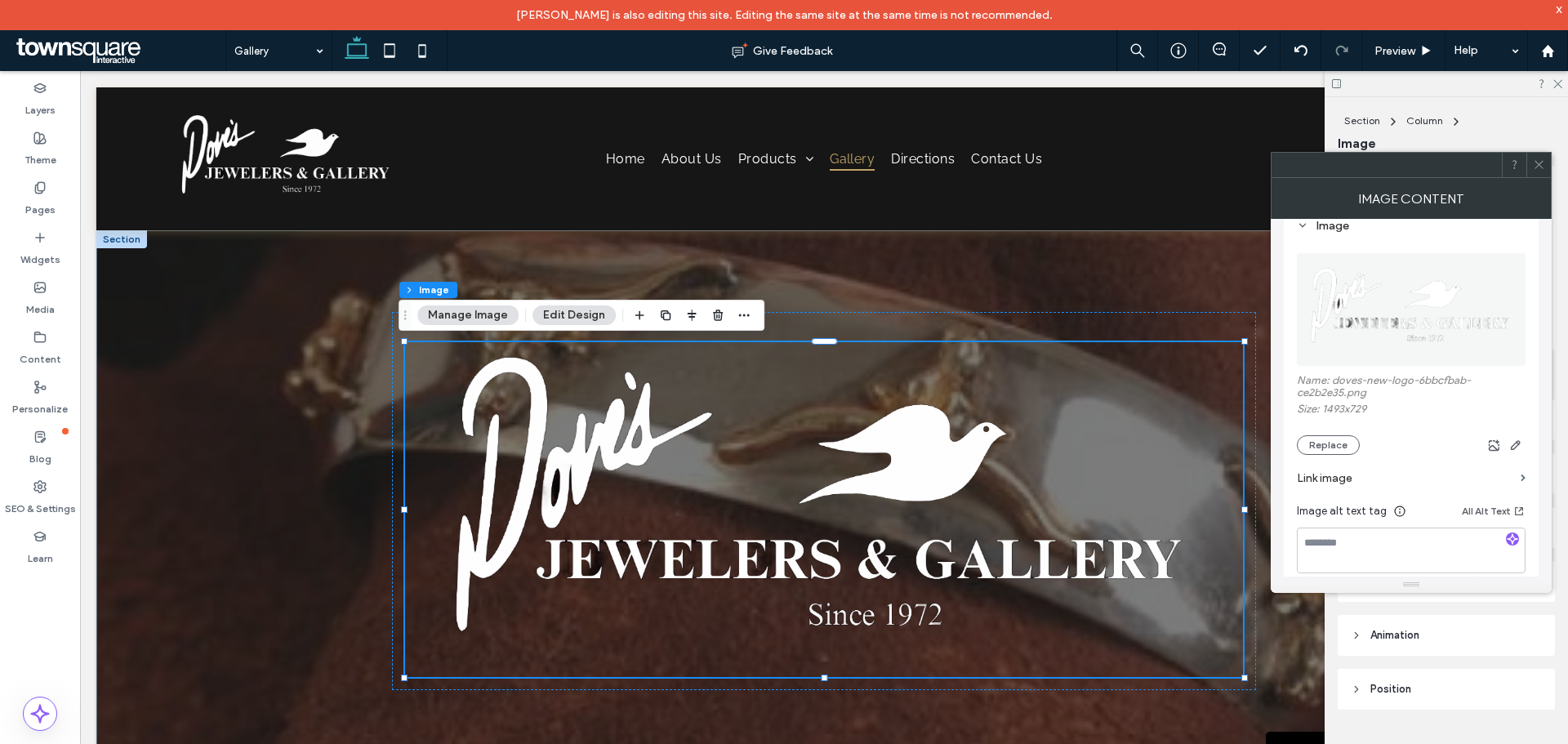
click at [1541, 166] on use at bounding box center [1538, 165] width 8 height 8
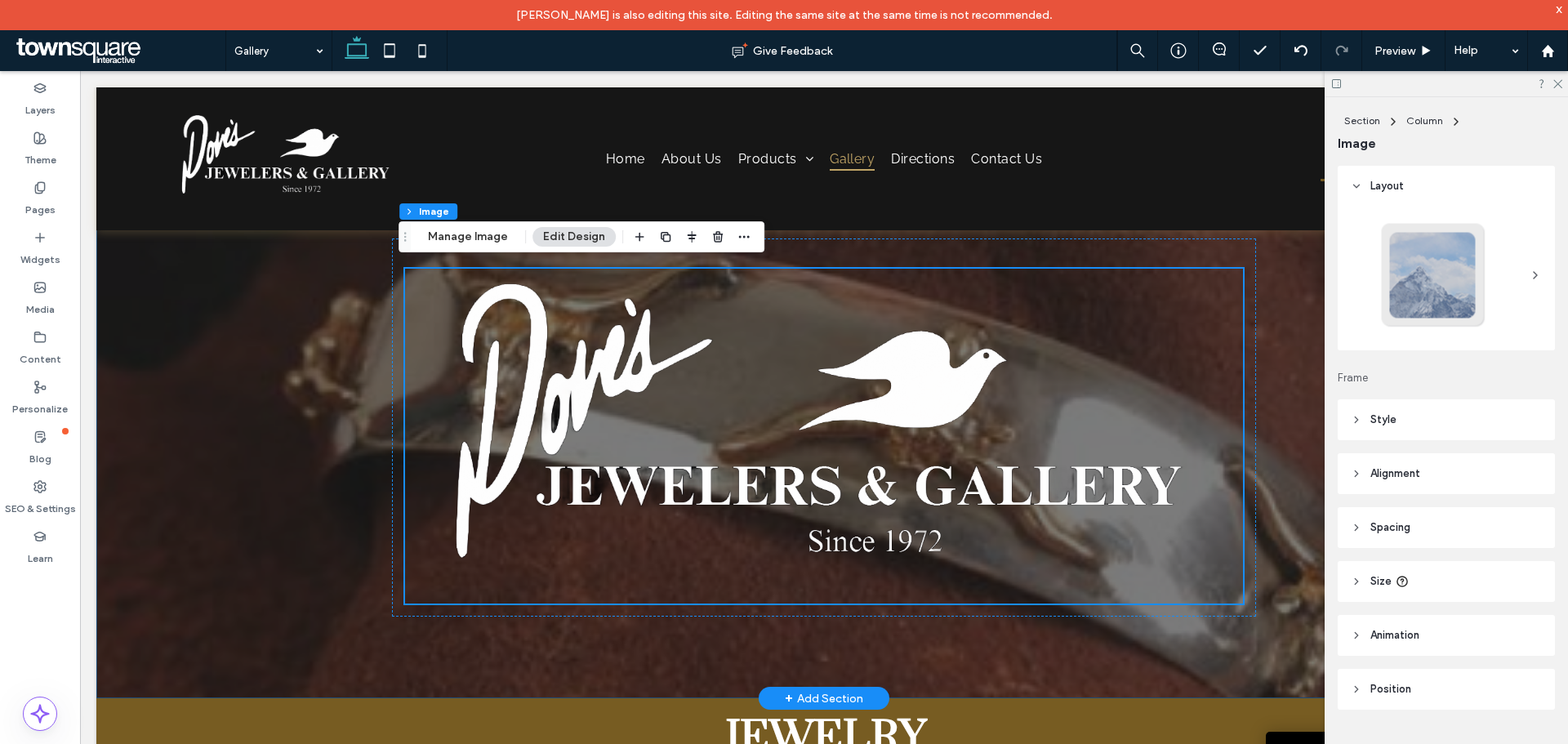
scroll to position [0, 0]
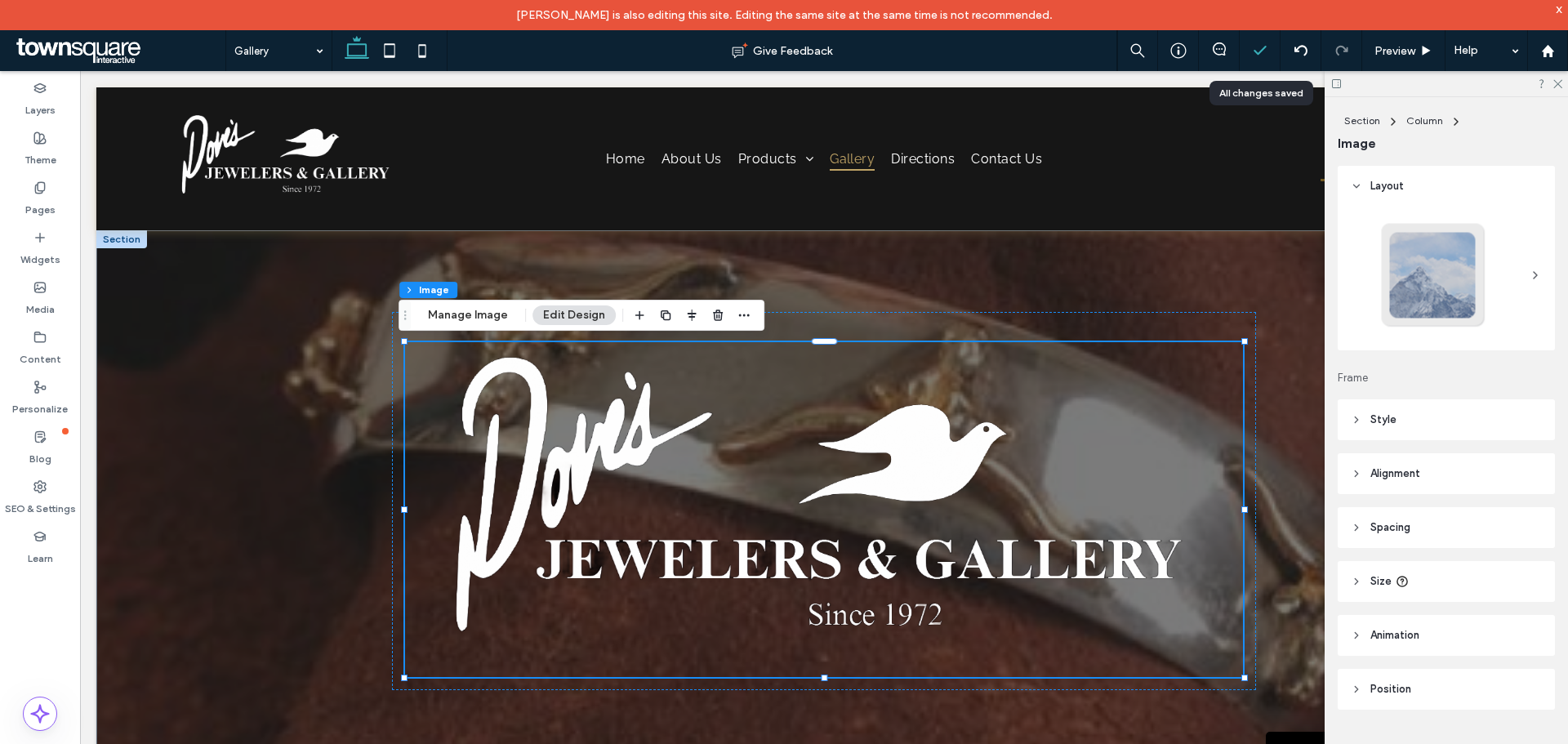
click at [1256, 46] on icon at bounding box center [1259, 50] width 16 height 16
click at [1258, 54] on icon at bounding box center [1259, 50] width 16 height 16
click at [1256, 52] on polyline at bounding box center [1259, 51] width 10 height 7
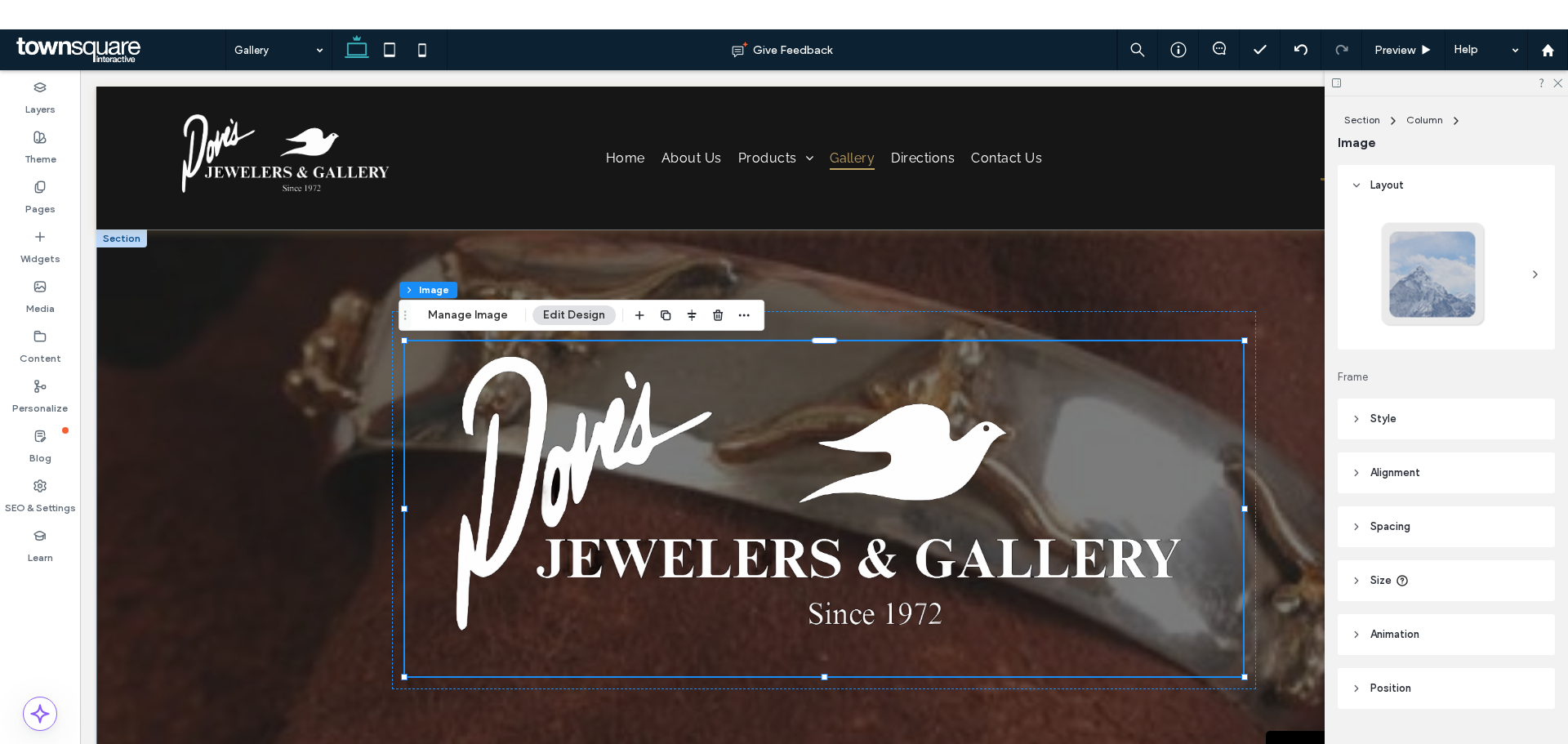
click at [1559, 88] on div at bounding box center [1446, 82] width 243 height 25
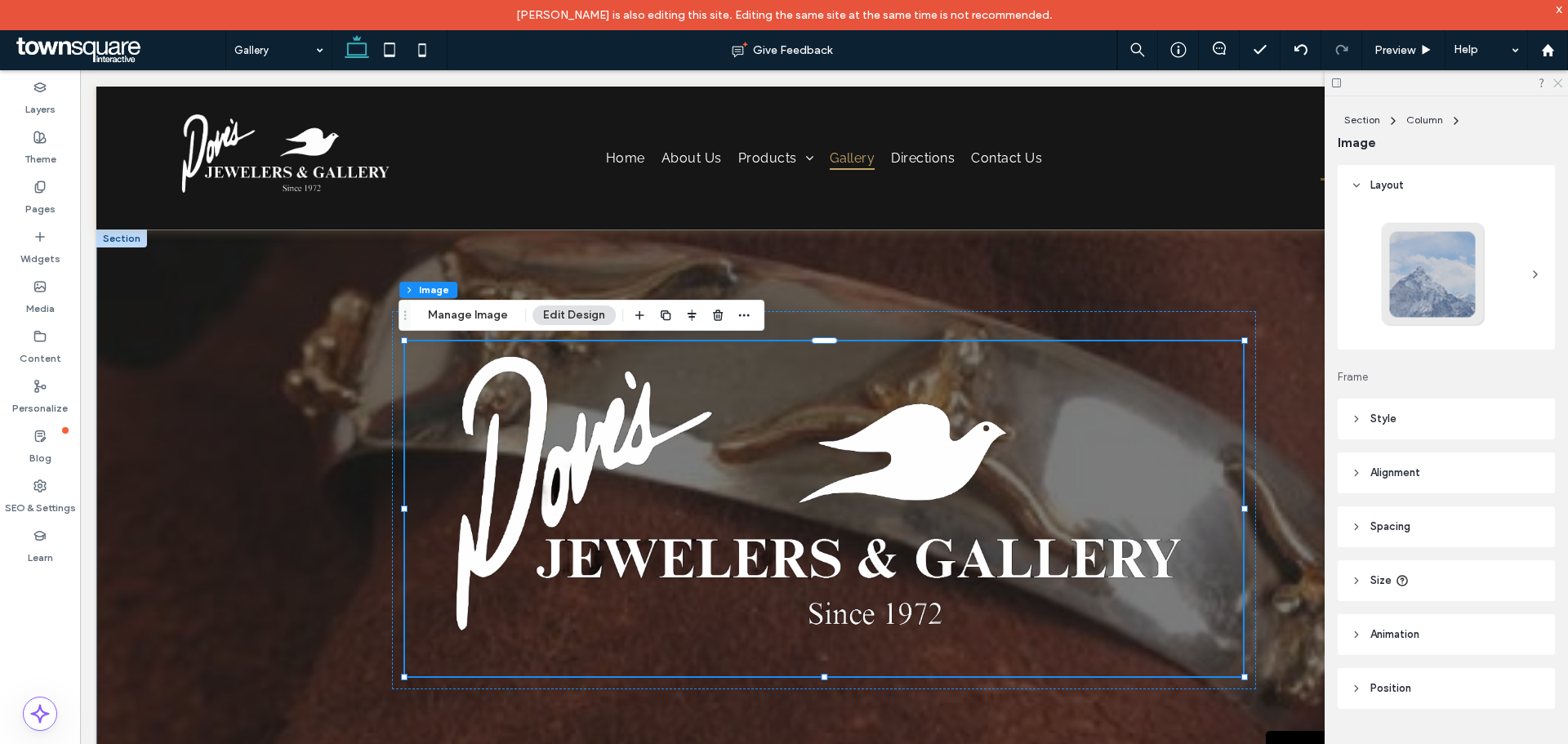
click at [1558, 85] on icon at bounding box center [1557, 81] width 10 height 10
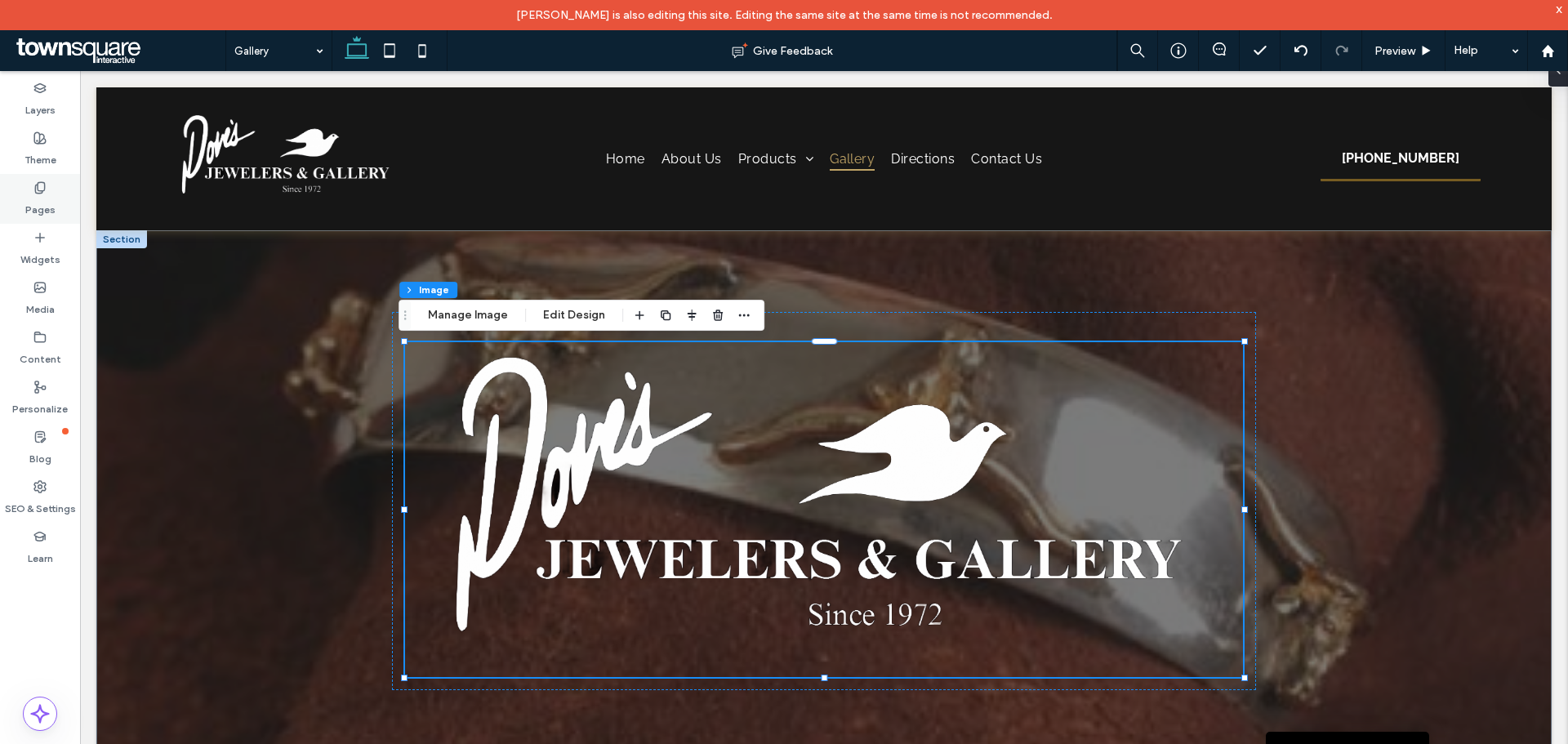
click at [48, 190] on div "Pages" at bounding box center [40, 198] width 80 height 50
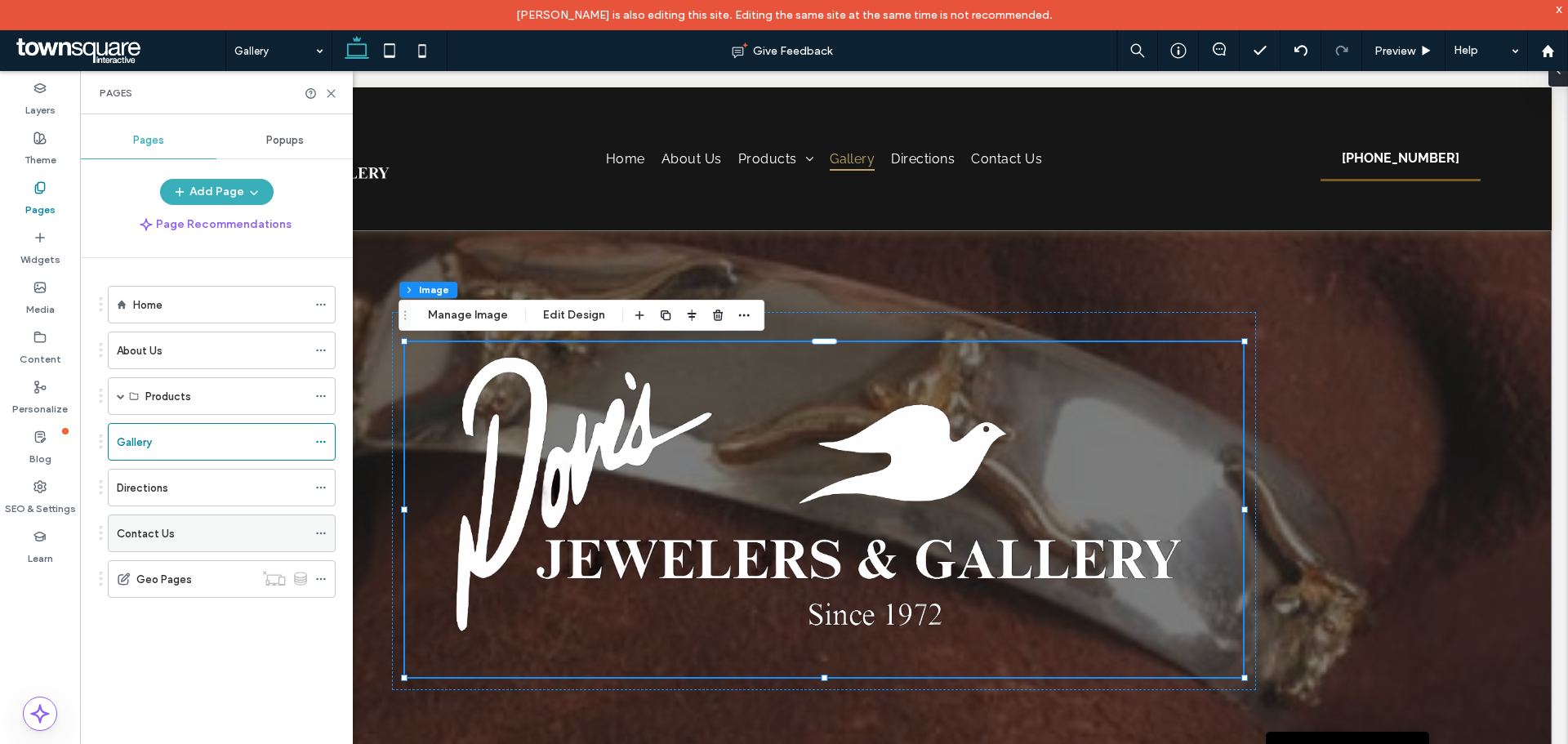
click at [152, 532] on label "Contact Us" at bounding box center [146, 533] width 58 height 29
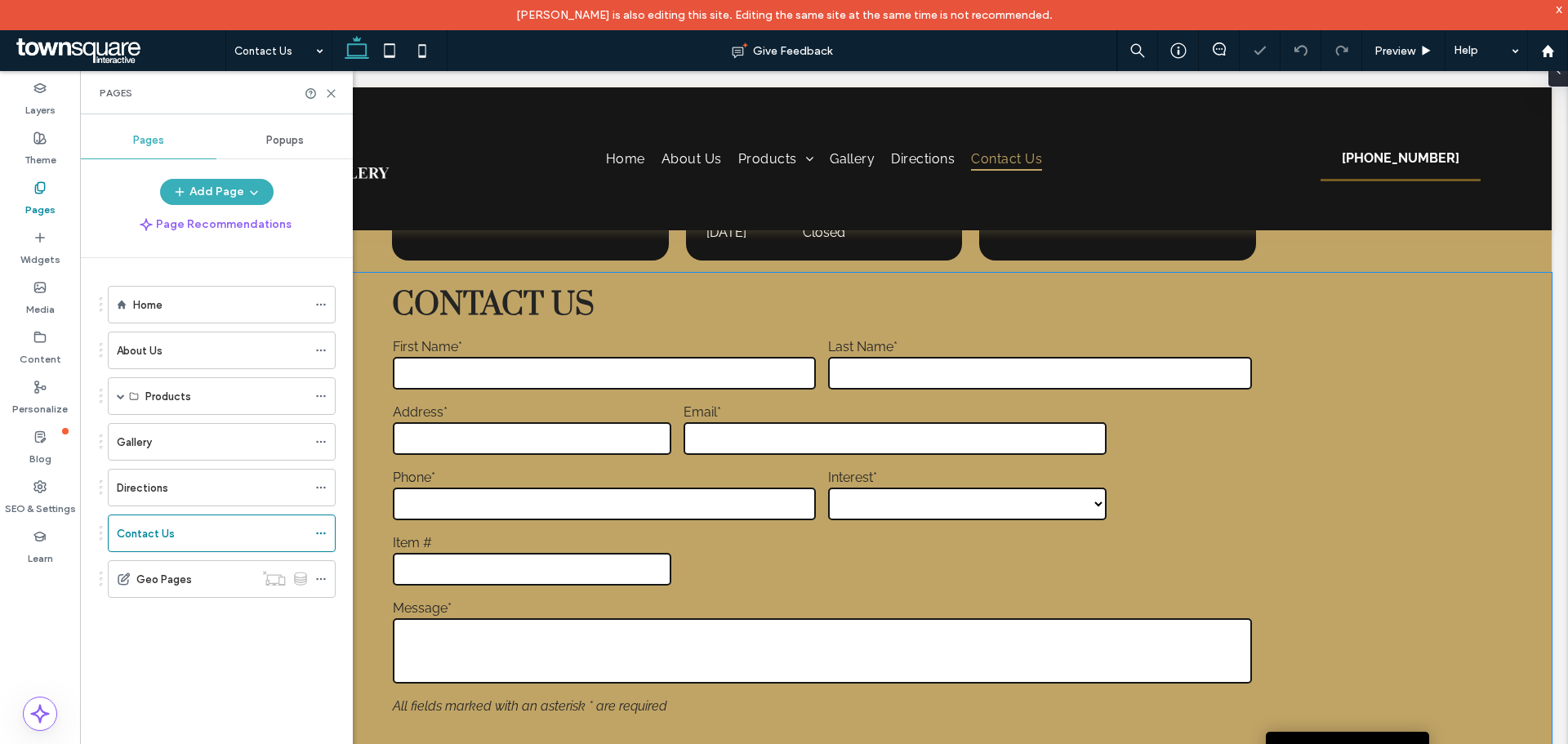
scroll to position [736, 0]
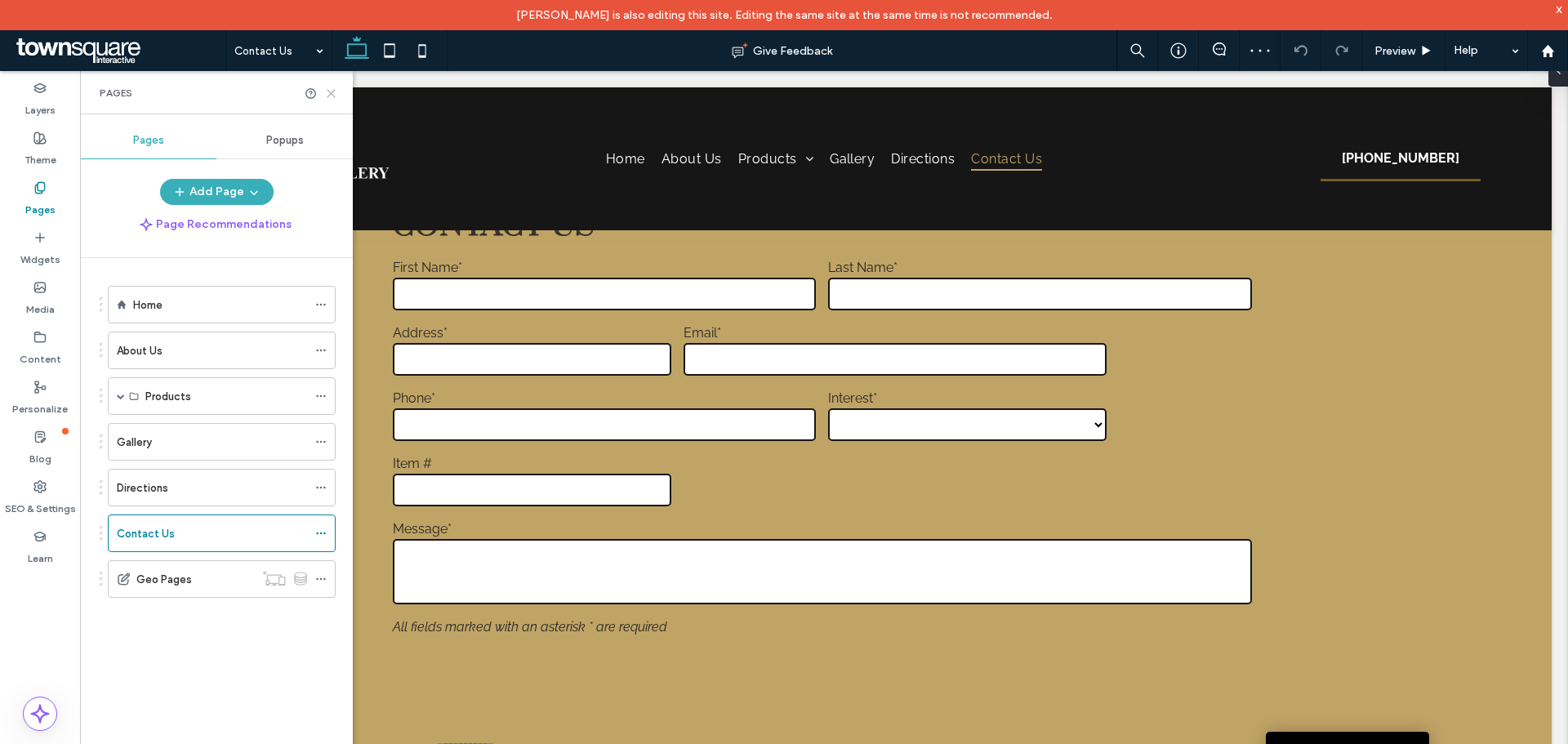
click at [331, 90] on icon at bounding box center [330, 93] width 12 height 12
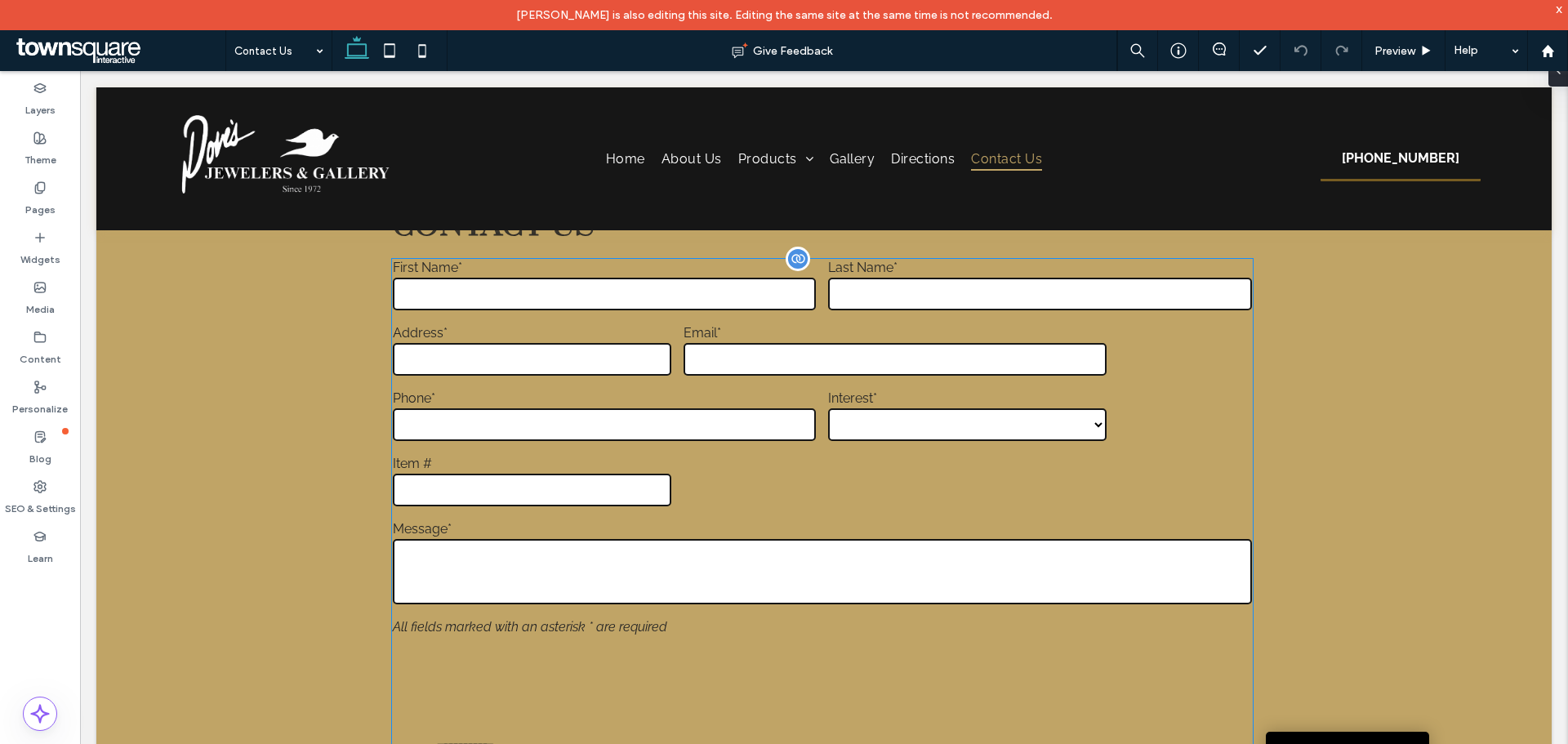
click at [1224, 454] on div "**********" at bounding box center [822, 486] width 872 height 465
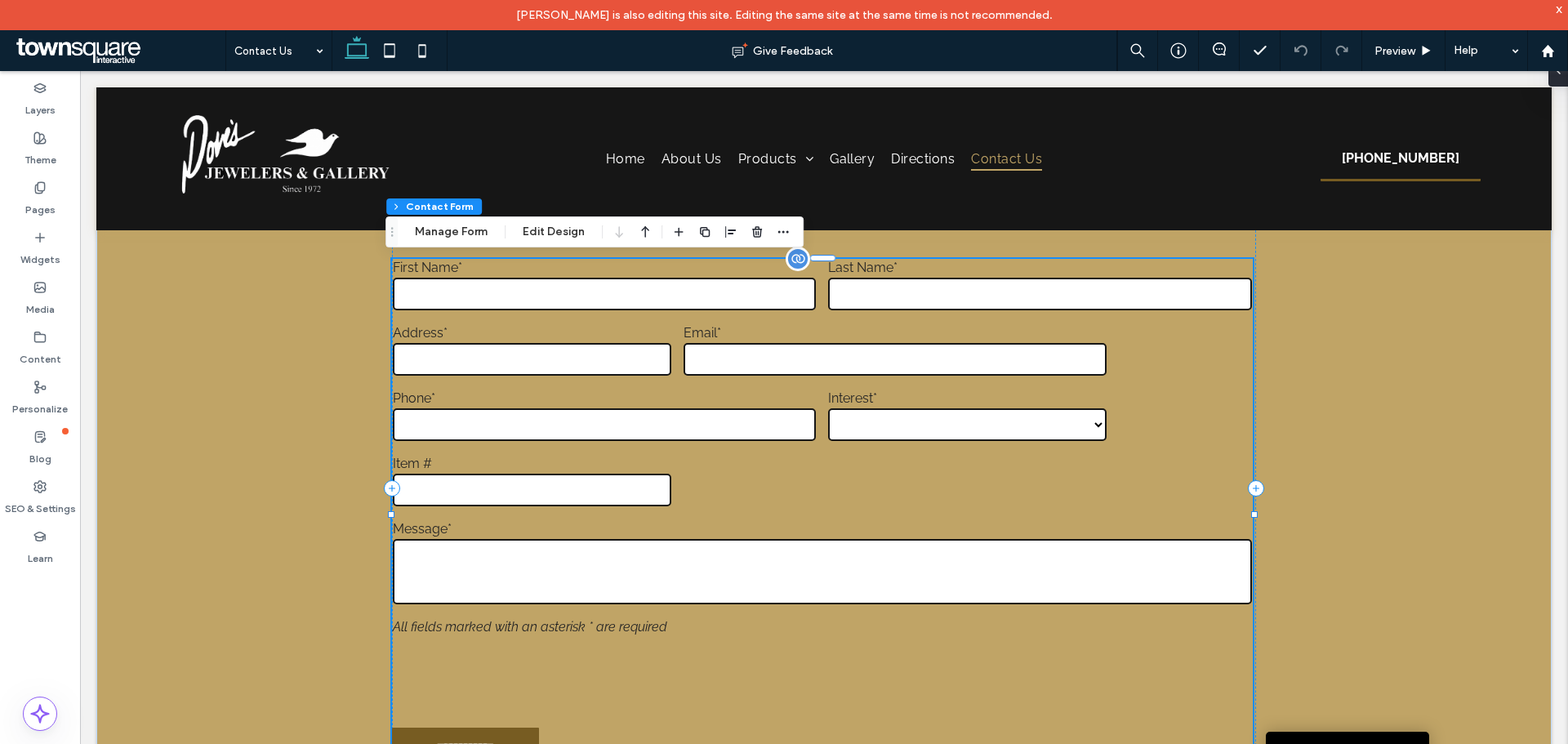
type input "*"
type input "***"
type input "*"
click at [546, 228] on button "Edit Design" at bounding box center [553, 231] width 83 height 20
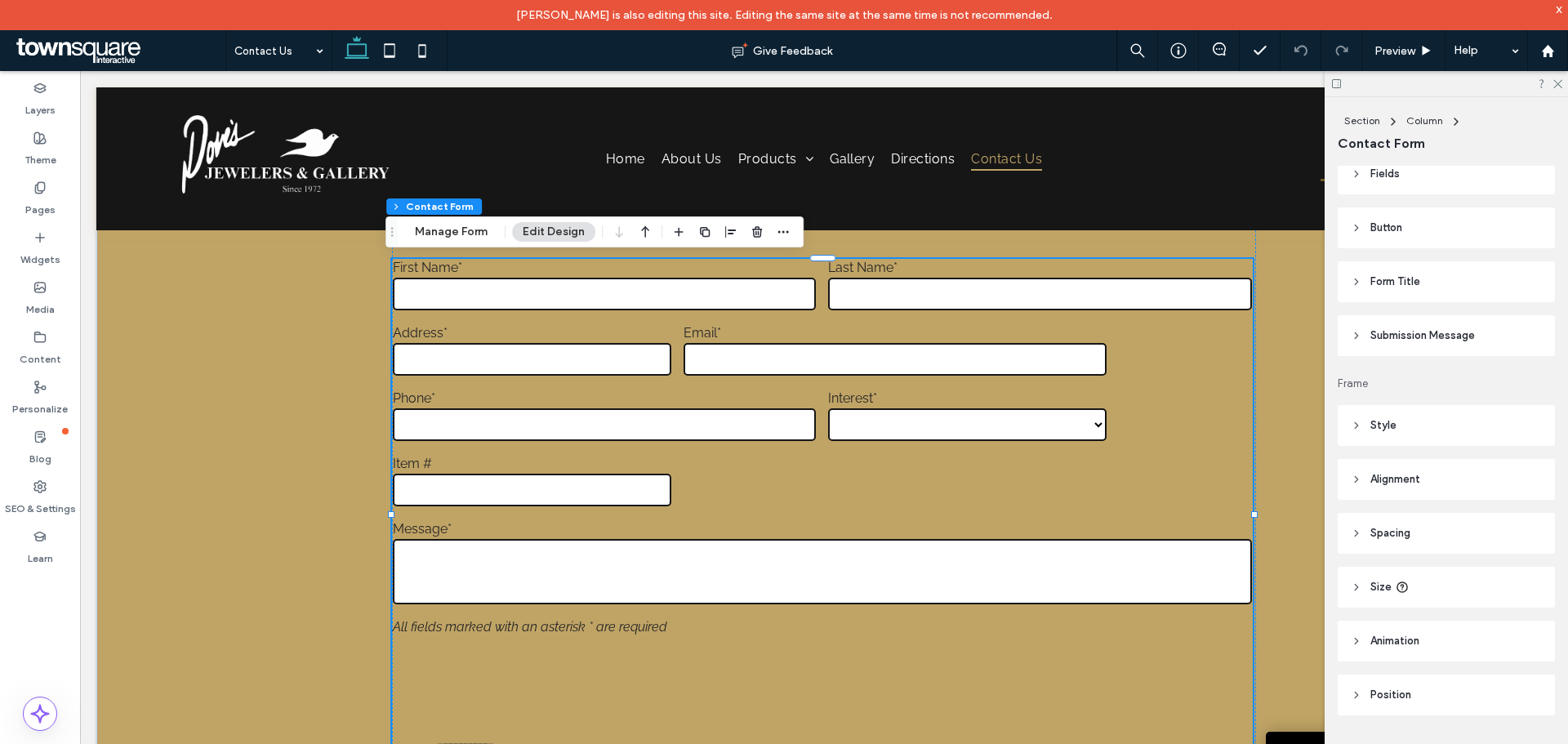
scroll to position [344, 0]
click at [1378, 466] on span "Alignment" at bounding box center [1395, 466] width 50 height 16
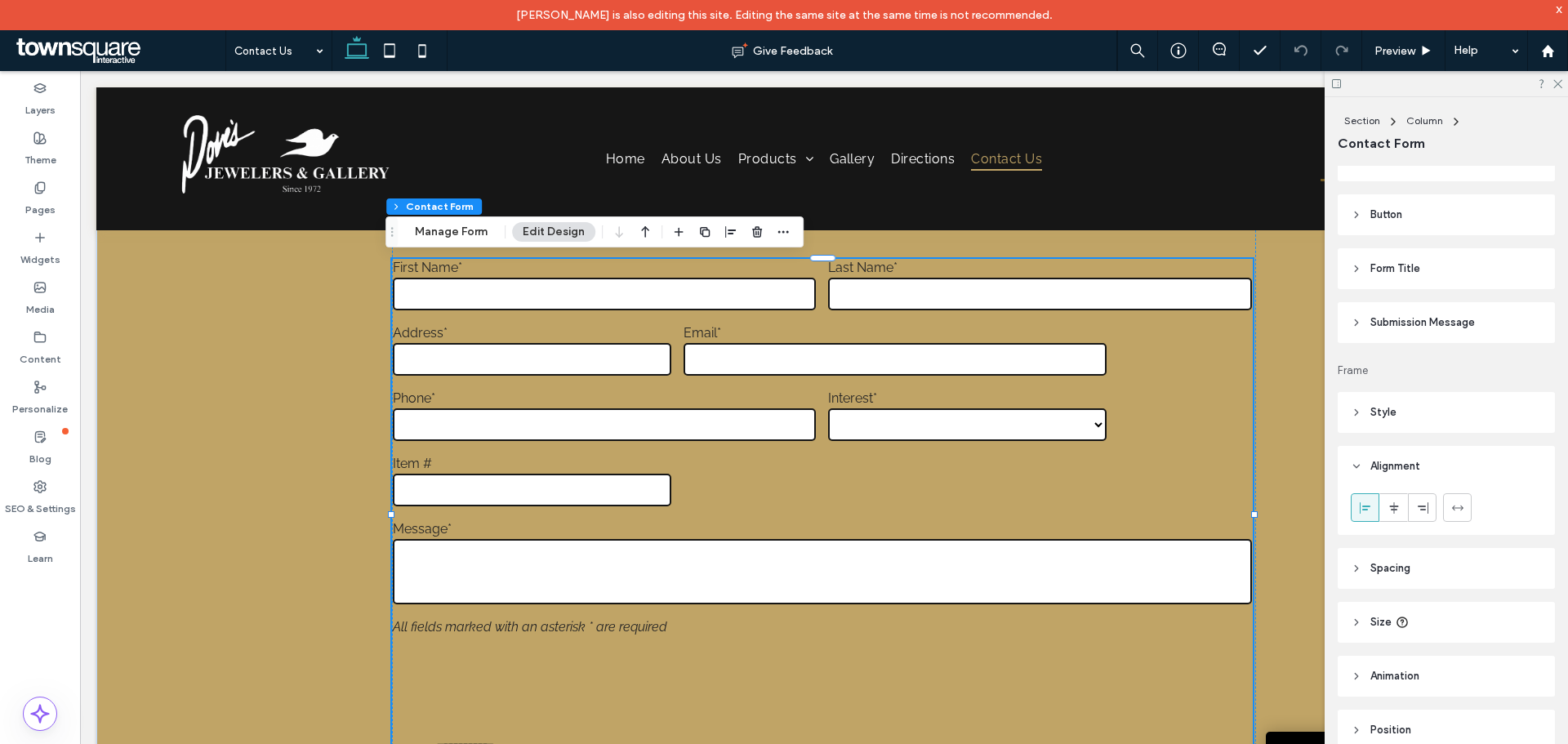
click at [1392, 460] on span "Alignment" at bounding box center [1395, 466] width 50 height 16
click at [1393, 420] on span "Style" at bounding box center [1384, 412] width 26 height 16
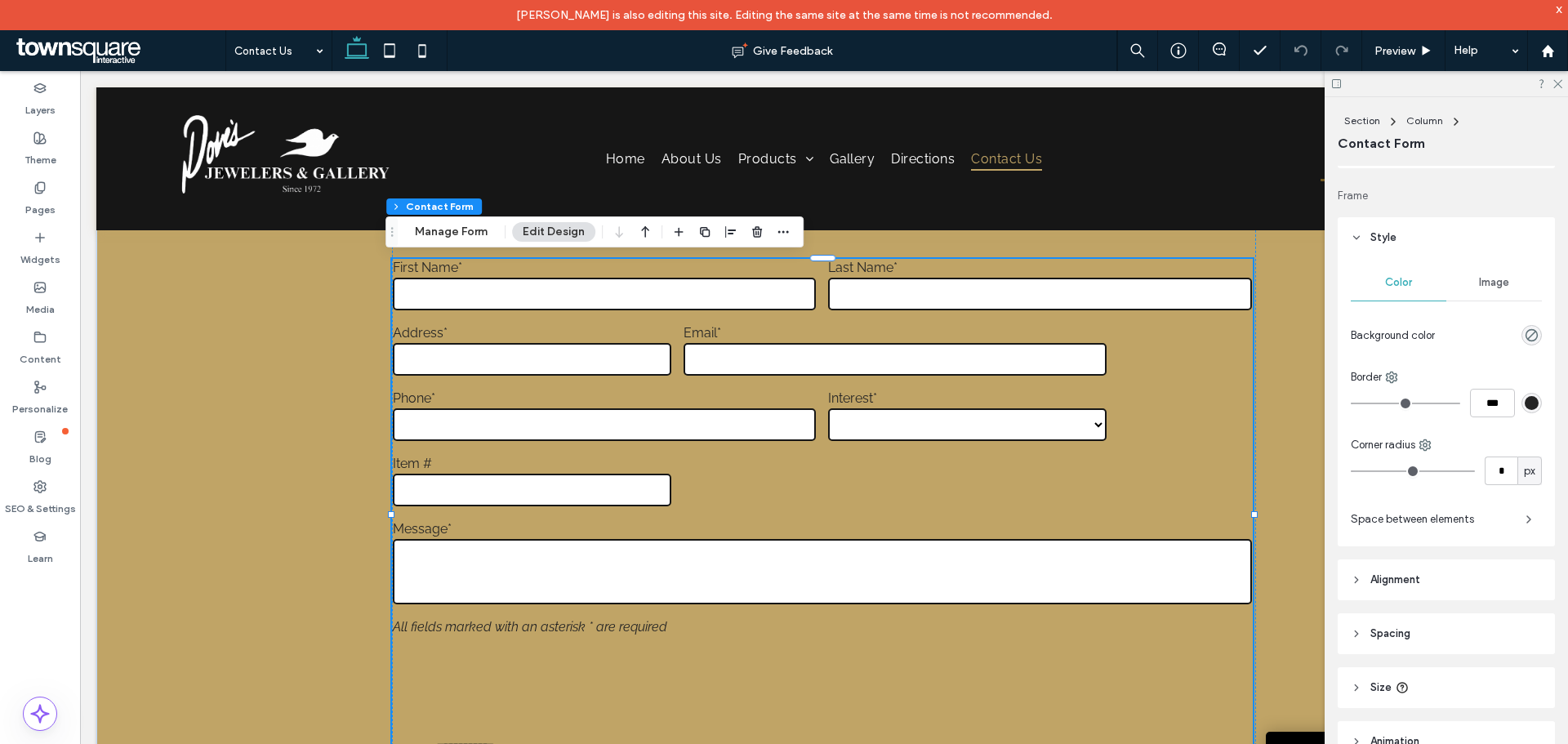
scroll to position [634, 0]
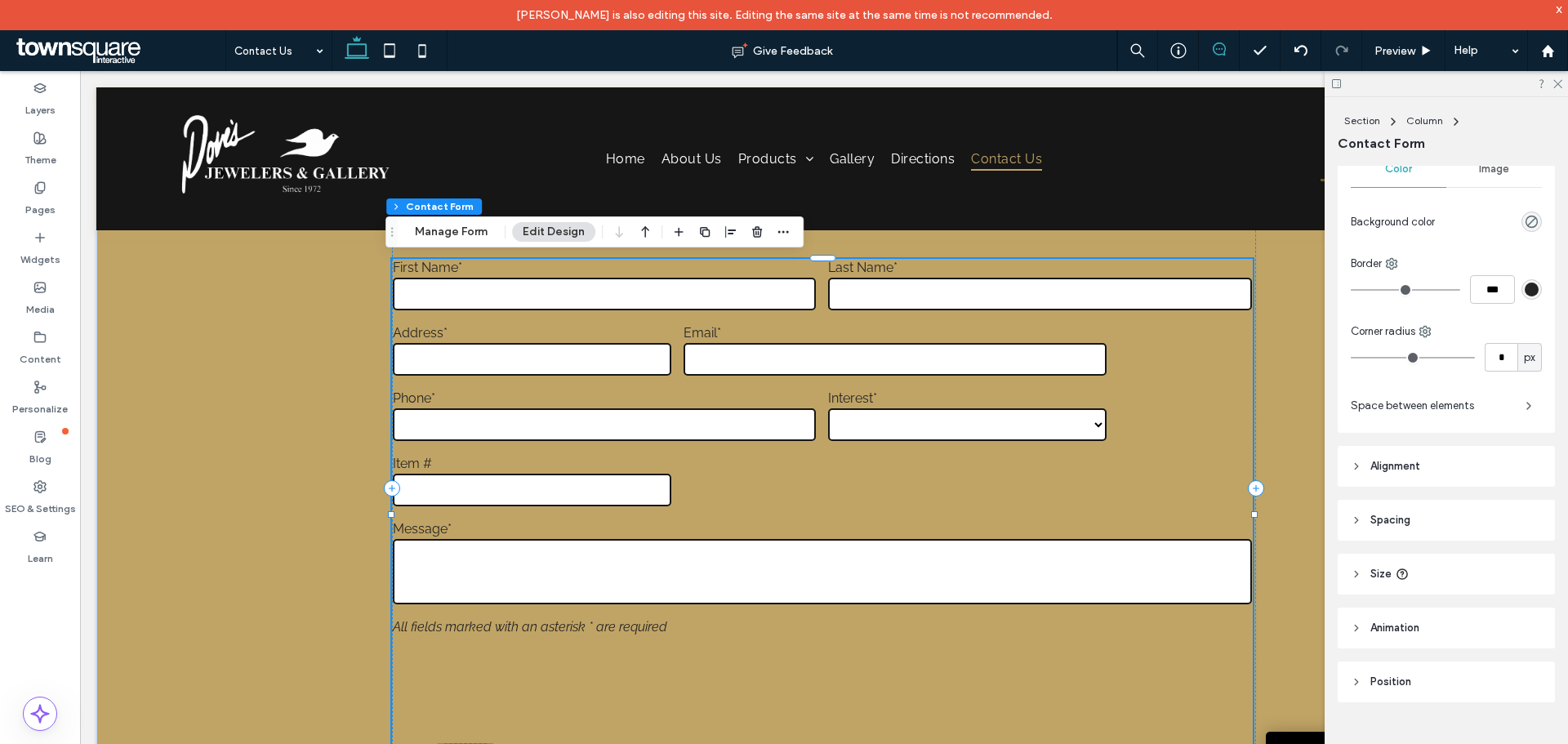
click at [1213, 53] on icon at bounding box center [1219, 49] width 13 height 13
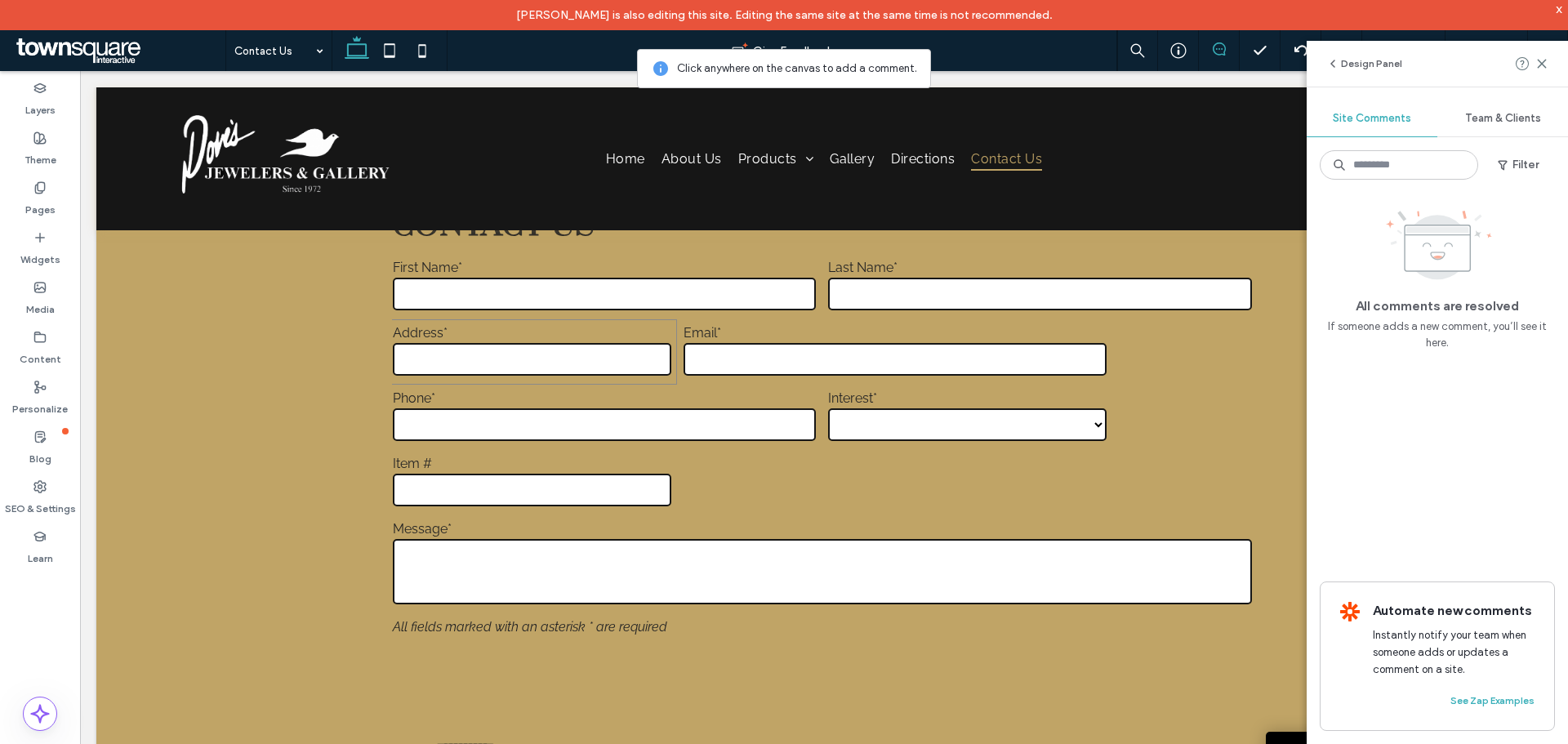
click at [666, 325] on div "Address*" at bounding box center [532, 352] width 290 height 66
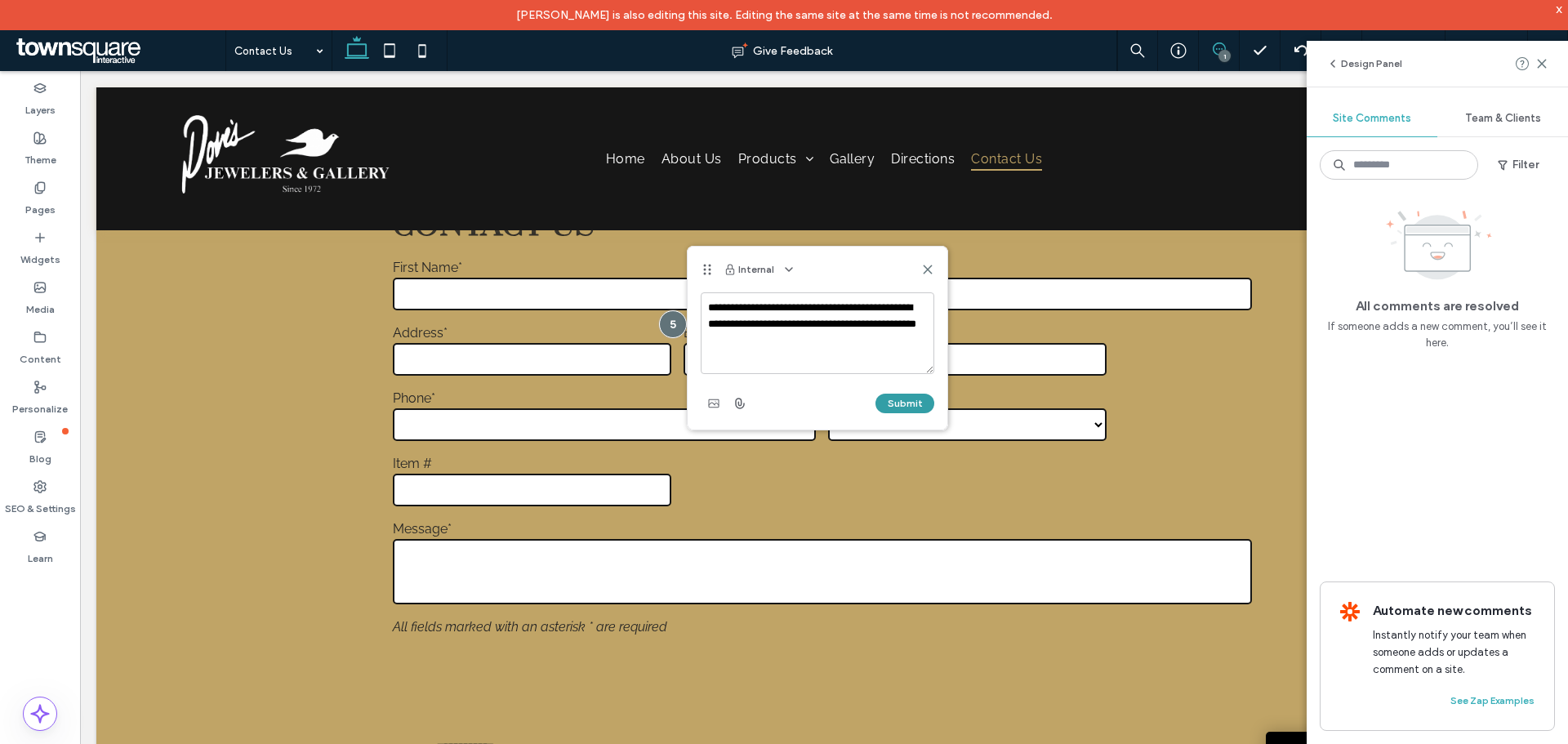
type textarea "**********"
click at [902, 402] on button "Submit" at bounding box center [905, 403] width 59 height 20
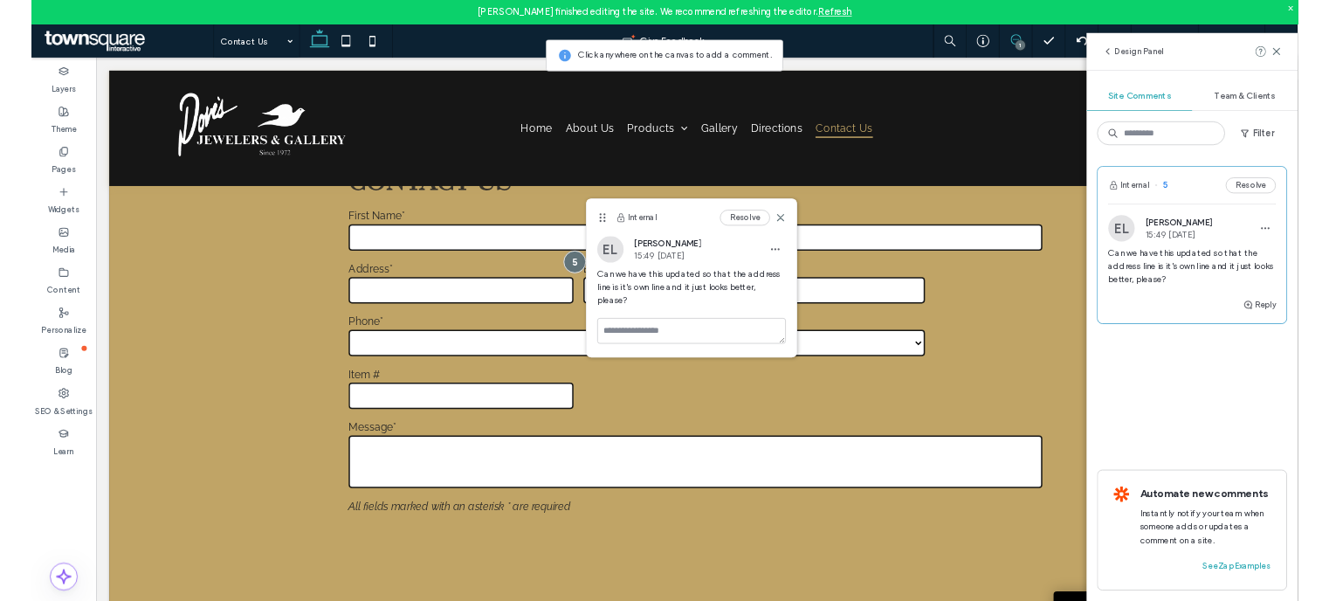
scroll to position [982, 0]
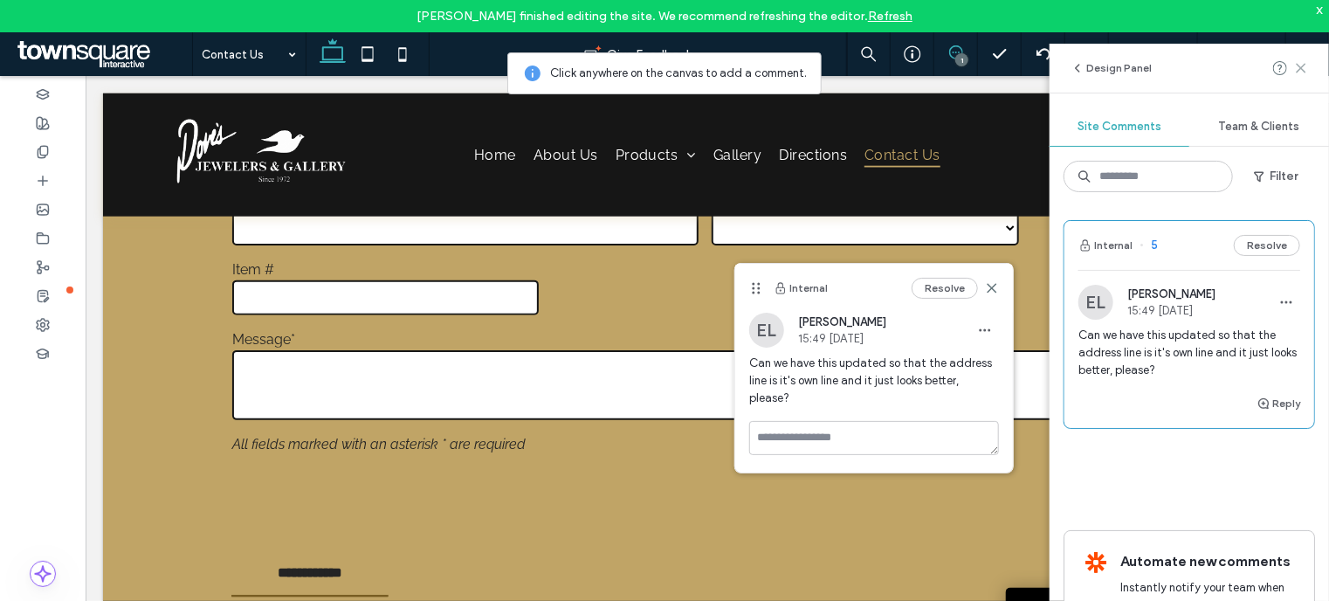
click at [1301, 68] on use at bounding box center [1300, 68] width 8 height 8
